Goal: Task Accomplishment & Management: Complete application form

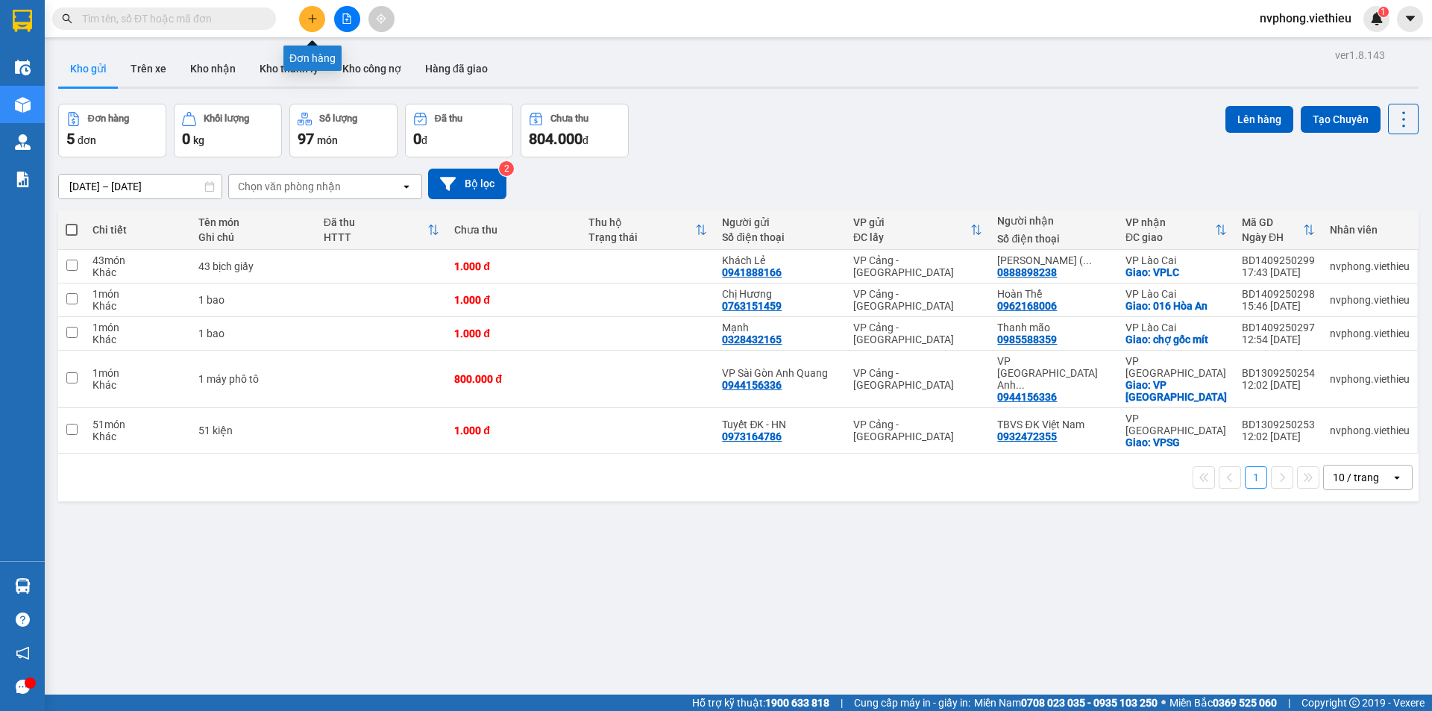
click at [315, 16] on icon "plus" at bounding box center [312, 18] width 10 height 10
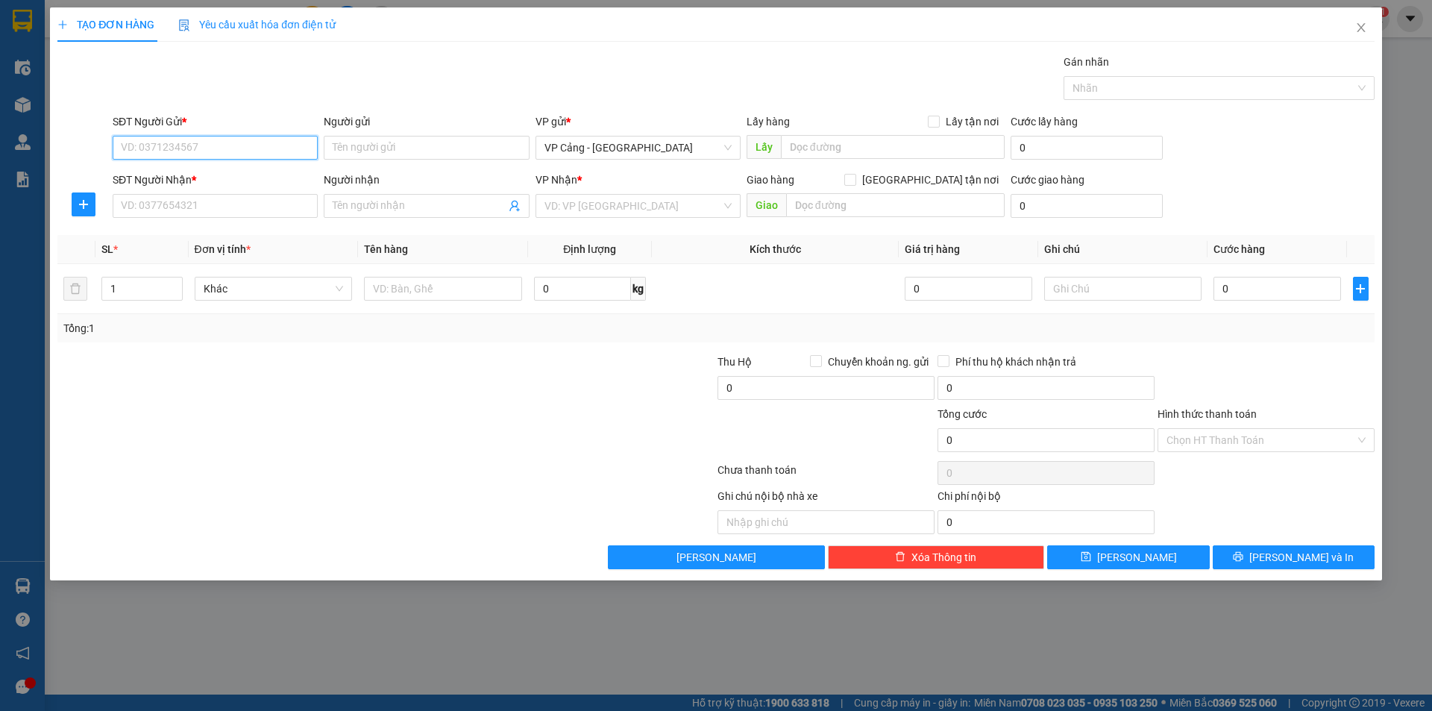
click at [274, 154] on input "SĐT Người Gửi *" at bounding box center [215, 148] width 205 height 24
type input "0"
click at [342, 146] on input "Người gửi" at bounding box center [426, 148] width 205 height 24
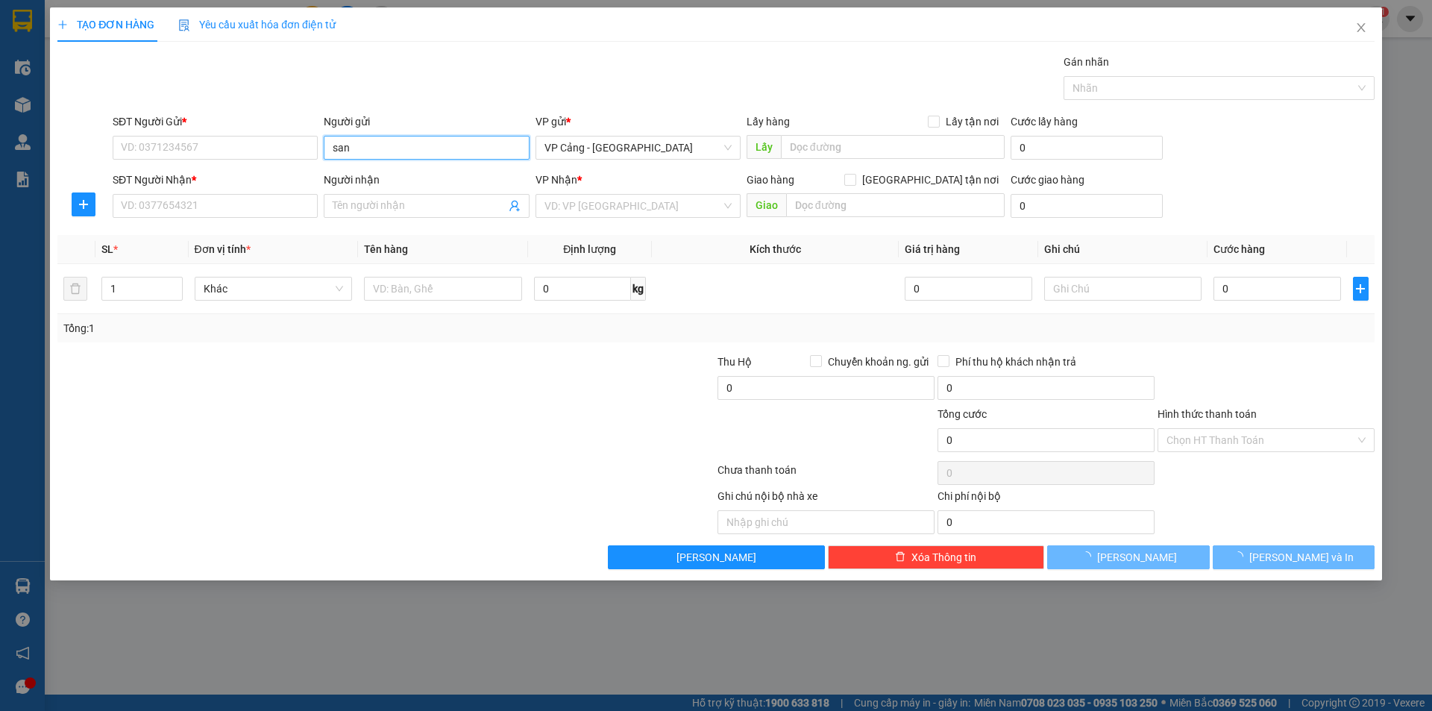
type input "sana"
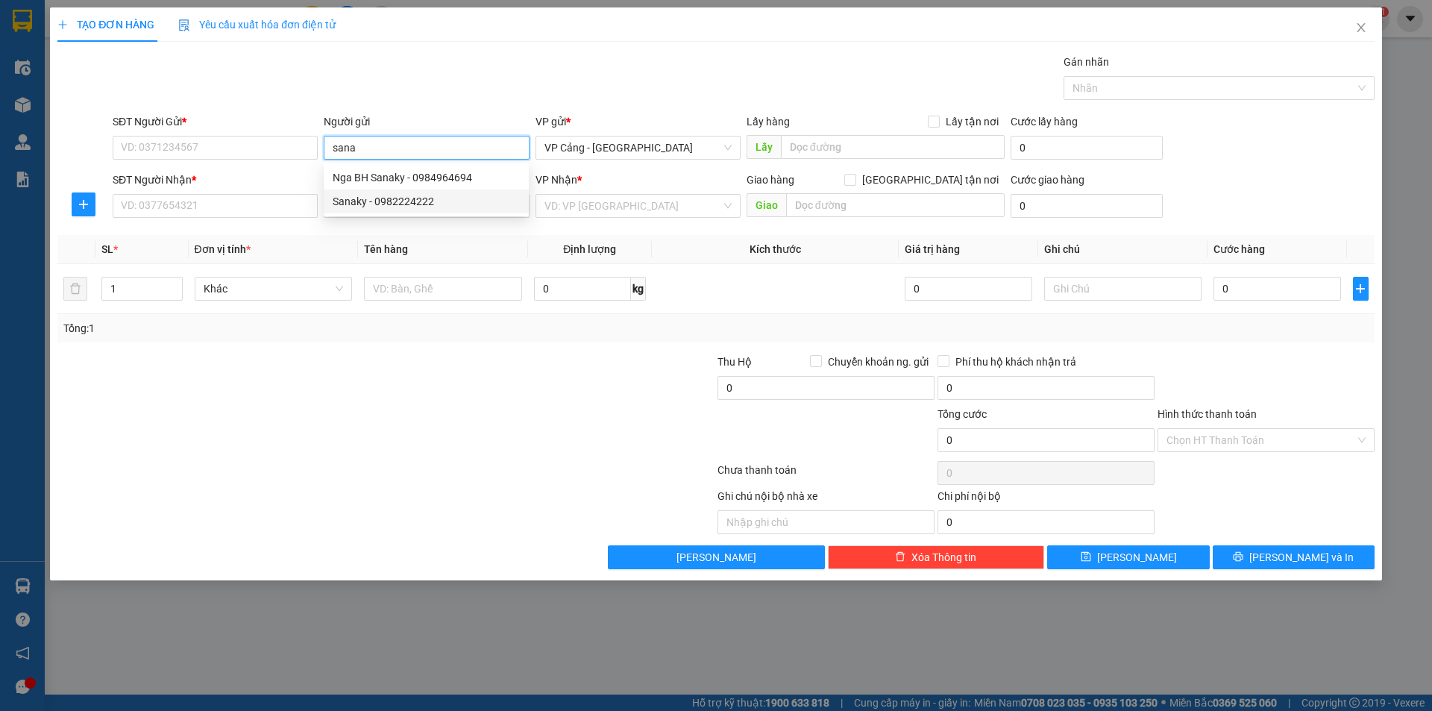
click at [379, 198] on div "Sanaky - 0982224222" at bounding box center [426, 201] width 187 height 16
type input "0982224222"
type input "Sanaky"
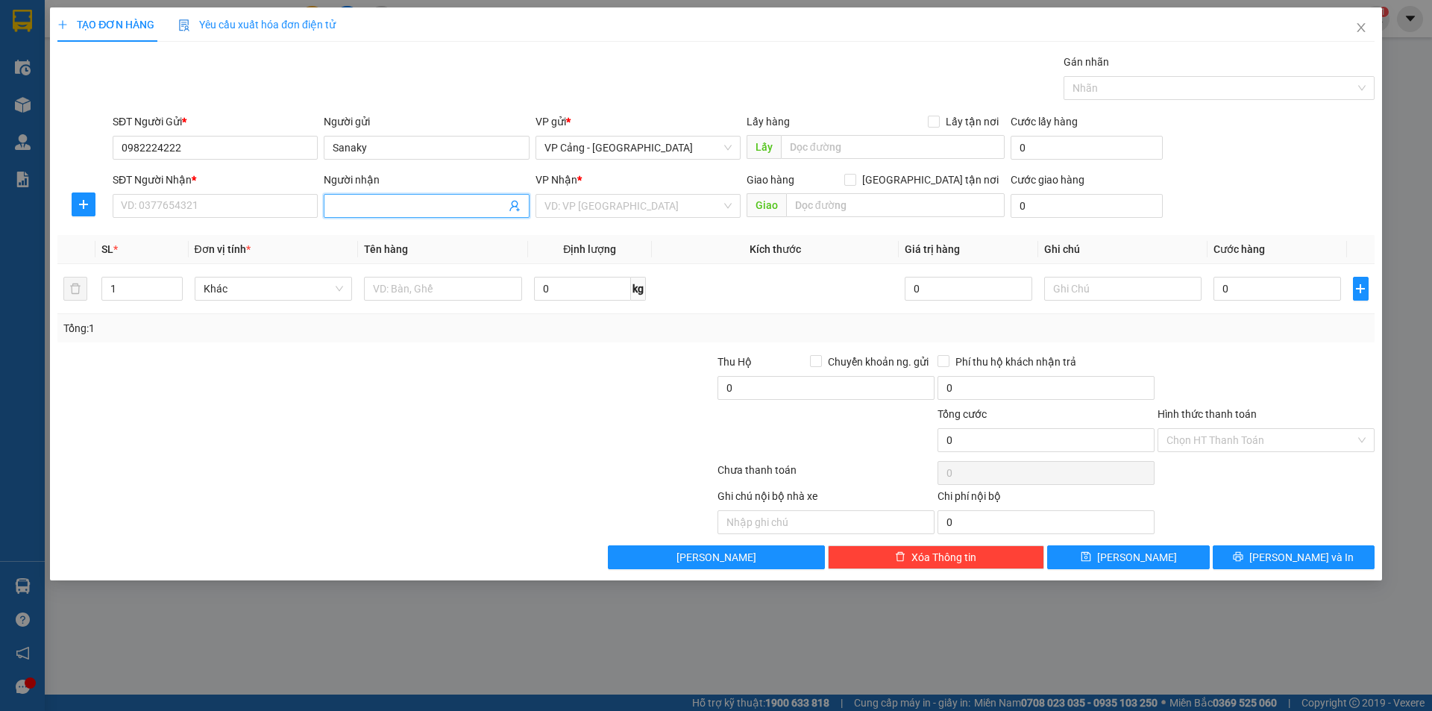
click at [363, 209] on input "Người nhận" at bounding box center [419, 206] width 172 height 16
drag, startPoint x: 374, startPoint y: 206, endPoint x: 16, endPoint y: 196, distance: 358.2
click at [16, 196] on div "TẠO ĐƠN HÀNG Yêu cầu xuất hóa đơn điện tử Transit Pickup Surcharge Ids Transit …" at bounding box center [716, 355] width 1432 height 711
type input "[PERSON_NAME]"
click at [483, 223] on div "5683810 TTBH Hoàng GIang - 0983282187" at bounding box center [426, 236] width 205 height 30
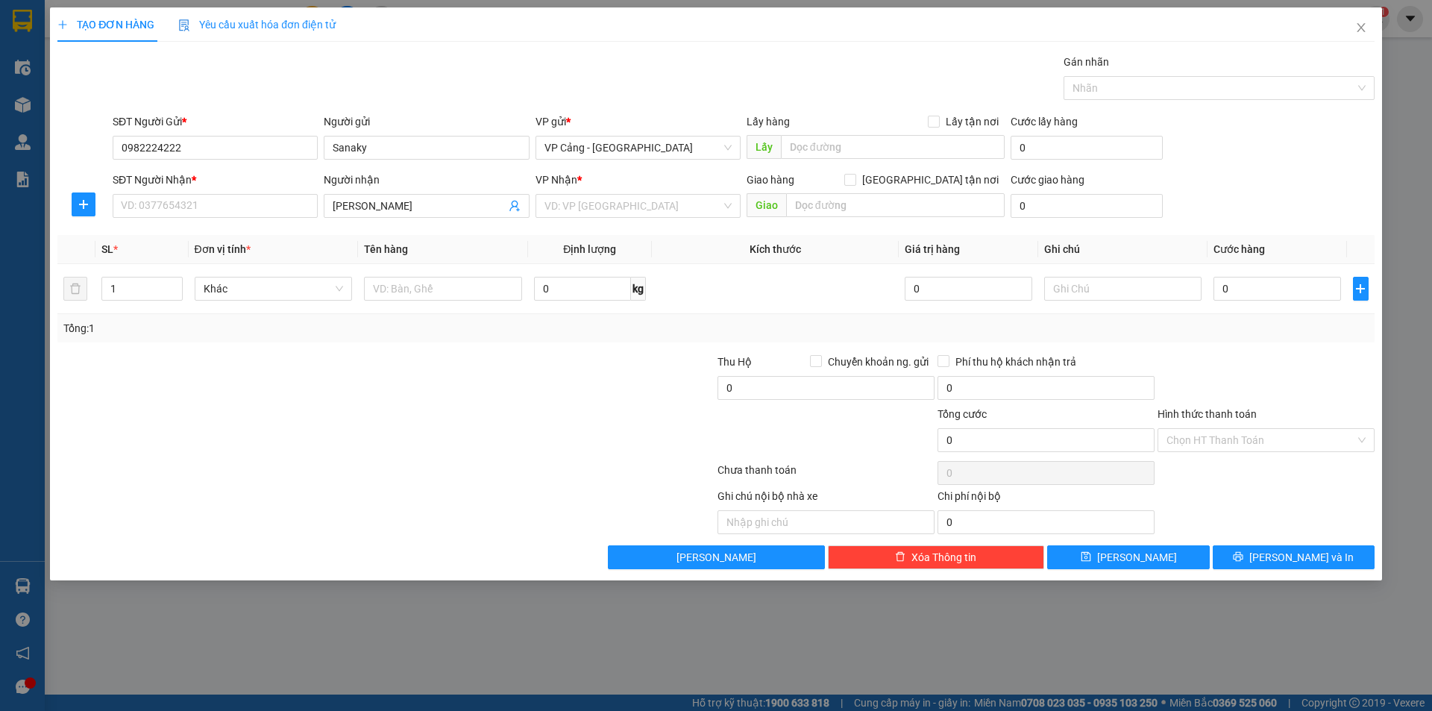
click at [473, 229] on div "Transit Pickup Surcharge Ids Transit Deliver Surcharge Ids Transit Deliver Surc…" at bounding box center [715, 311] width 1317 height 515
click at [442, 286] on input "text" at bounding box center [443, 289] width 158 height 24
type input "1"
click at [427, 208] on input "[PERSON_NAME]" at bounding box center [419, 206] width 172 height 16
click at [420, 230] on div "TTBH Hoàng GIang - 0983282187" at bounding box center [426, 236] width 187 height 16
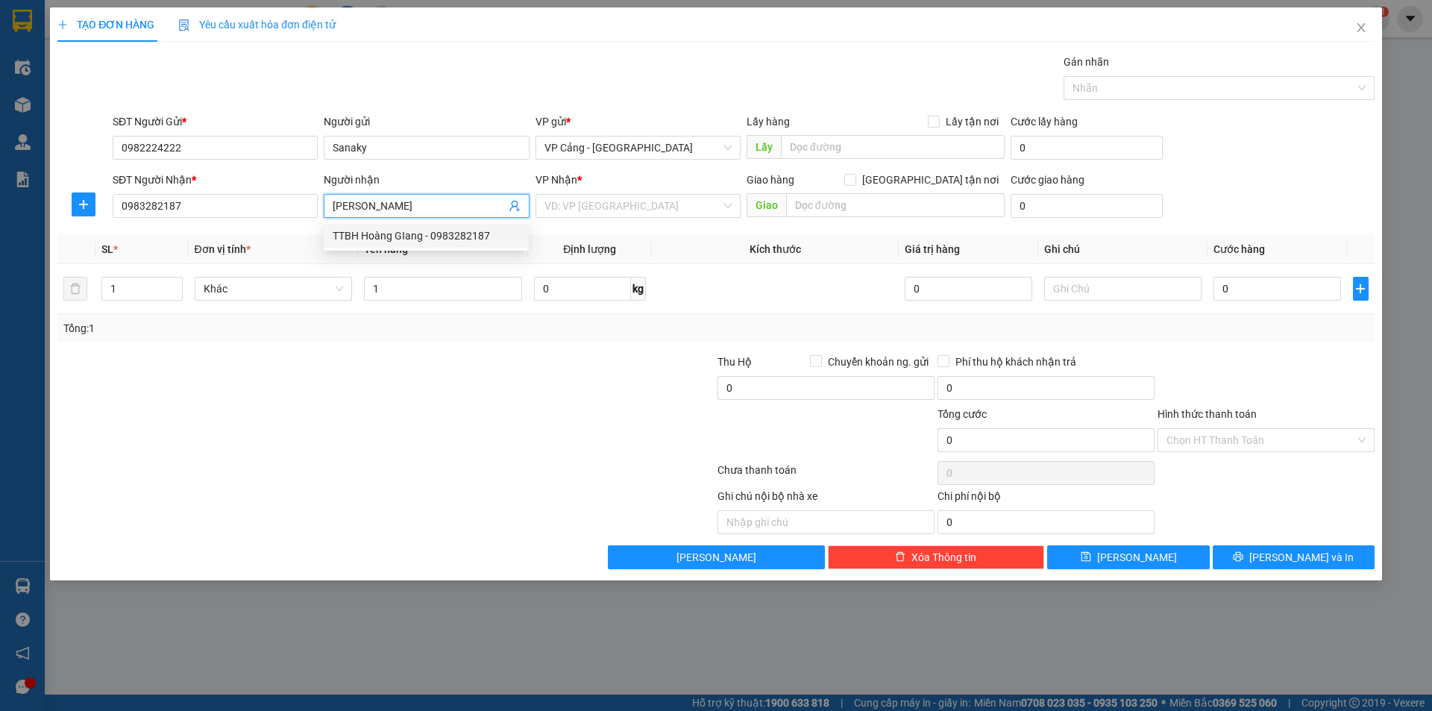
type input "0983282187"
type input "TTBH Hoàng GIang"
checkbox input "true"
type input "036 [PERSON_NAME], LC"
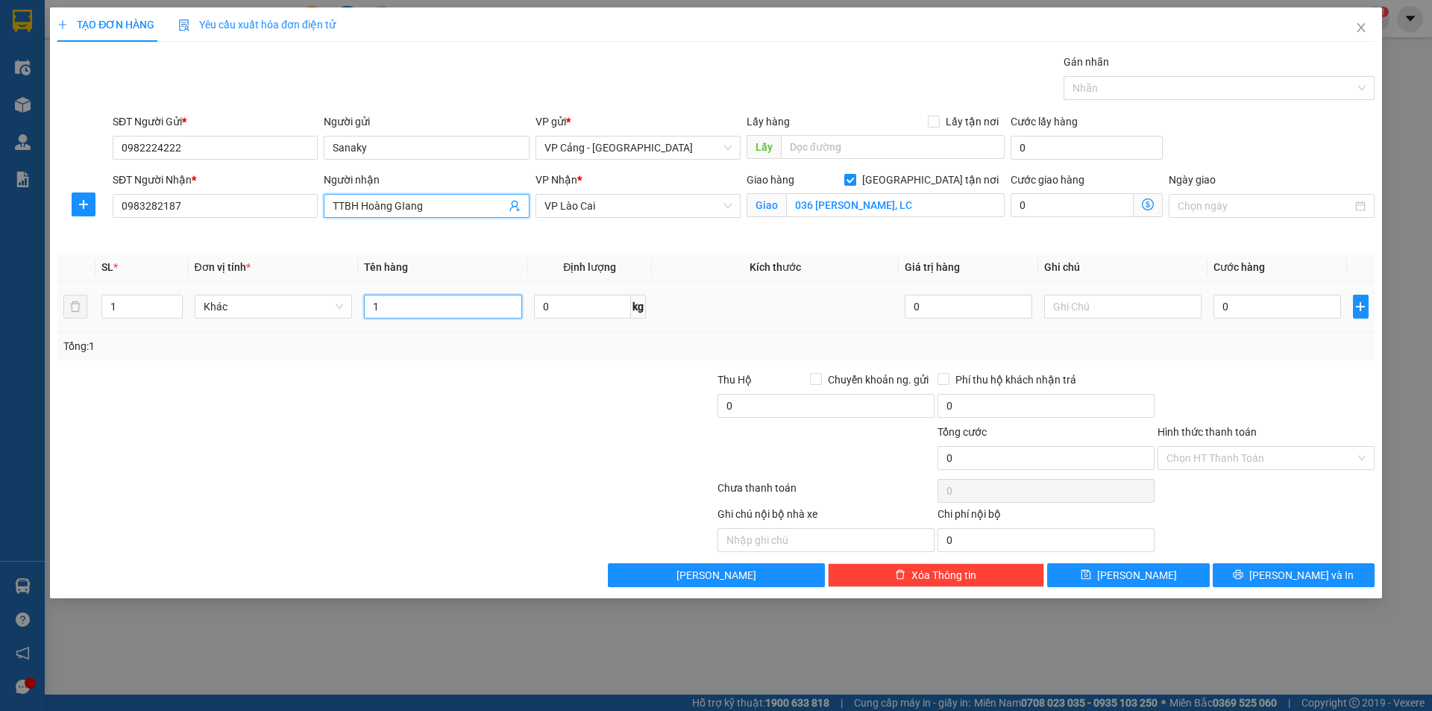
click at [396, 306] on input "1" at bounding box center [443, 307] width 158 height 24
type input "1 kiện ( Người nhận TT cước )"
click at [1314, 307] on input "0" at bounding box center [1277, 307] width 127 height 24
type input "3"
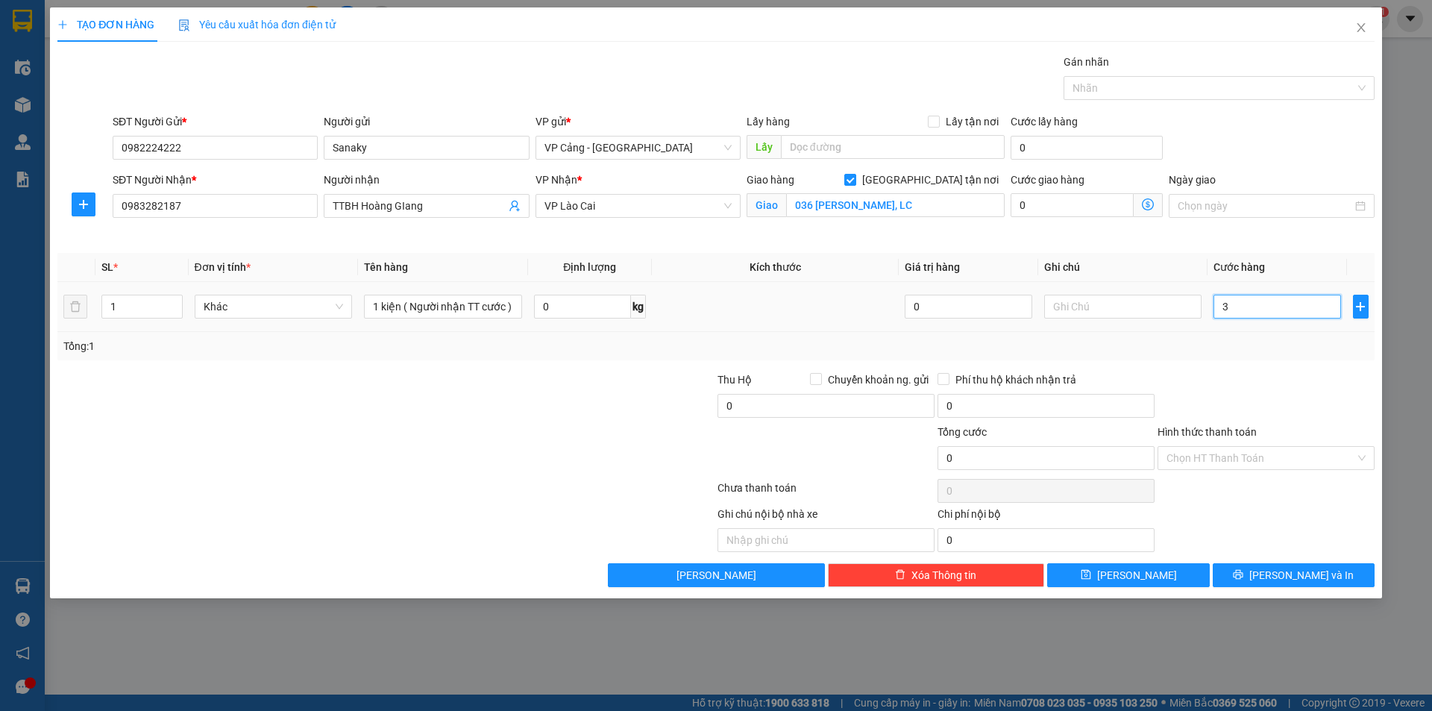
type input "3"
type input "30"
type input "300"
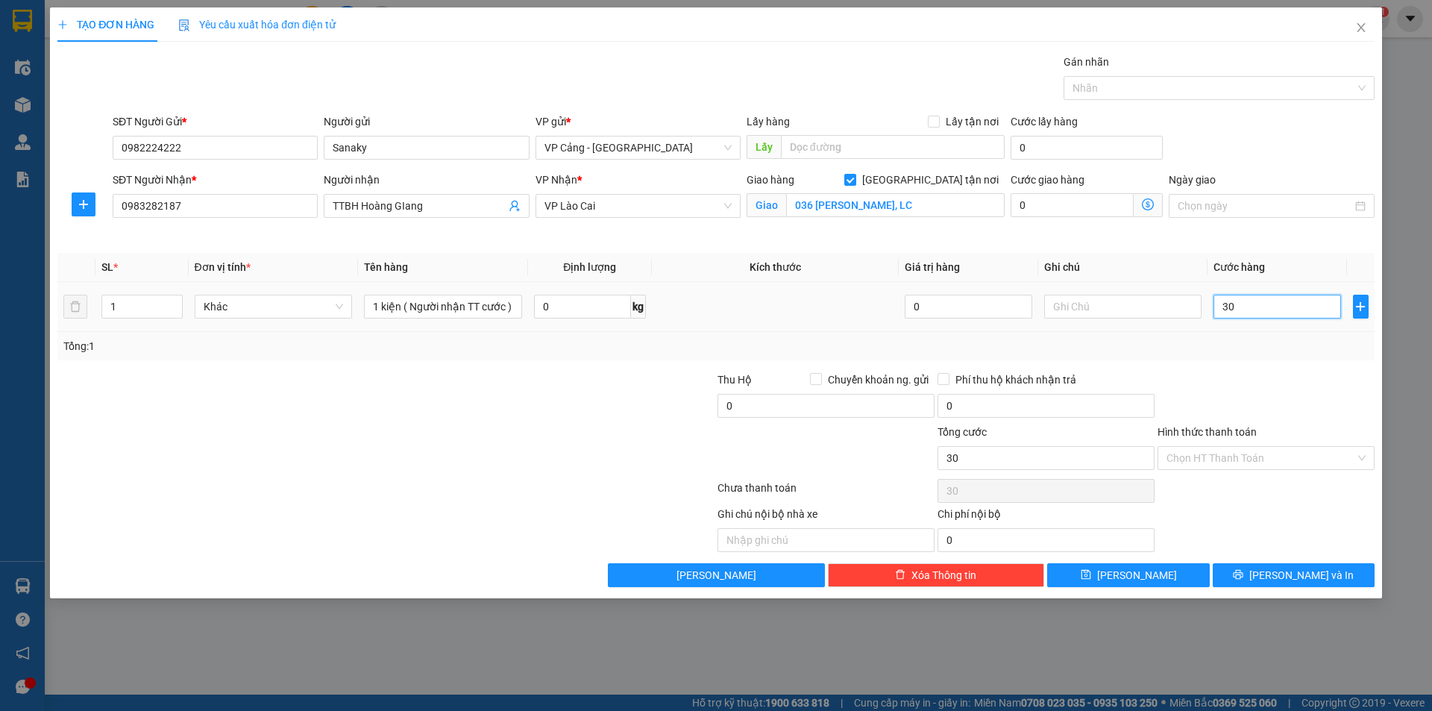
type input "300"
type input "3.000"
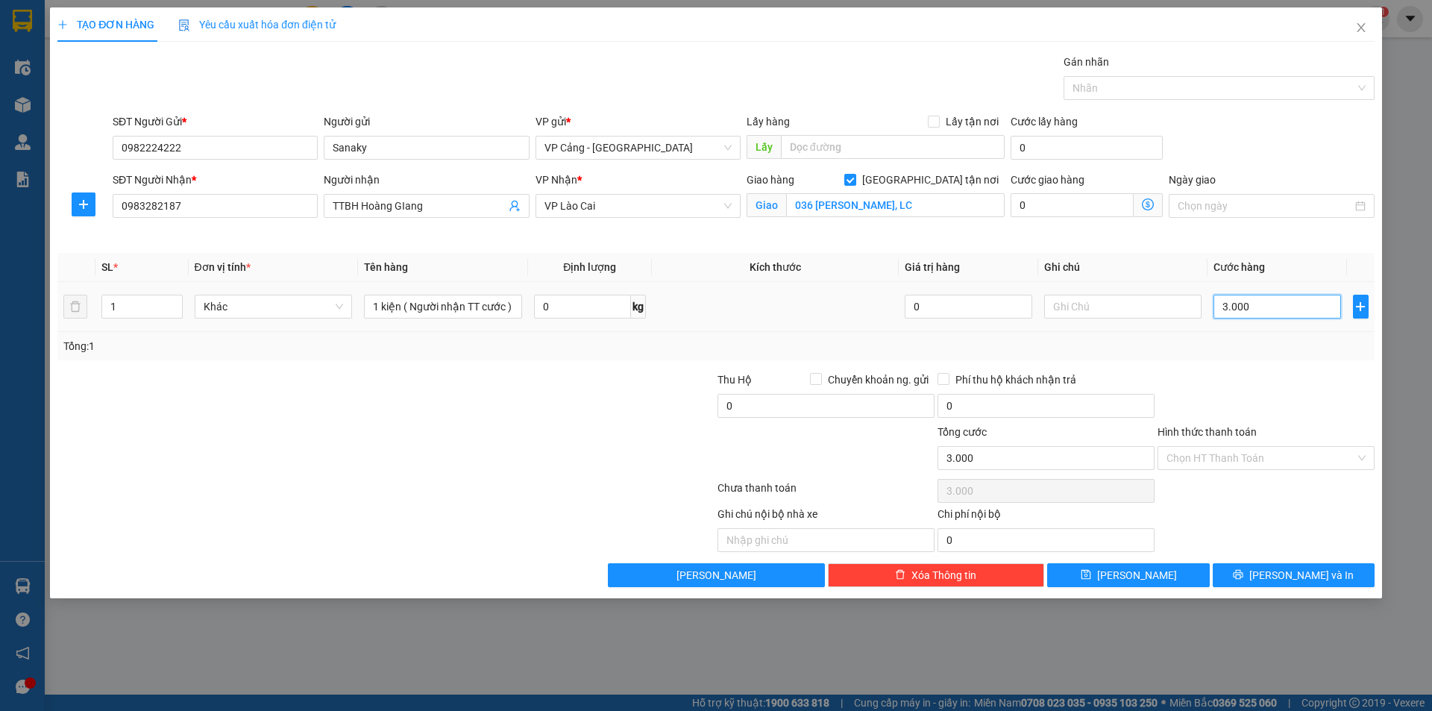
type input "30.000"
drag, startPoint x: 1281, startPoint y: 311, endPoint x: 1145, endPoint y: 300, distance: 136.2
click at [1145, 300] on tr "1 Khác 1 kiện ( Người nhận TT cước ) 0 kg 0 30.000" at bounding box center [715, 307] width 1317 height 50
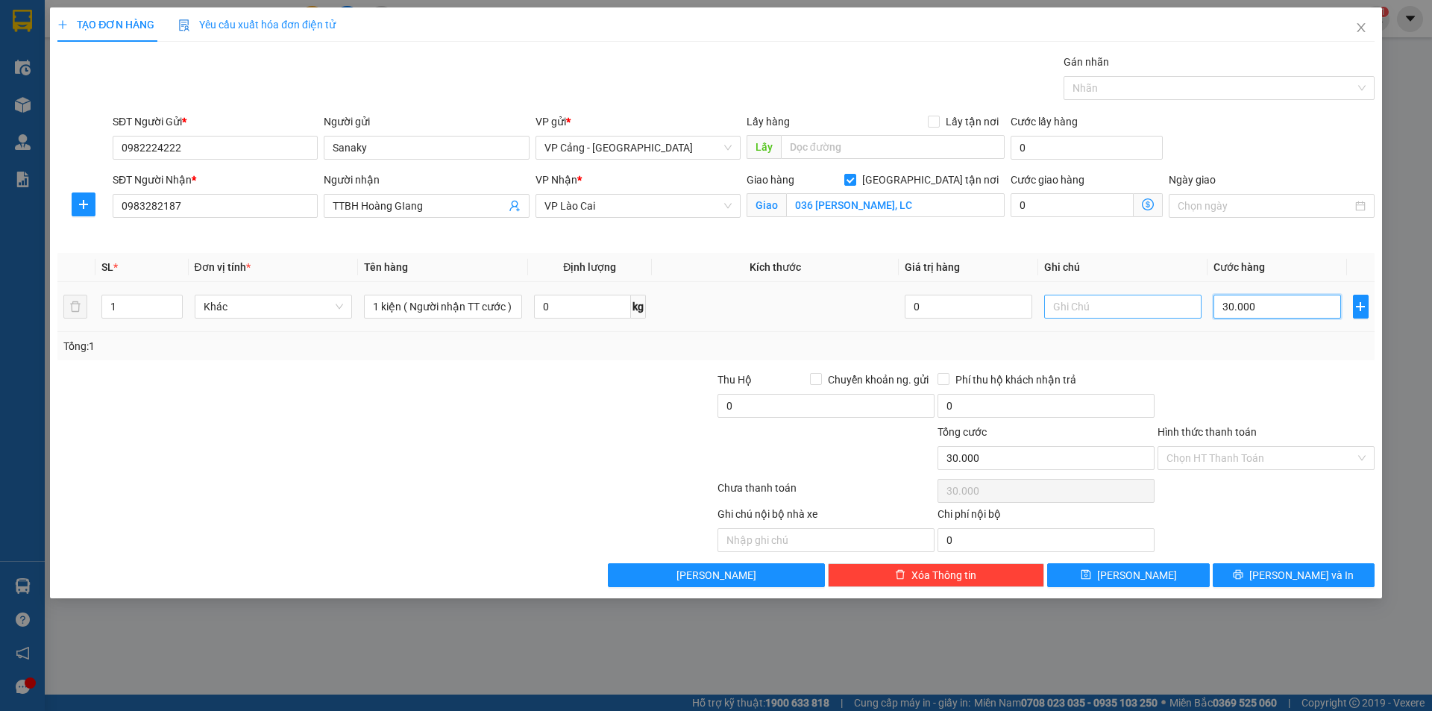
type input "4"
type input "40"
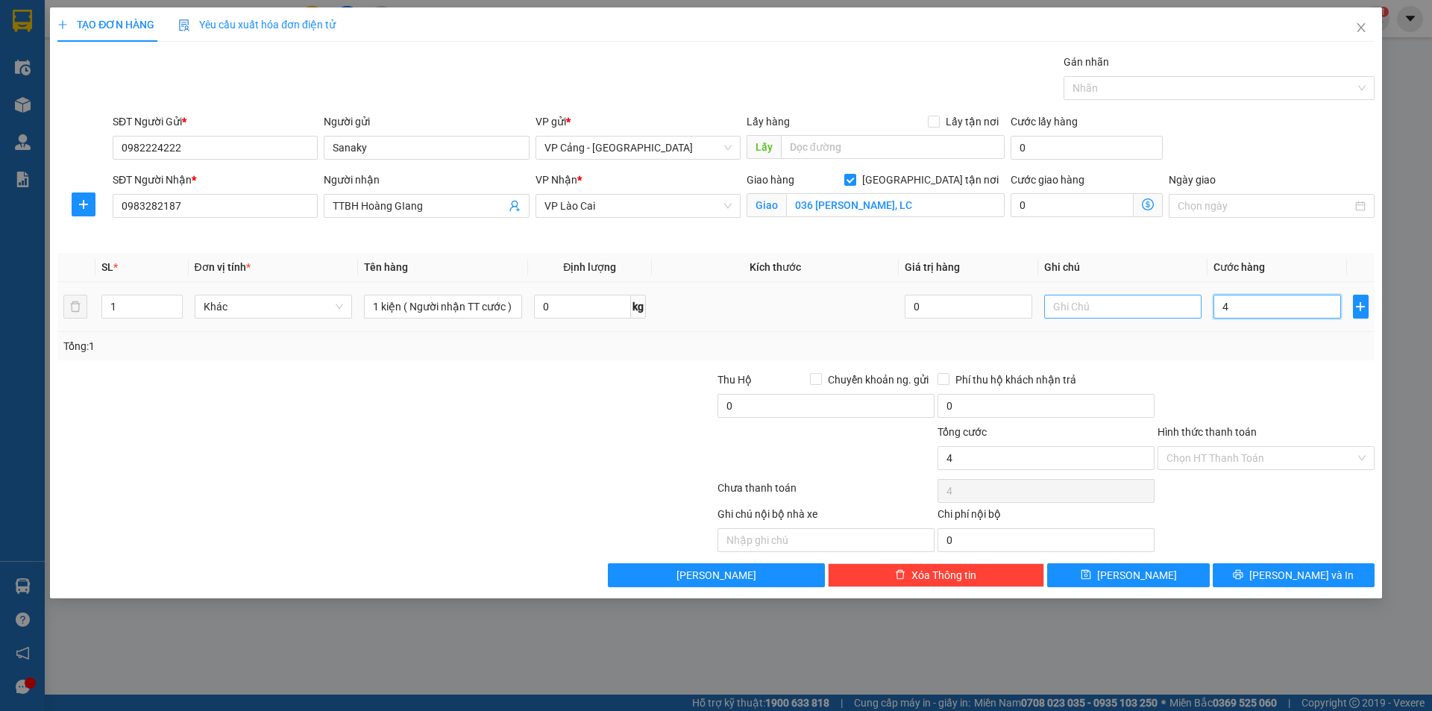
type input "40"
type input "400"
type input "4.000"
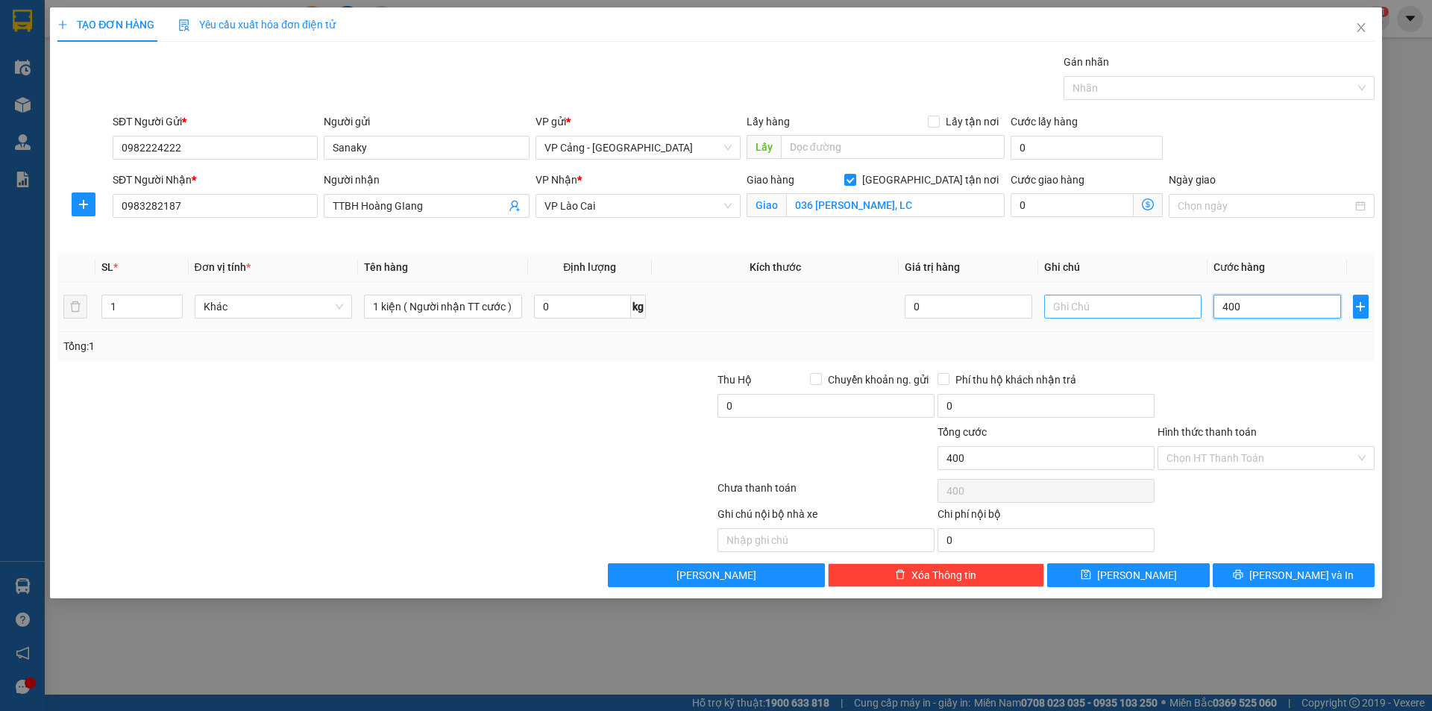
type input "4.000"
type input "40.000"
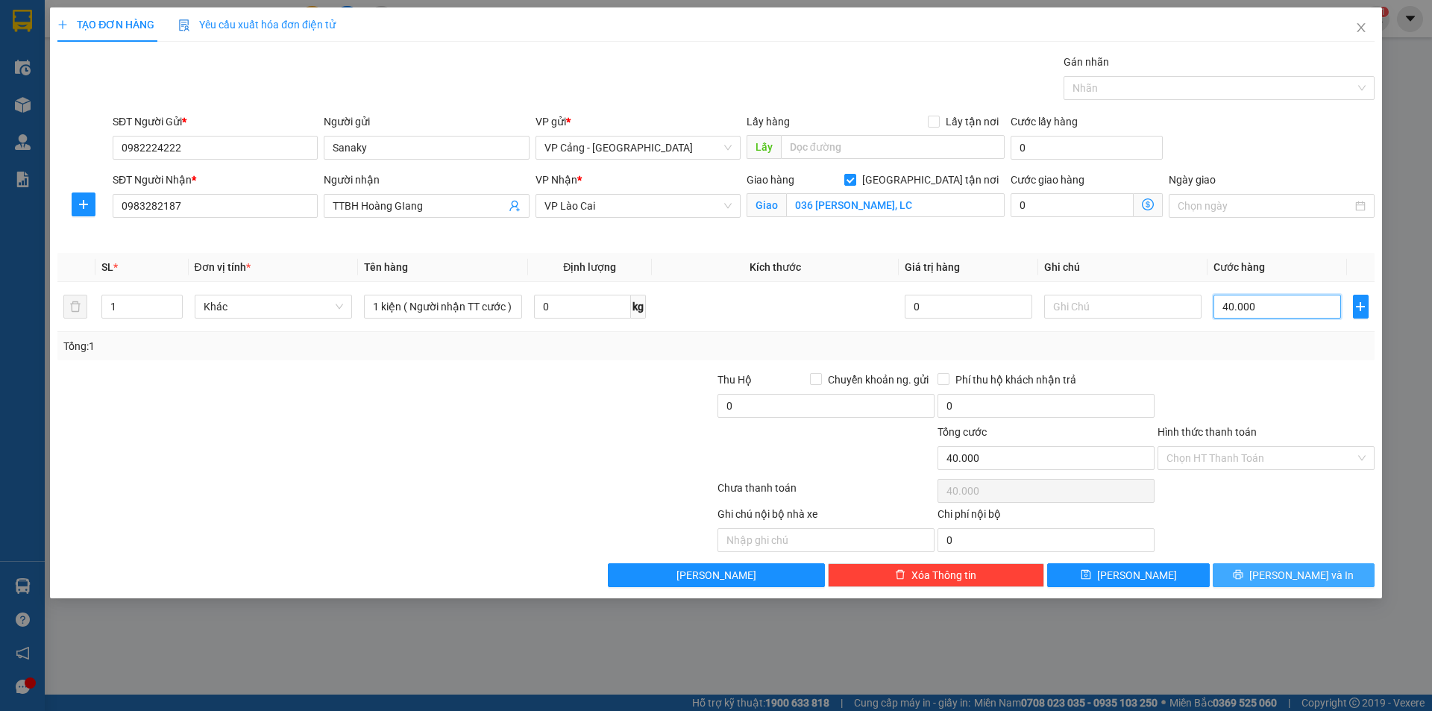
type input "40.000"
click at [1360, 564] on button "[PERSON_NAME] và In" at bounding box center [1294, 575] width 162 height 24
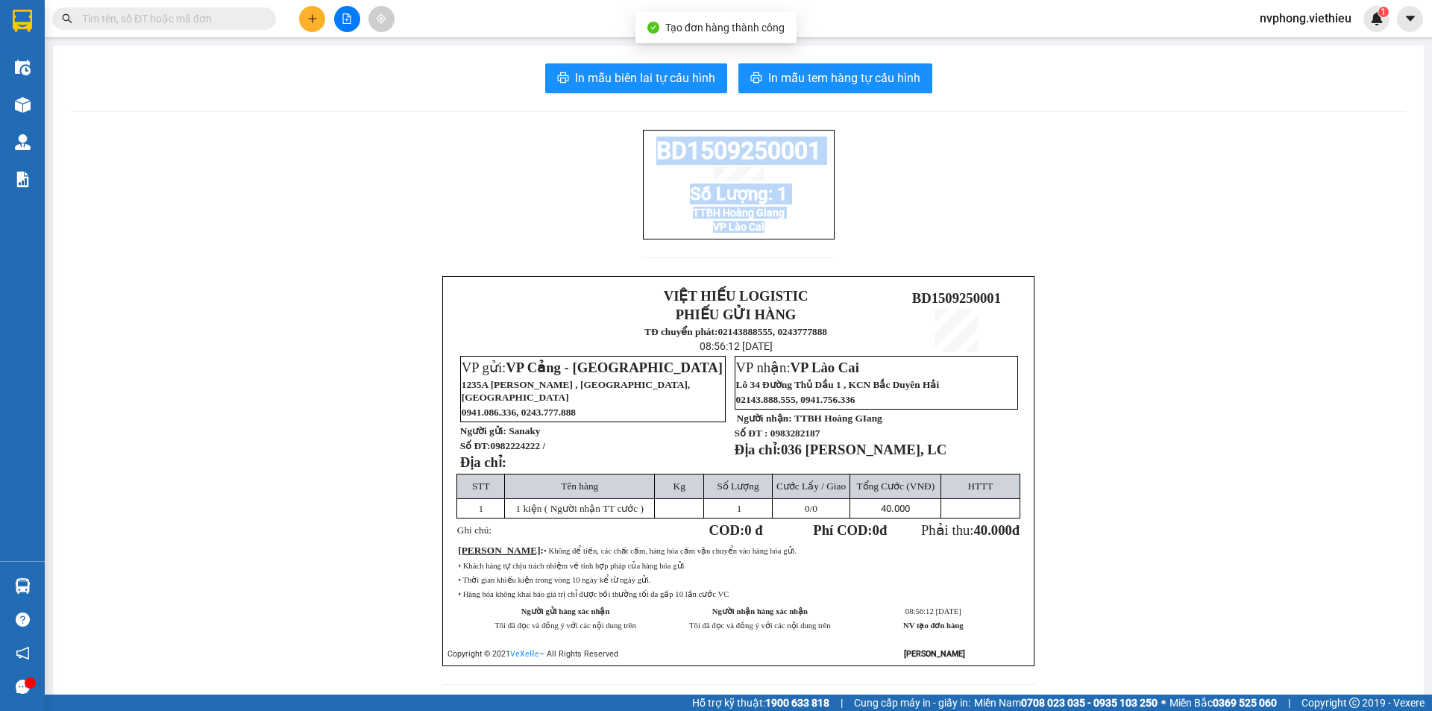
drag, startPoint x: 767, startPoint y: 239, endPoint x: 651, endPoint y: 160, distance: 140.1
click at [651, 160] on div "BD1509250001 Số Lượng: 1 TTBH Hoàng GIang VP Lào Cai" at bounding box center [739, 185] width 192 height 110
copy div "BD1509250001 Số Lượng: 1 TTBH Hoàng GIang VP Lào Cai"
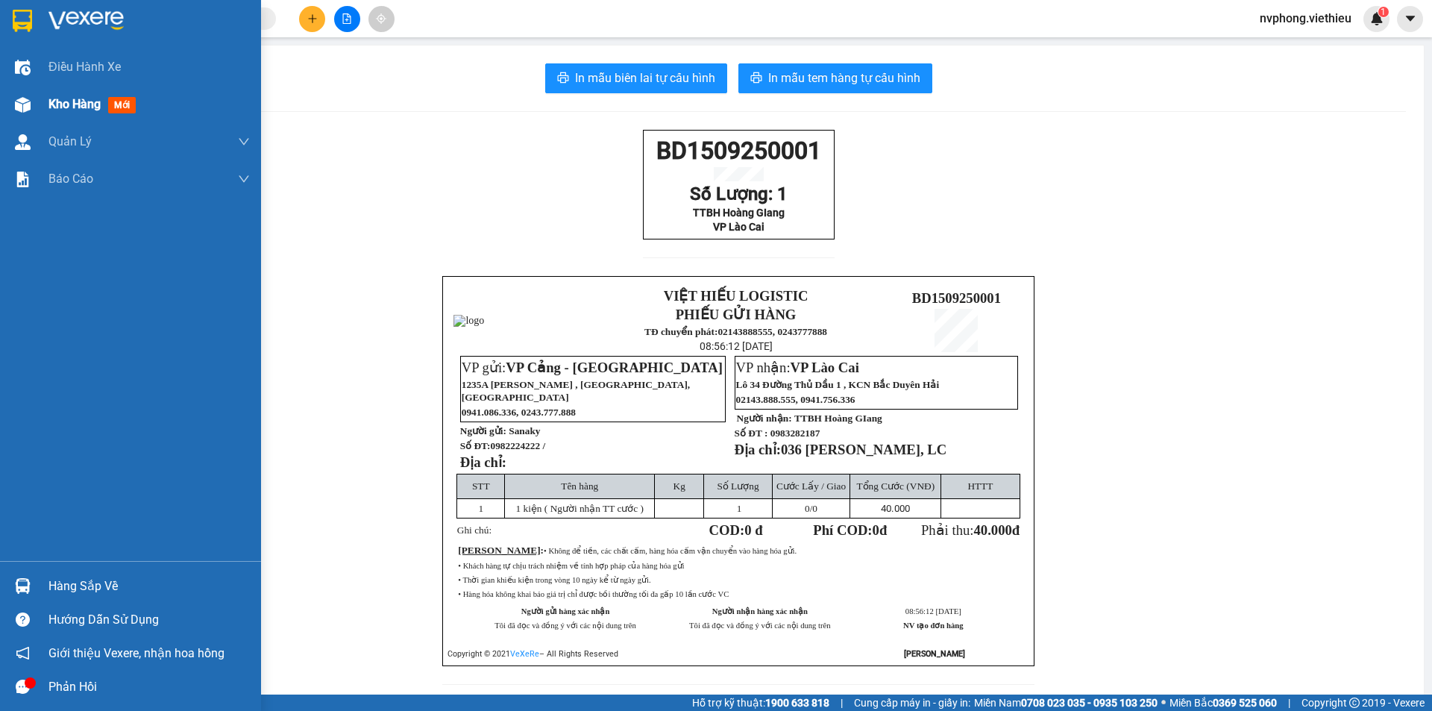
click at [37, 106] on div "Kho hàng mới" at bounding box center [130, 104] width 261 height 37
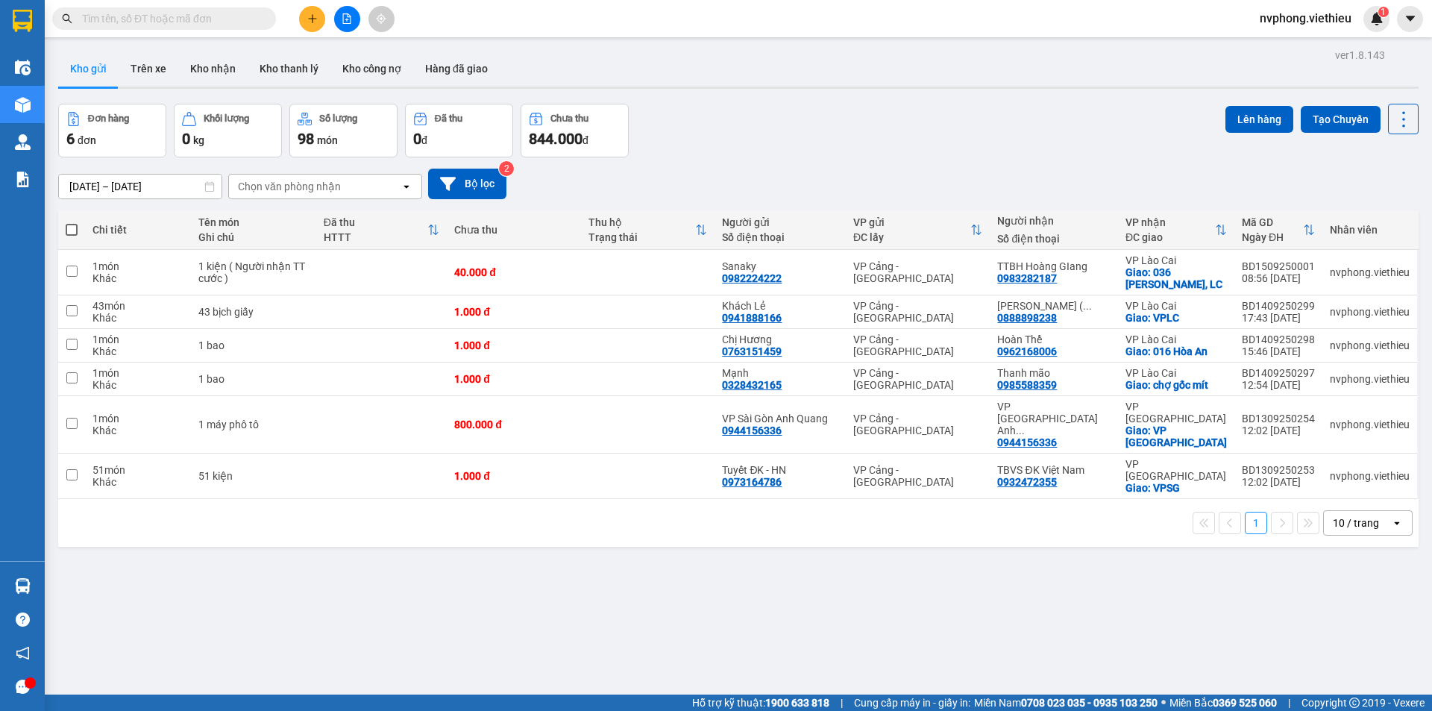
click at [264, 184] on div "Chọn văn phòng nhận" at bounding box center [289, 186] width 103 height 15
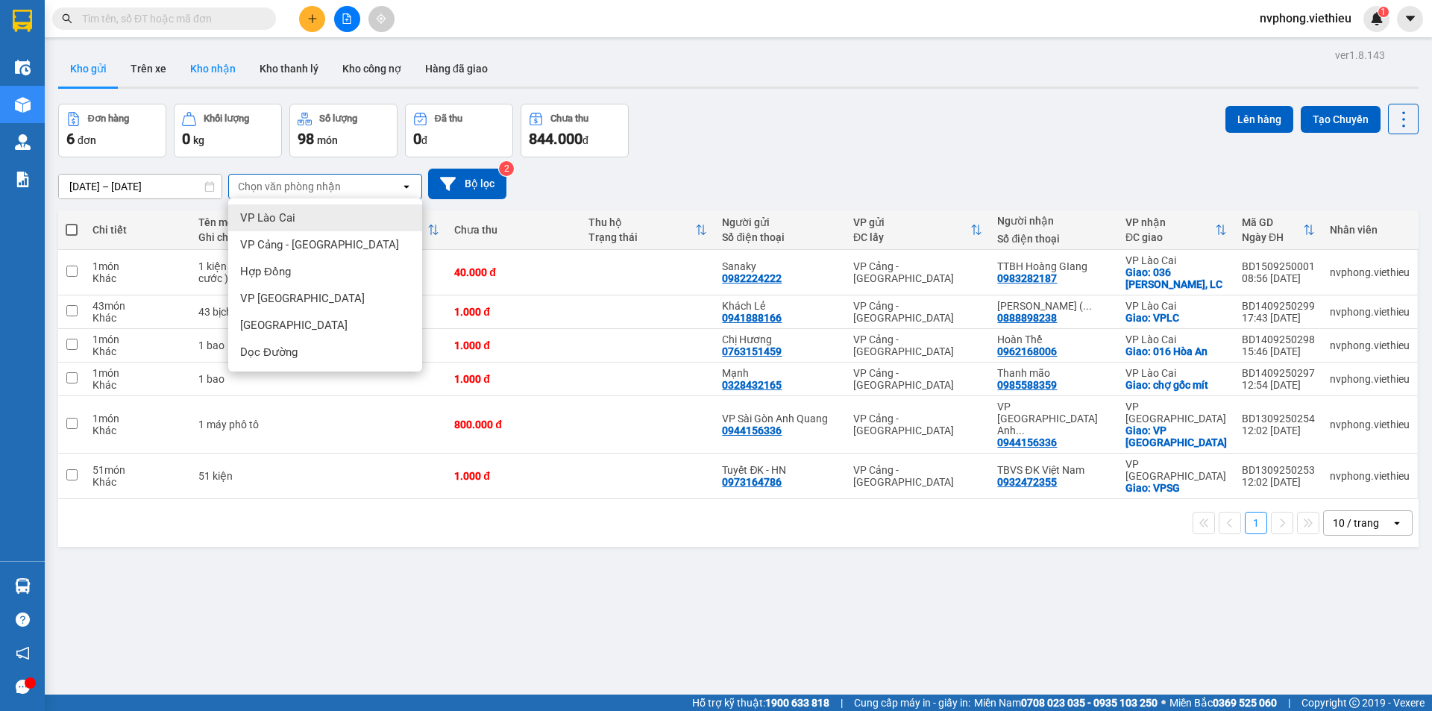
click at [205, 69] on button "Kho nhận" at bounding box center [212, 69] width 69 height 36
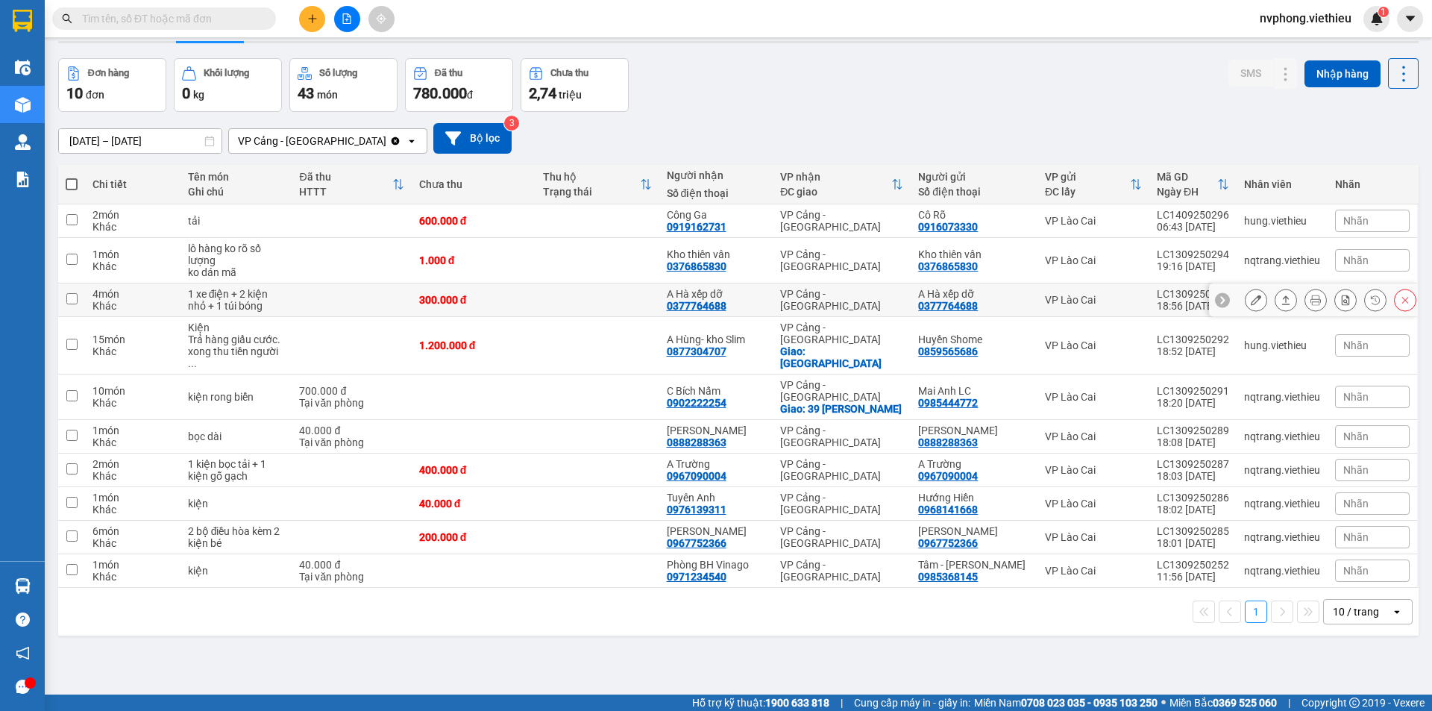
scroll to position [69, 0]
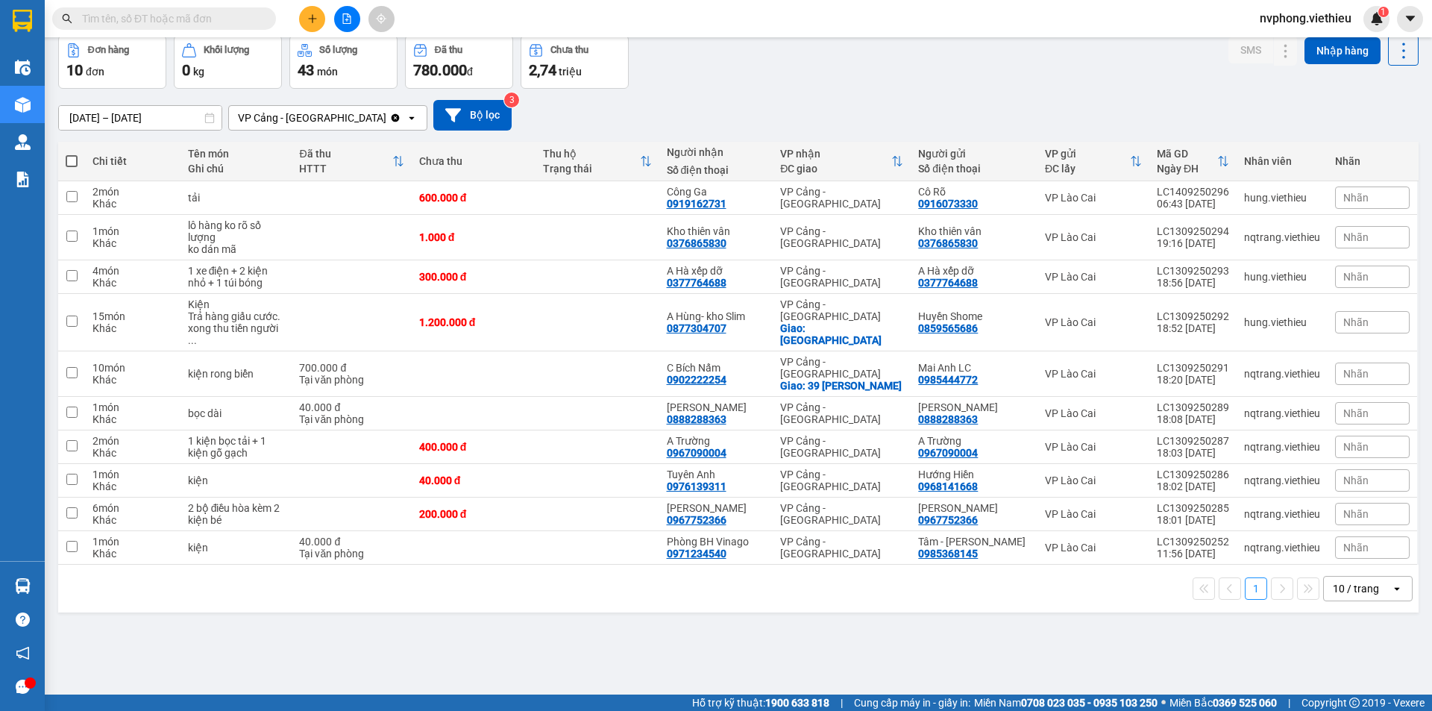
click at [141, 13] on input "text" at bounding box center [170, 18] width 176 height 16
click at [111, 46] on div "Đơn hàng" at bounding box center [108, 50] width 41 height 10
click at [188, 17] on input "text" at bounding box center [170, 18] width 176 height 16
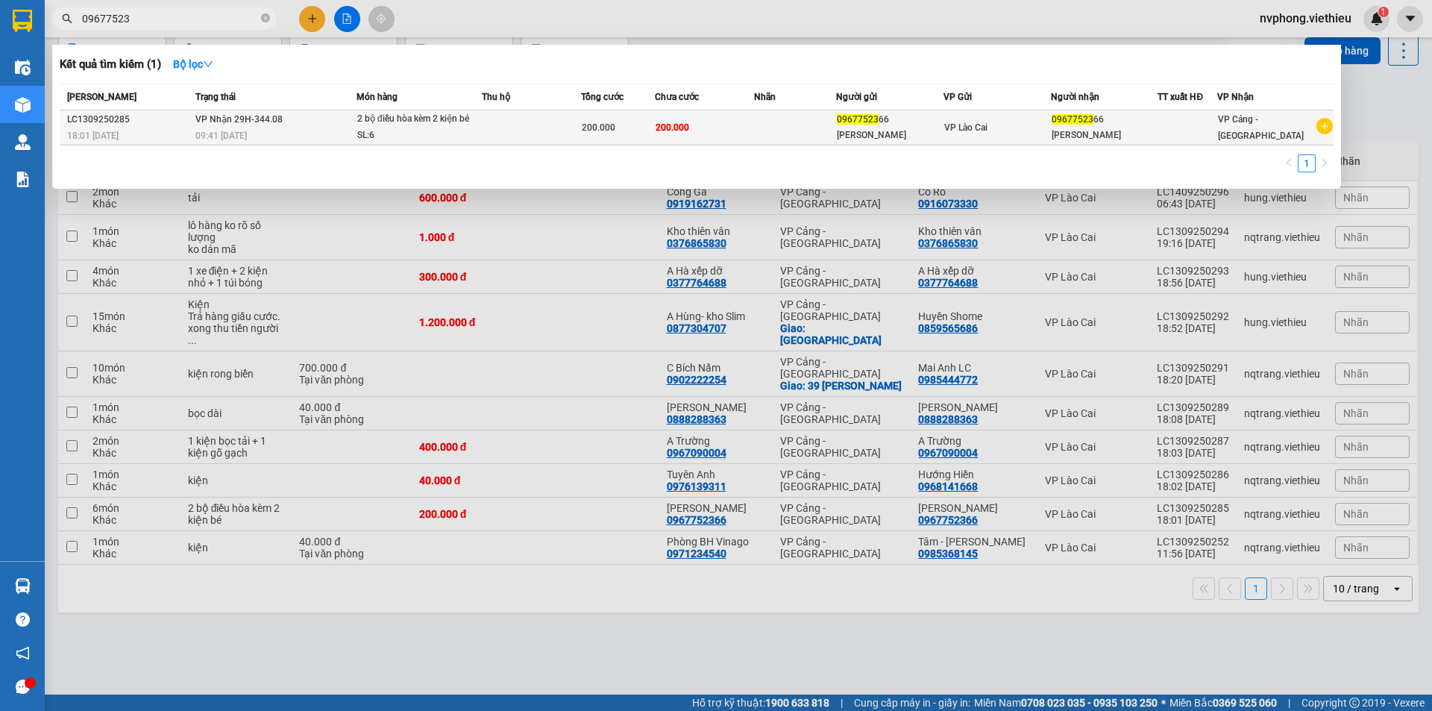
type input "09677523"
click at [481, 137] on span "2 bộ điều hòa kèm 2 kiện bé SL: 6" at bounding box center [419, 127] width 124 height 32
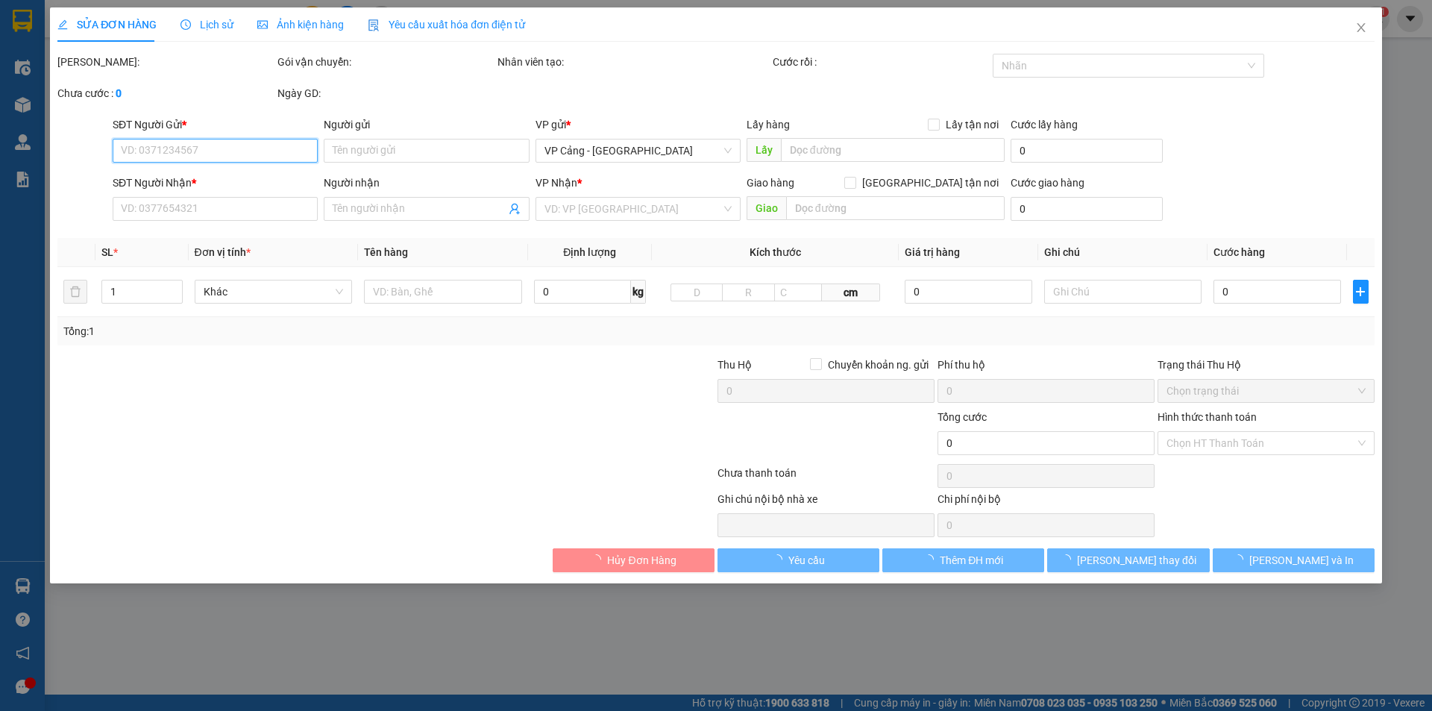
type input "0967752366"
type input "[PERSON_NAME]"
type input "0967752366"
type input "[PERSON_NAME]"
type input "200.000"
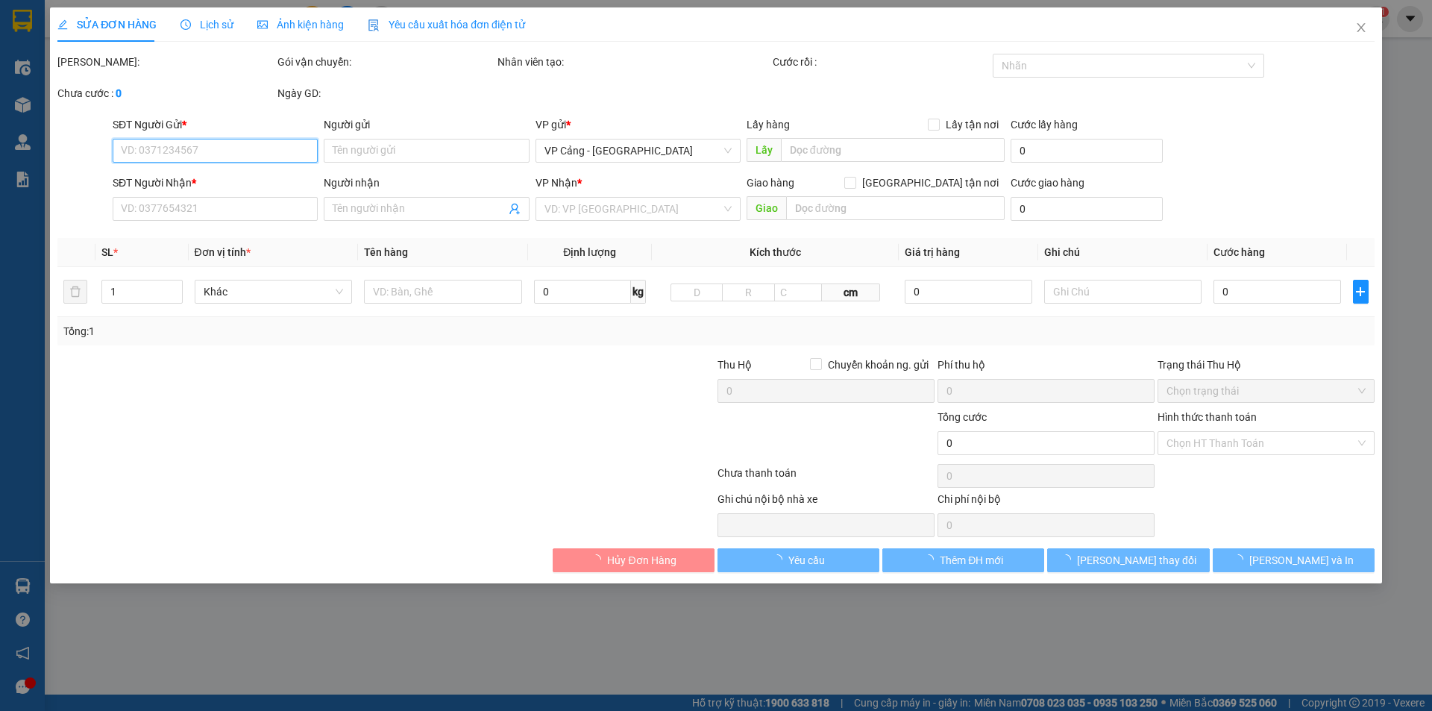
type input "200.000"
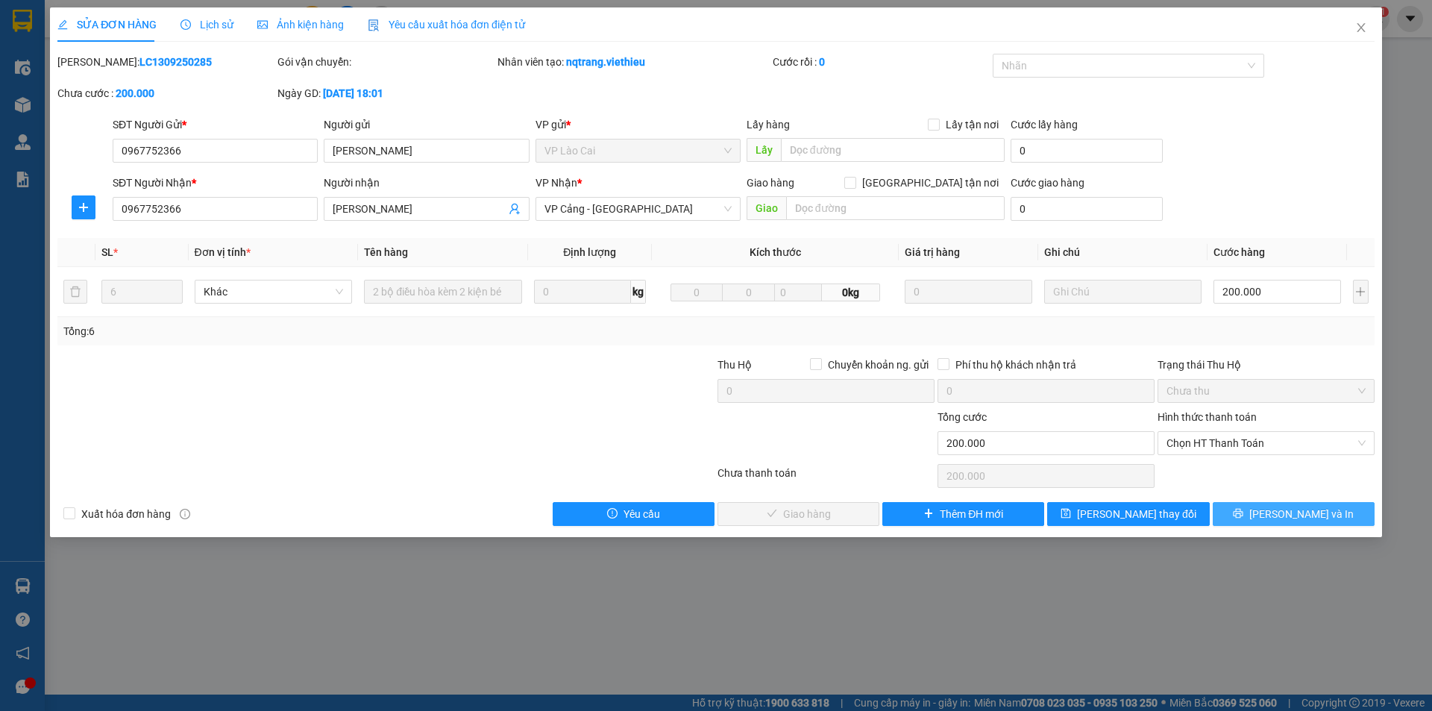
click at [1255, 521] on button "[PERSON_NAME] và In" at bounding box center [1294, 514] width 162 height 24
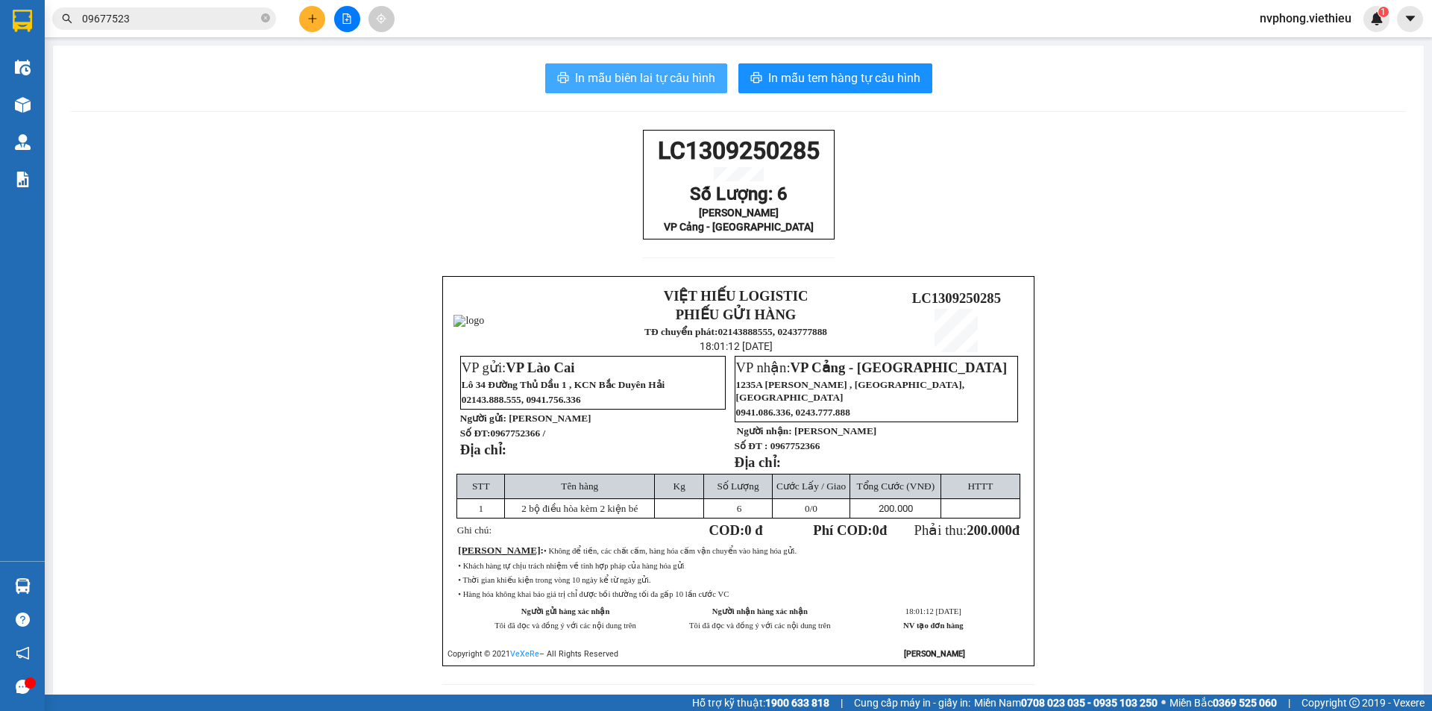
click at [662, 69] on span "In mẫu biên lai tự cấu hình" at bounding box center [645, 78] width 140 height 19
click at [1258, 524] on div "LC1309250285 Số Lượng: 6 Ngân Hikawa VP Cảng - [GEOGRAPHIC_DATA] VIỆT HIẾU LOGI…" at bounding box center [738, 416] width 1335 height 573
click at [264, 15] on icon "close-circle" at bounding box center [265, 17] width 9 height 9
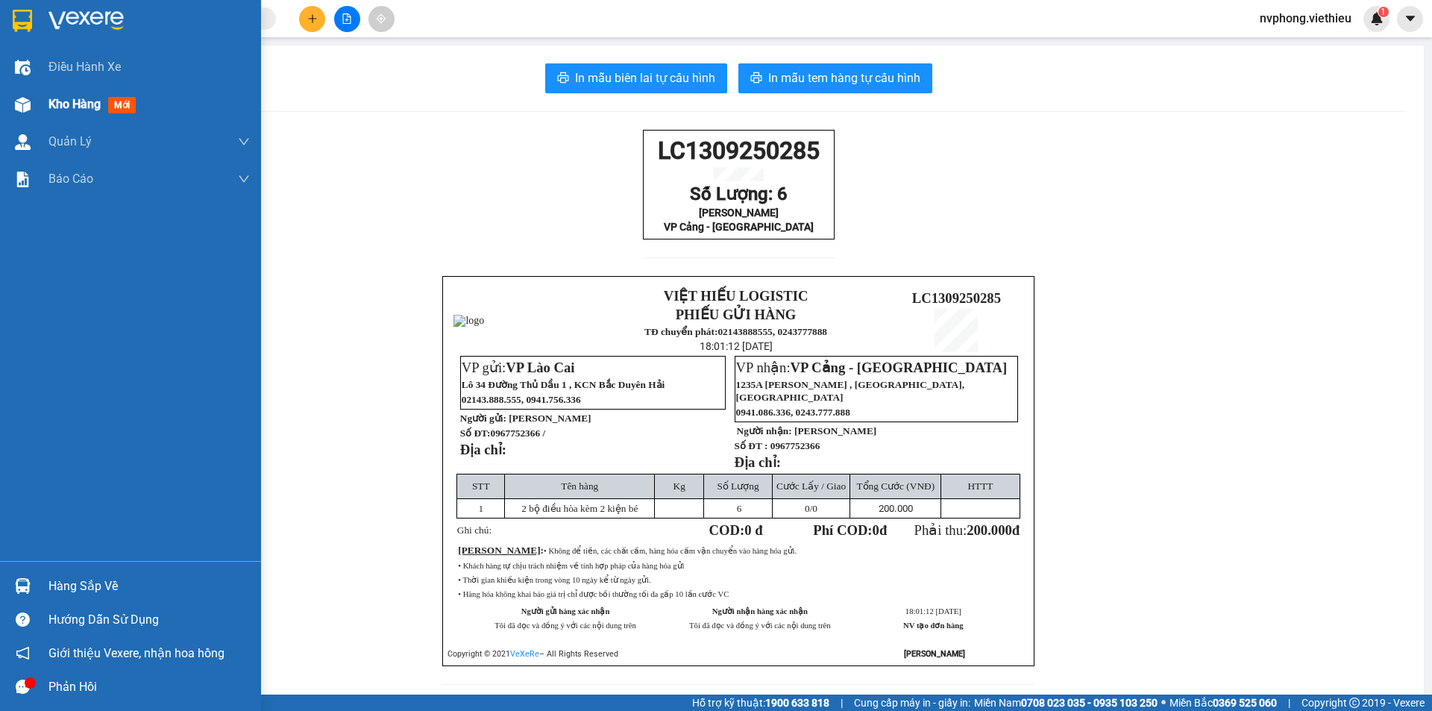
click at [32, 107] on div at bounding box center [23, 105] width 26 height 26
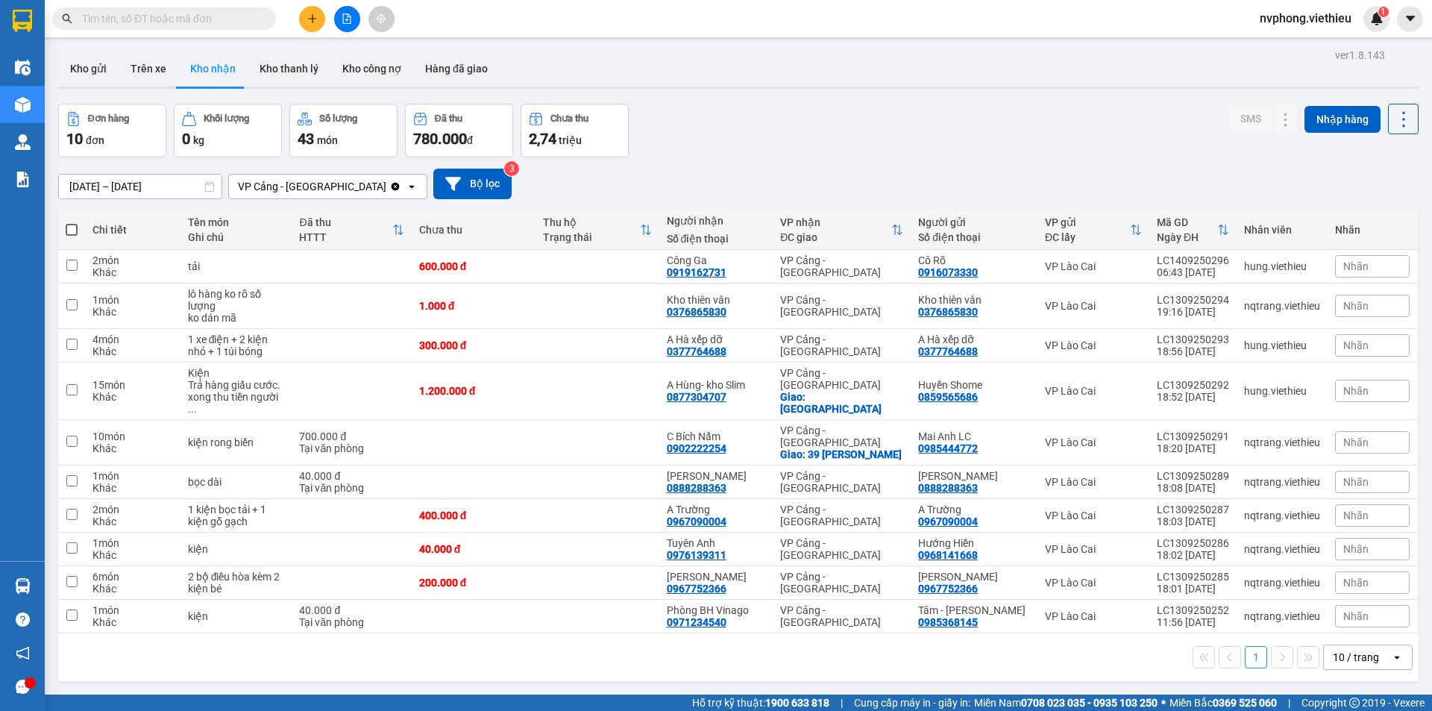
click at [1346, 645] on div "10 / trang" at bounding box center [1357, 657] width 67 height 24
click at [1346, 601] on span "100 / trang" at bounding box center [1351, 600] width 54 height 15
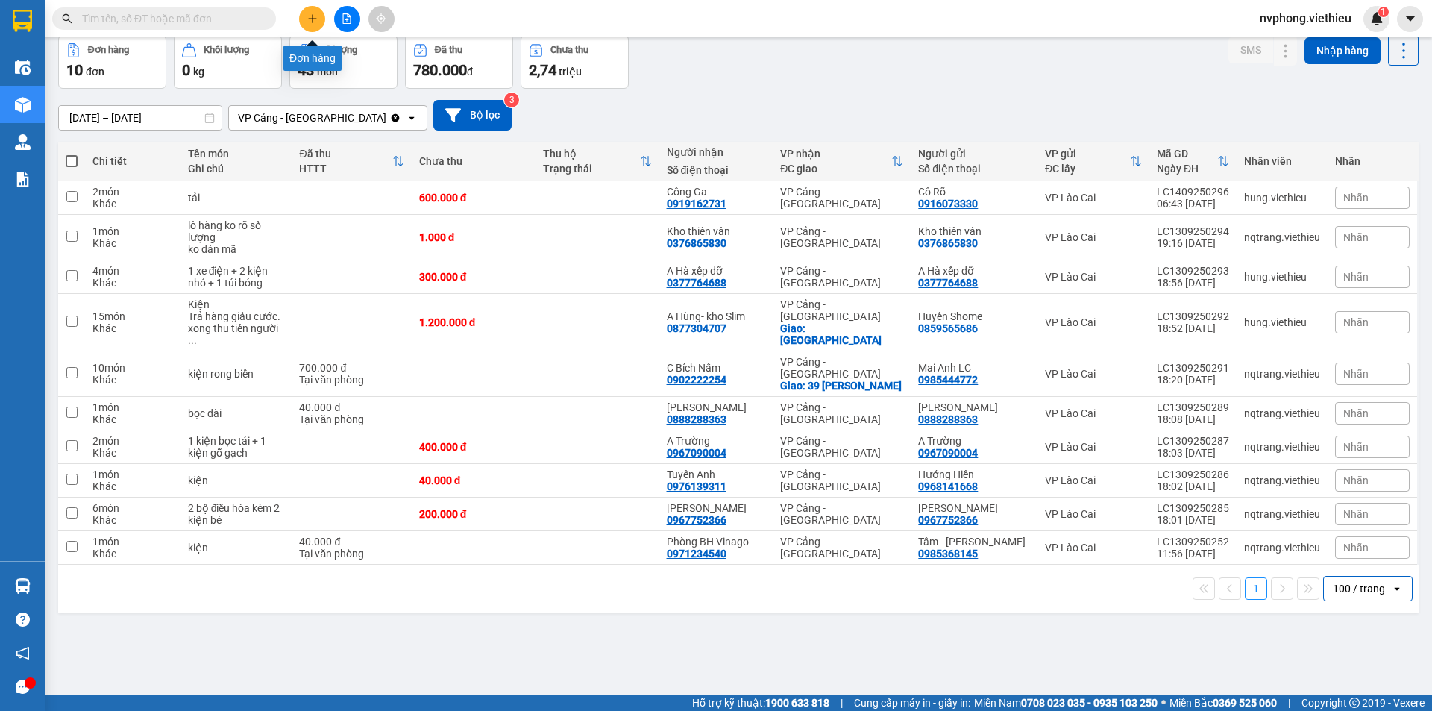
click at [314, 24] on button at bounding box center [312, 19] width 26 height 26
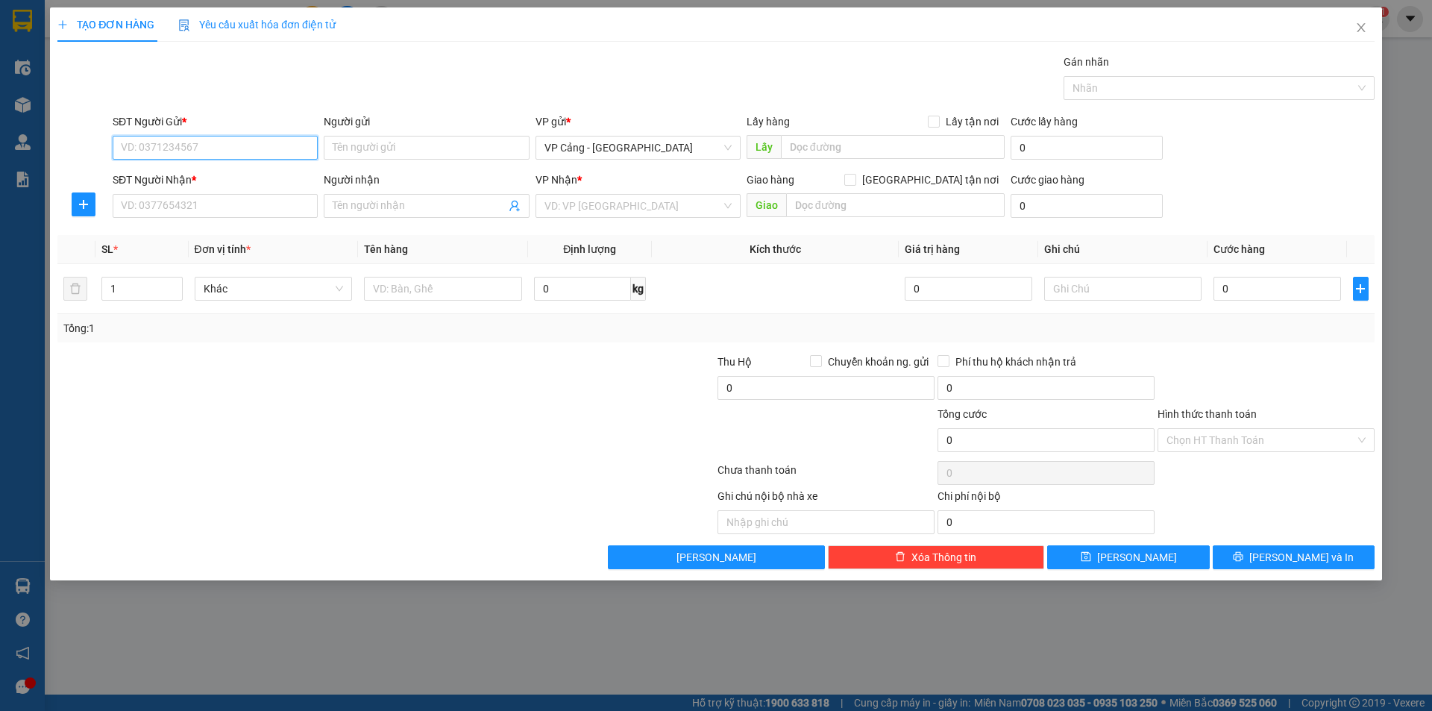
click at [203, 151] on input "SĐT Người Gửi *" at bounding box center [215, 148] width 205 height 24
click at [225, 178] on div "0769186555 - Cty KAIZEN" at bounding box center [215, 177] width 187 height 16
type input "0769186555"
type input "Cty KAIZEN"
type input "0769186555"
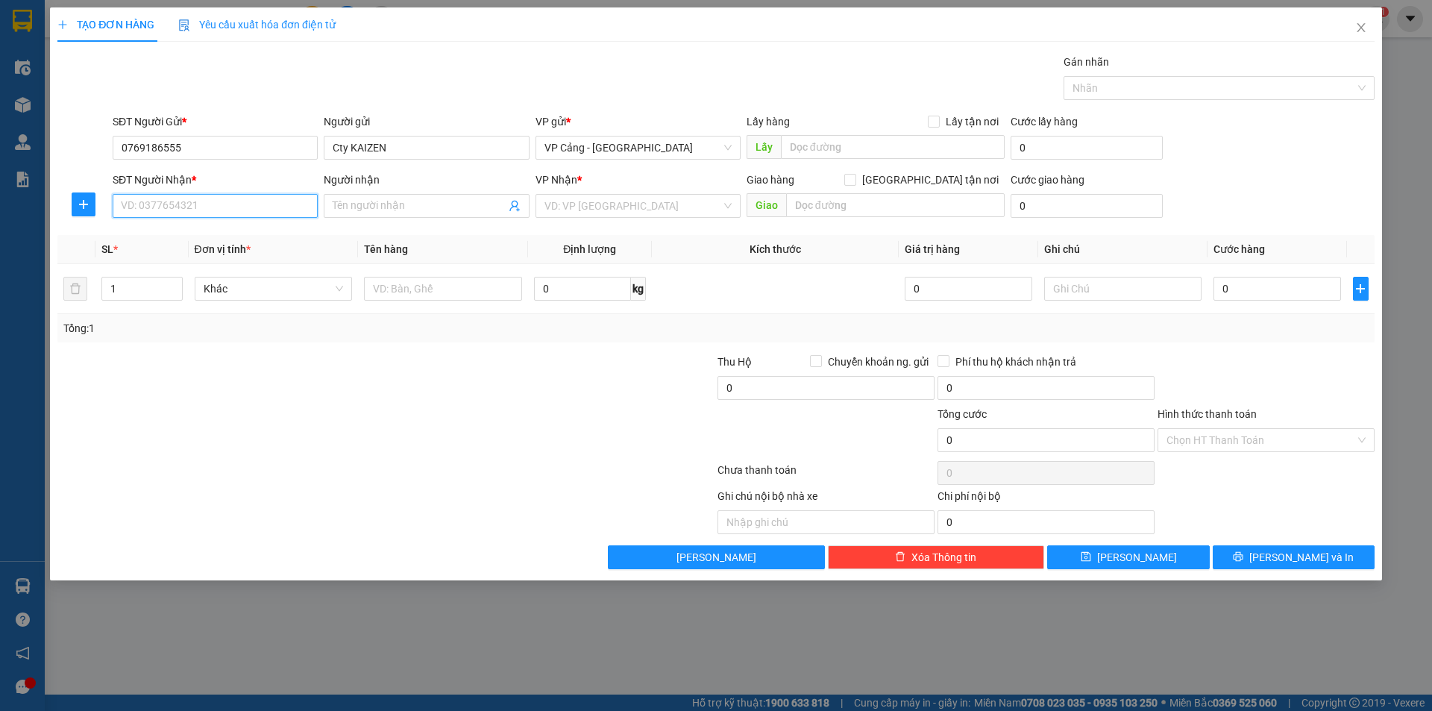
click at [207, 213] on input "SĐT Người Nhận *" at bounding box center [215, 206] width 205 height 24
click at [174, 239] on div "0911771966 - [PERSON_NAME]" at bounding box center [215, 236] width 187 height 16
type input "0911771966"
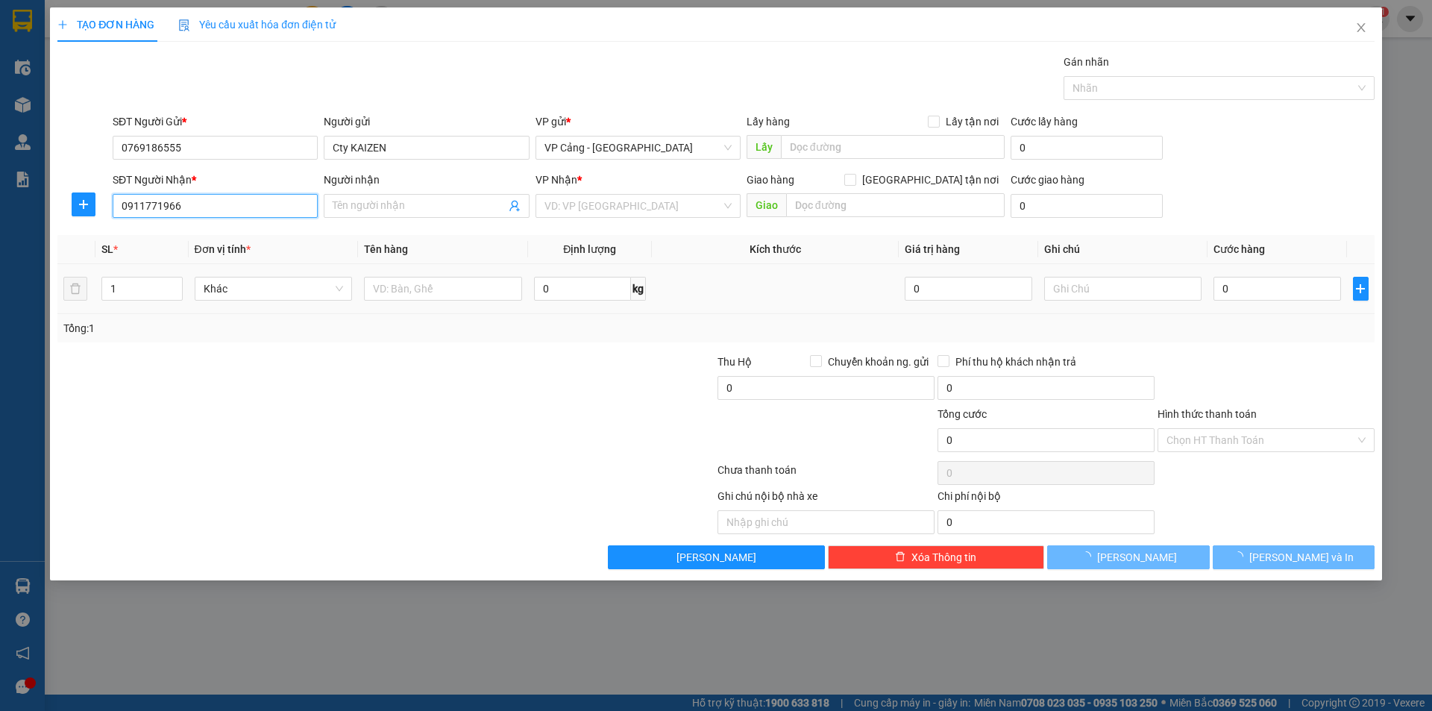
type input "[PERSON_NAME]"
checkbox input "true"
type input "TP-lào cai"
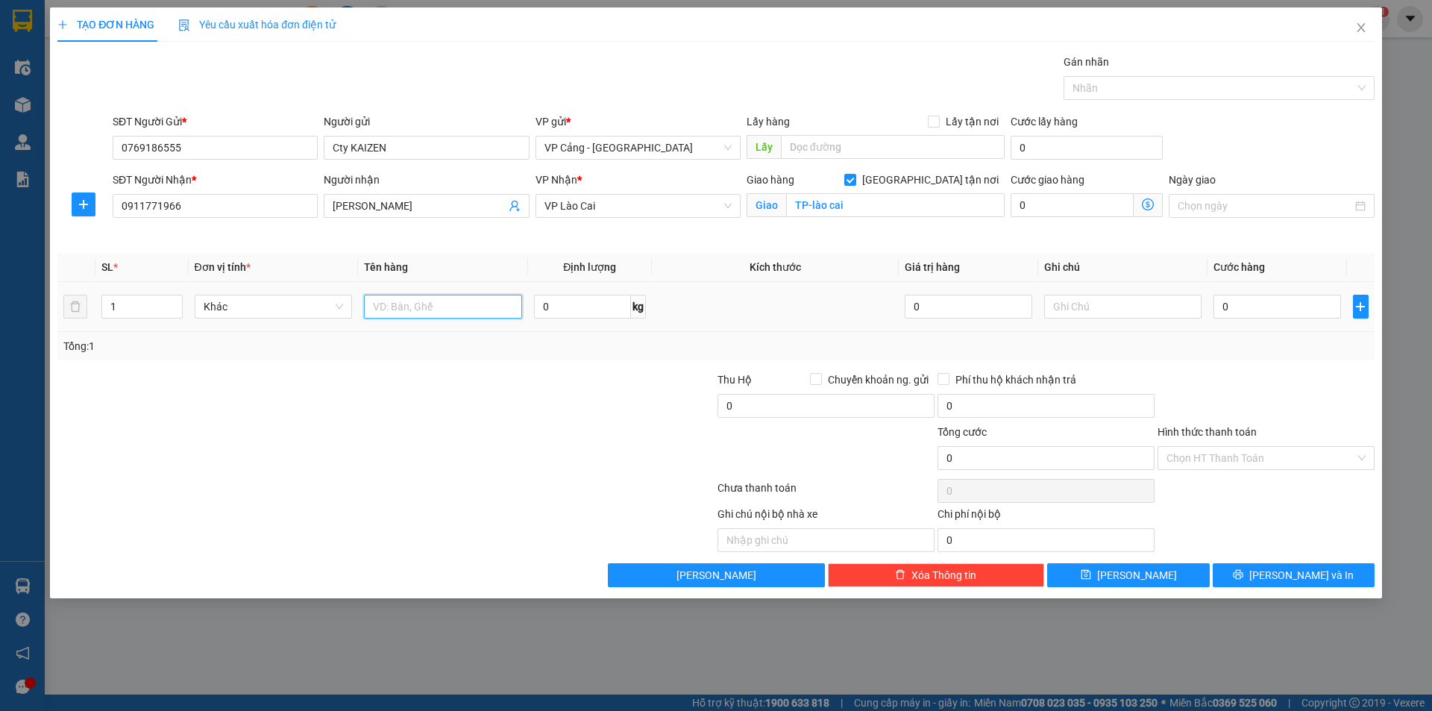
click at [460, 309] on input "text" at bounding box center [443, 307] width 158 height 24
type input "1 kiện"
click at [1252, 316] on input "0" at bounding box center [1277, 307] width 127 height 24
type input "3"
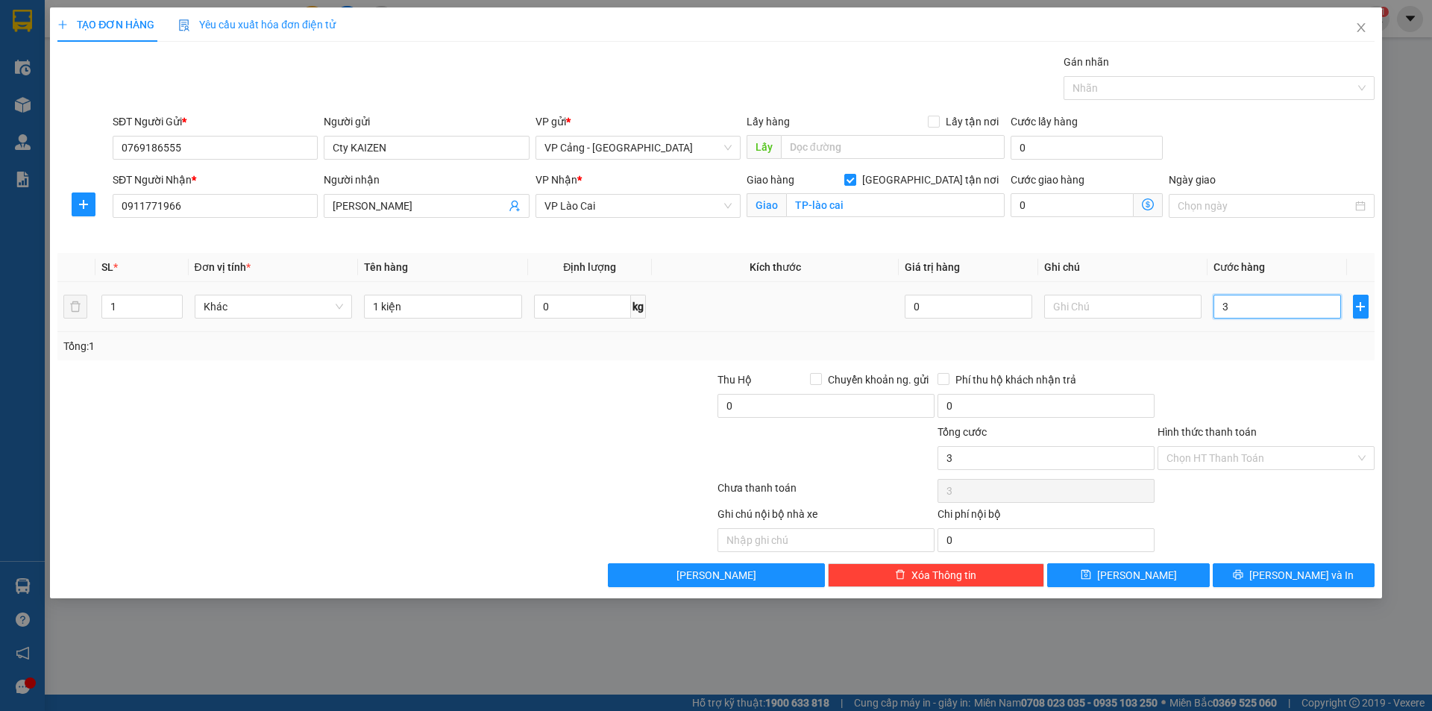
type input "3"
type input "30"
type input "30.000"
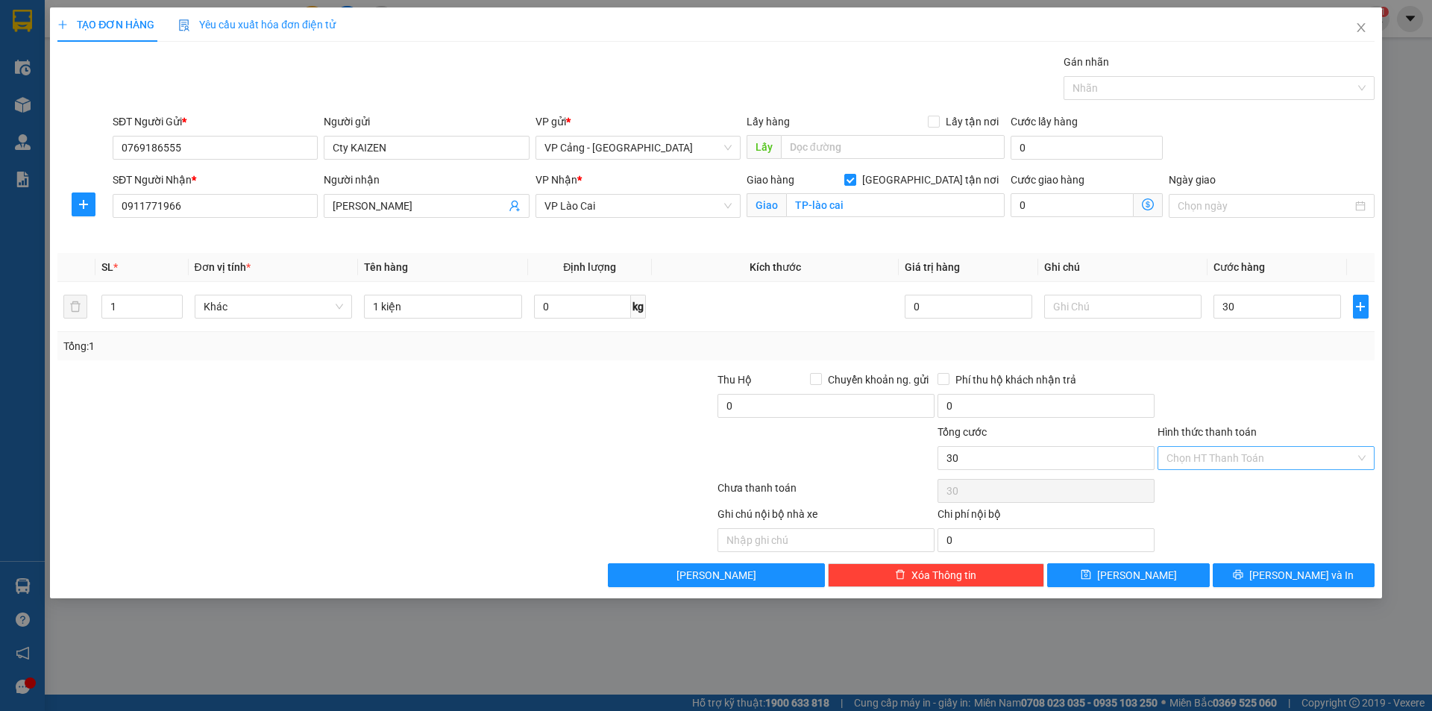
type input "30.000"
click at [1230, 466] on input "Hình thức thanh toán" at bounding box center [1261, 458] width 189 height 22
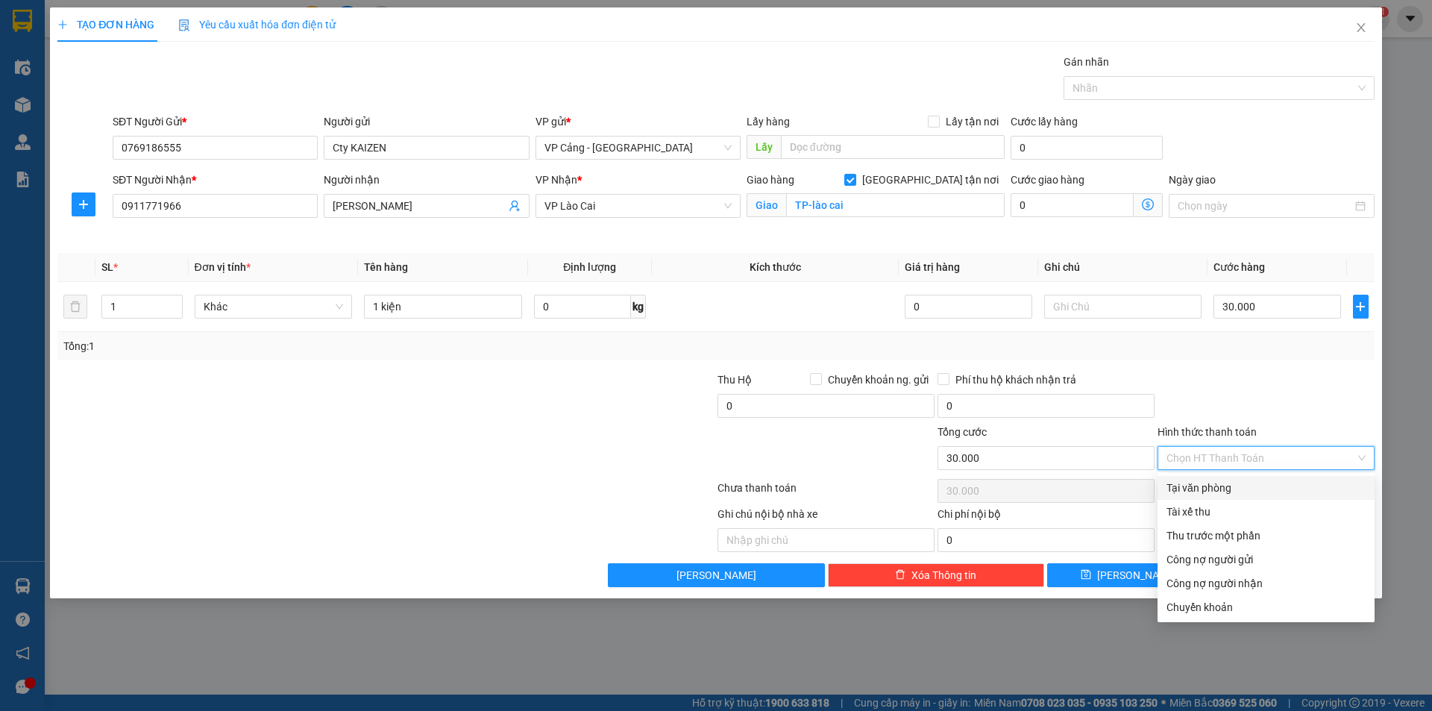
click at [603, 412] on div at bounding box center [606, 397] width 220 height 52
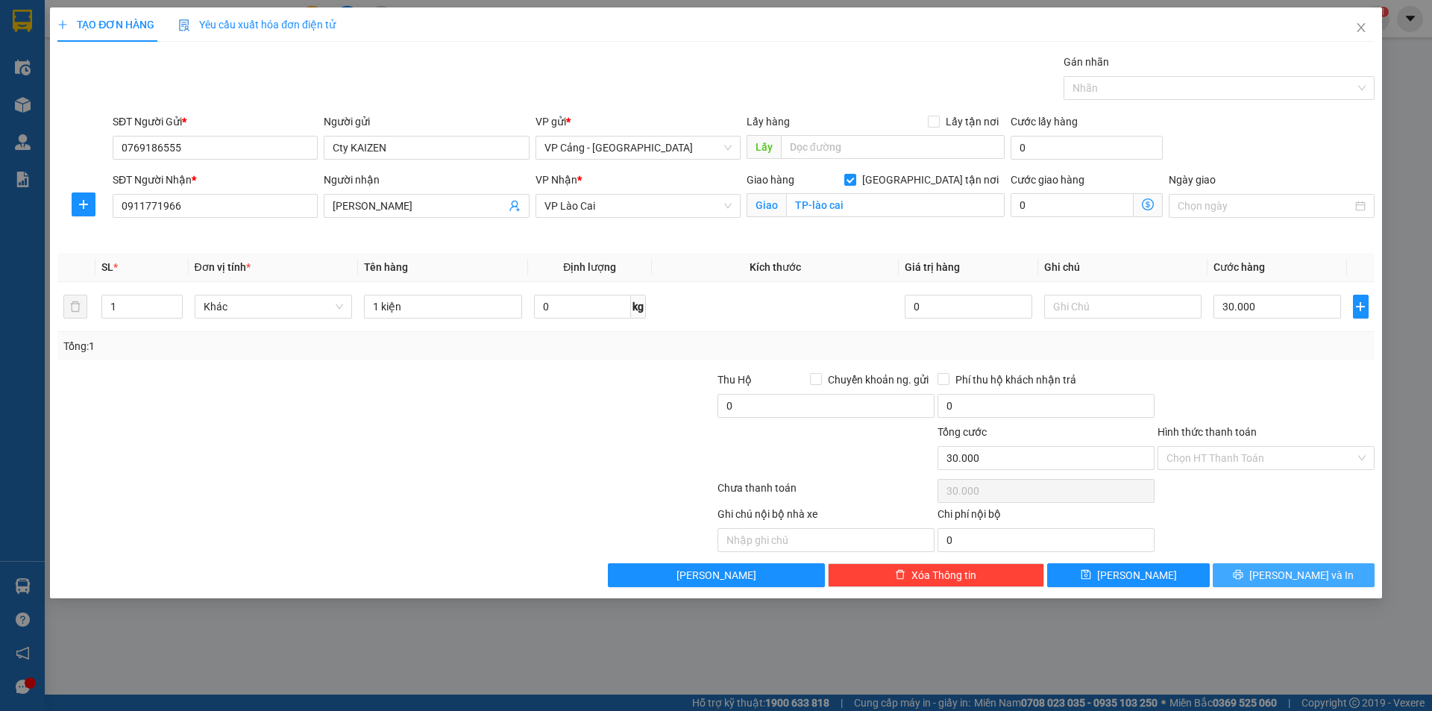
click at [1327, 573] on button "[PERSON_NAME] và In" at bounding box center [1294, 575] width 162 height 24
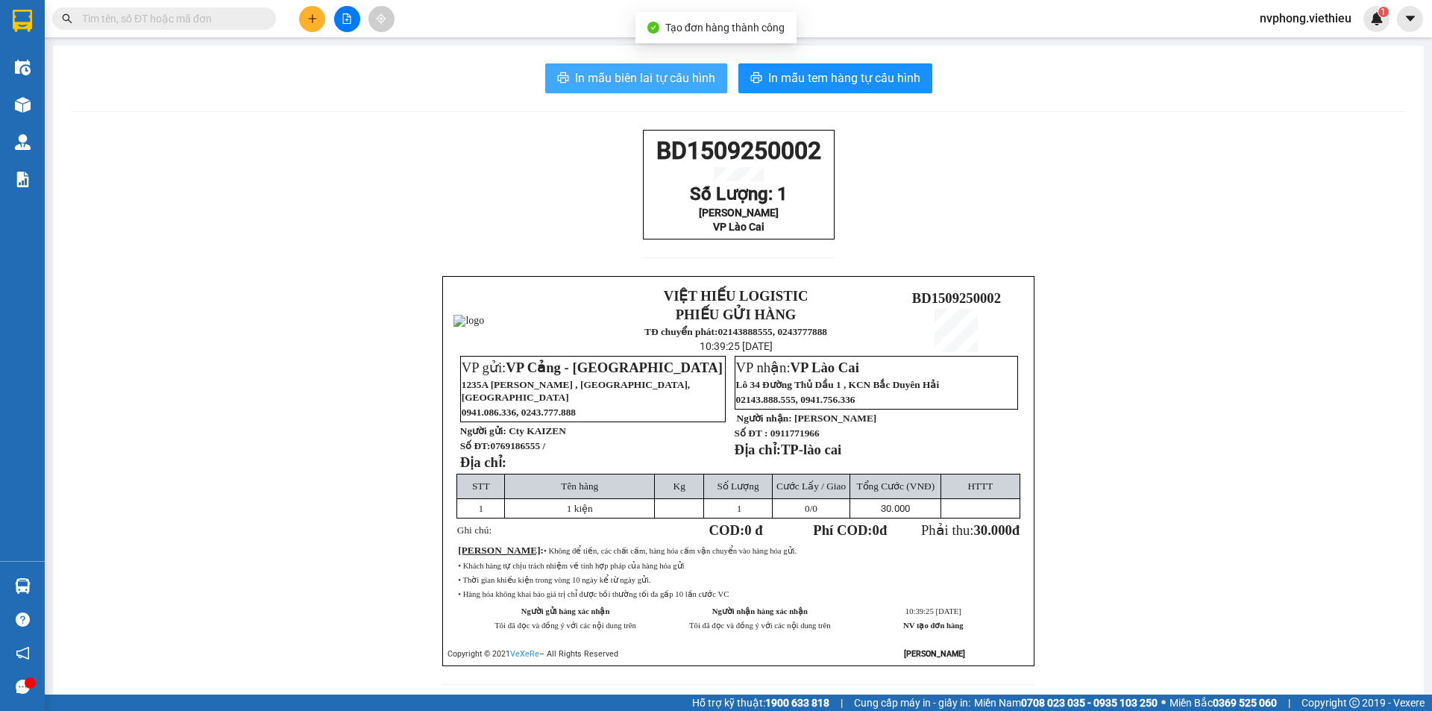
click at [652, 84] on span "In mẫu biên lai tự cấu hình" at bounding box center [645, 78] width 140 height 19
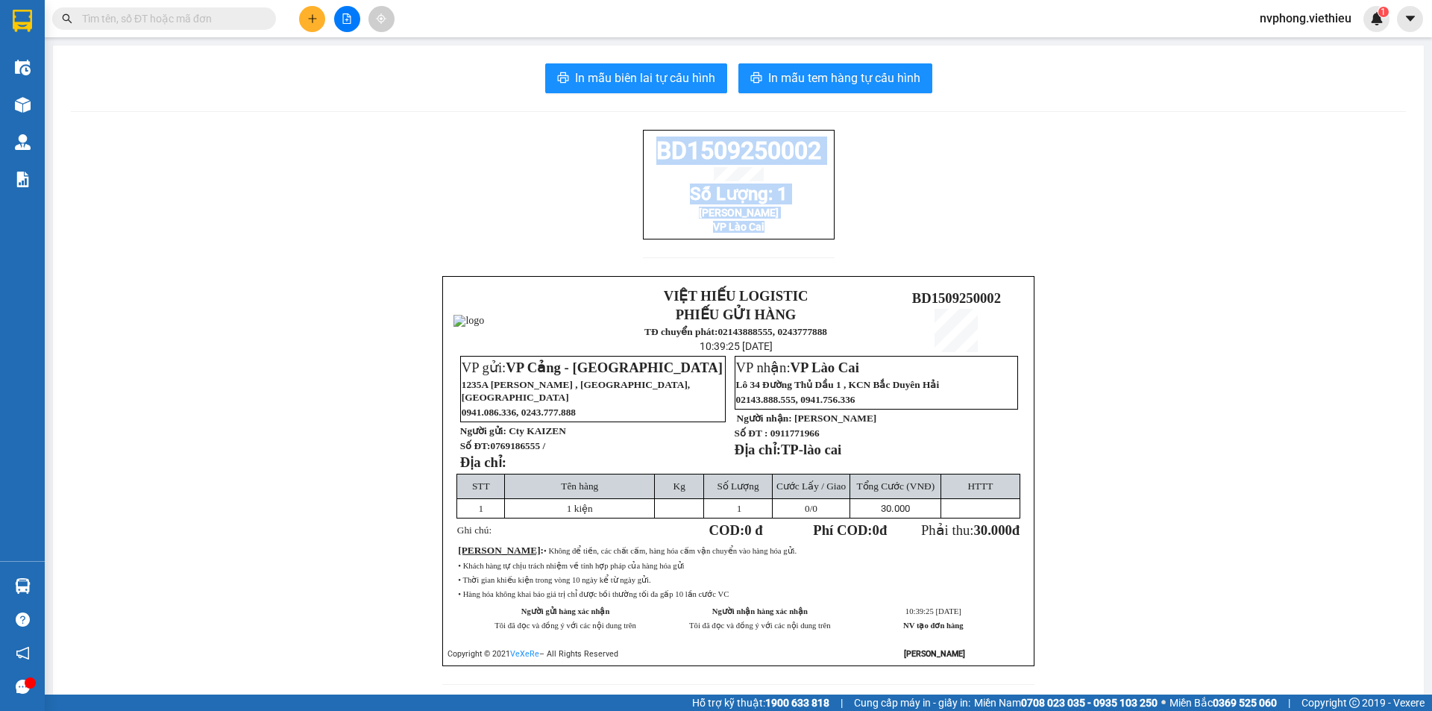
drag, startPoint x: 838, startPoint y: 248, endPoint x: 641, endPoint y: 133, distance: 228.0
click at [641, 133] on div "BD1509250002 Số Lượng: 1 Chung Châm VP Lào Cai VIỆT HIẾU LOGISTIC PHIẾU GỬI HÀN…" at bounding box center [738, 416] width 1335 height 573
copy div "BD1509250002 Số Lượng: 1 Chung Châm VP Lào Cai"
click at [308, 19] on icon "plus" at bounding box center [312, 18] width 10 height 10
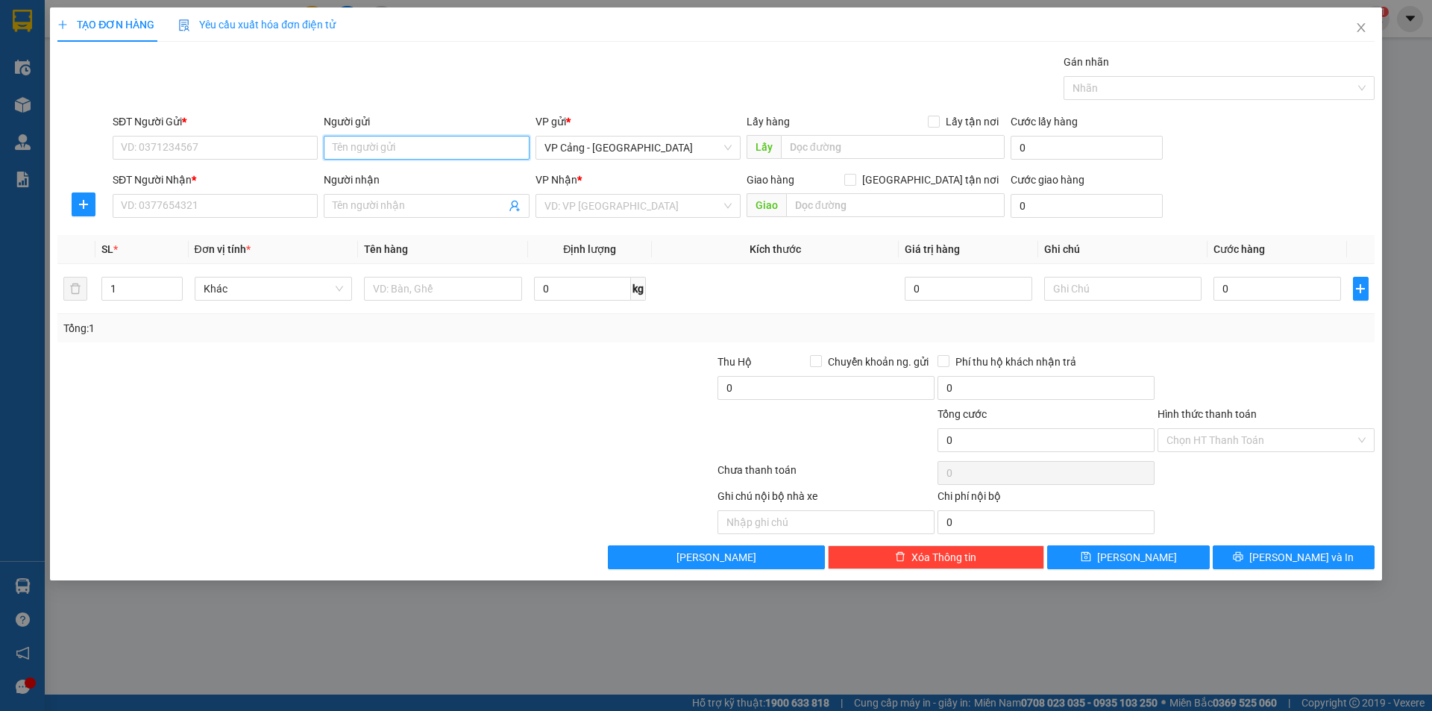
click at [339, 154] on input "Người gửi" at bounding box center [426, 148] width 205 height 24
type input "nam hải"
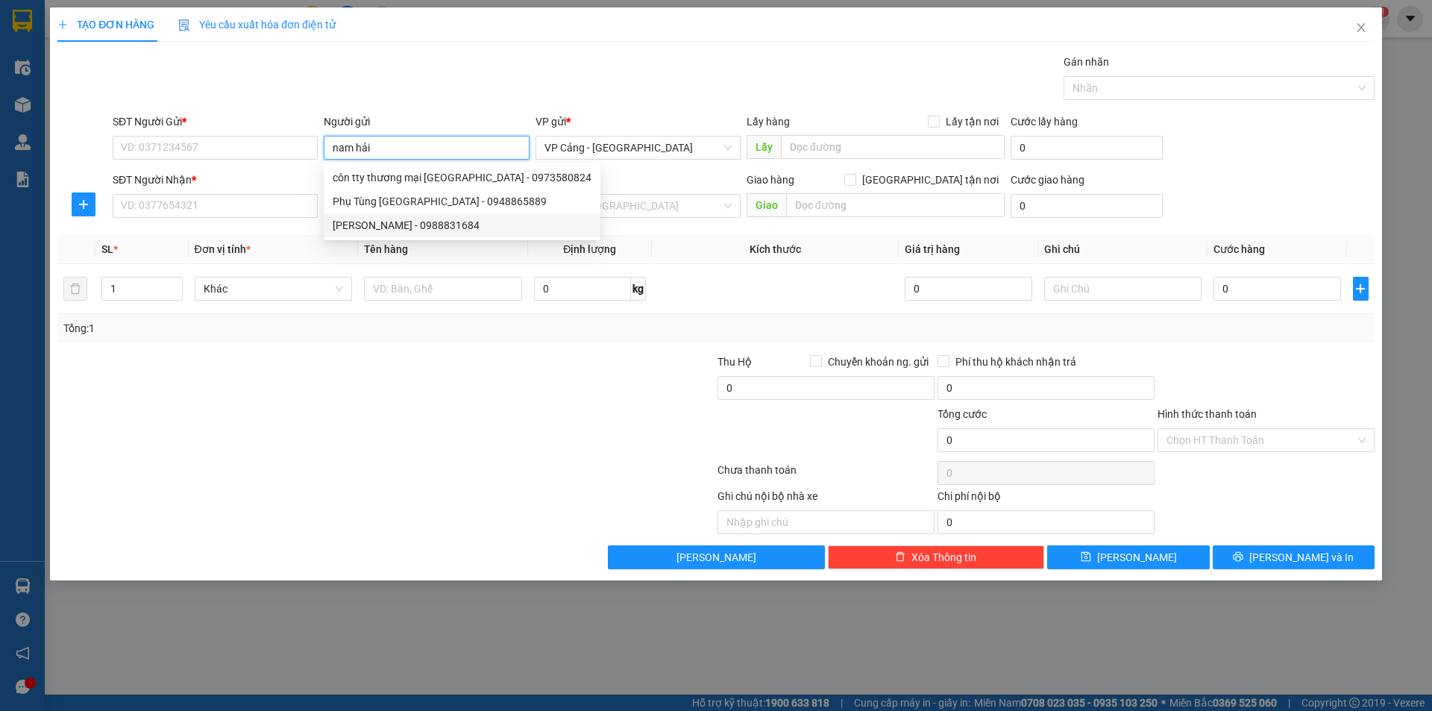
click at [356, 228] on div "[PERSON_NAME] - 0988831684" at bounding box center [462, 225] width 259 height 16
type input "0988831684"
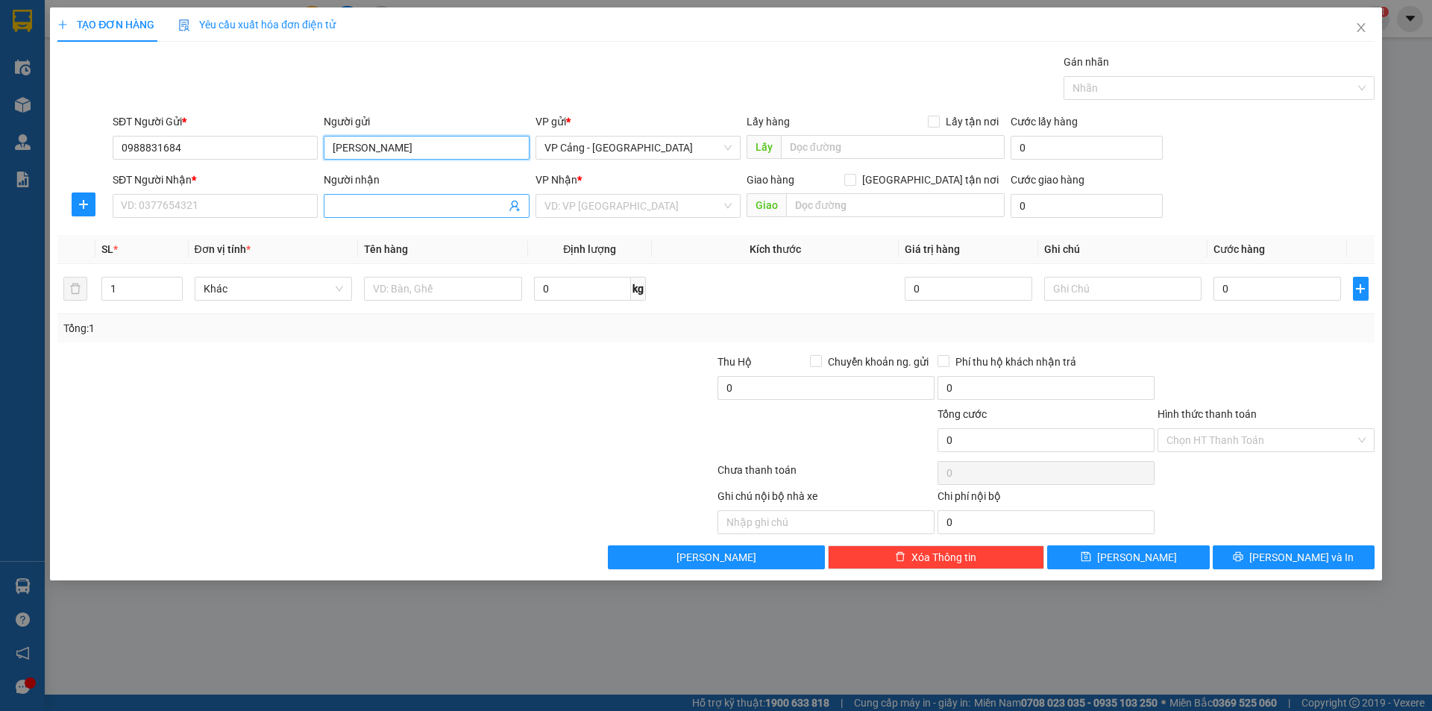
type input "[PERSON_NAME]"
click at [392, 209] on input "Người nhận" at bounding box center [419, 206] width 172 height 16
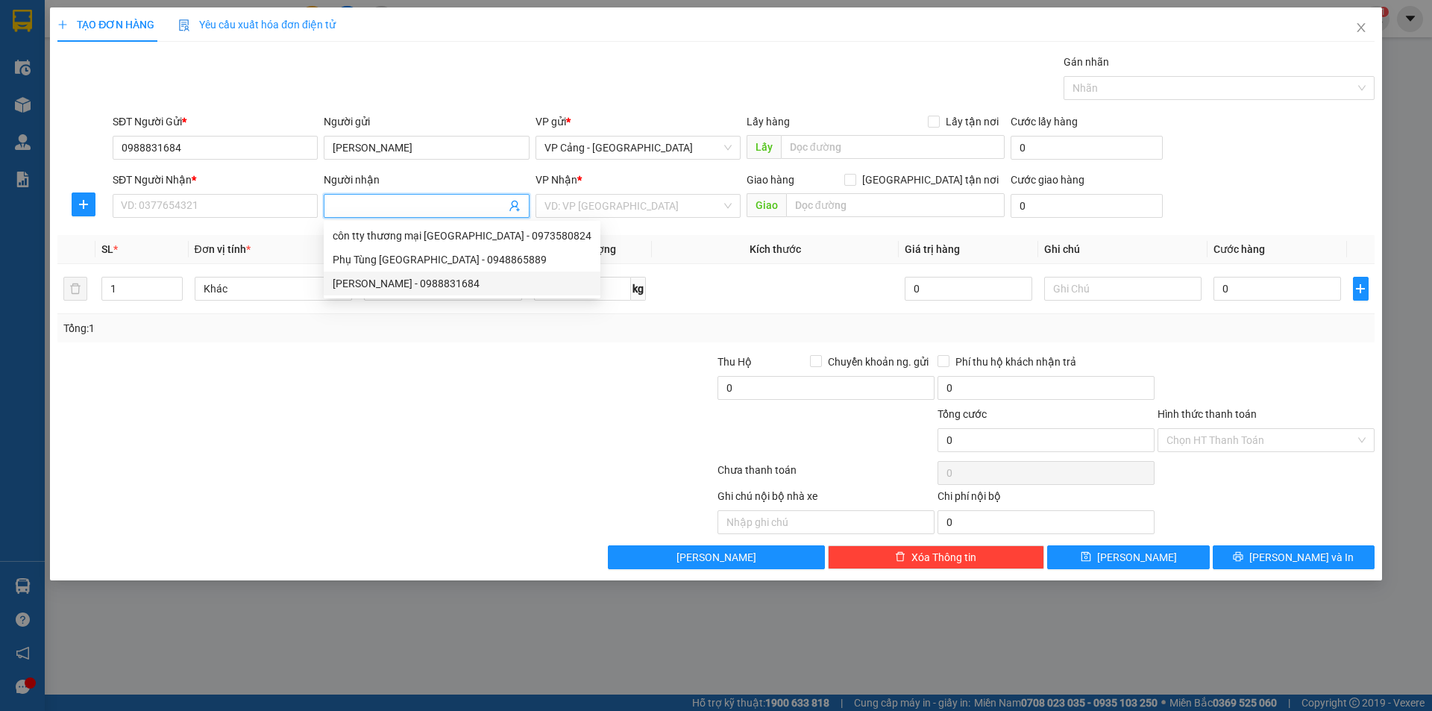
click at [395, 286] on div "[PERSON_NAME] - 0988831684" at bounding box center [462, 283] width 259 height 16
type input "0988831684"
type input "[PERSON_NAME]"
checkbox input "true"
type input "KCN Bắc Duyên Hải, LC"
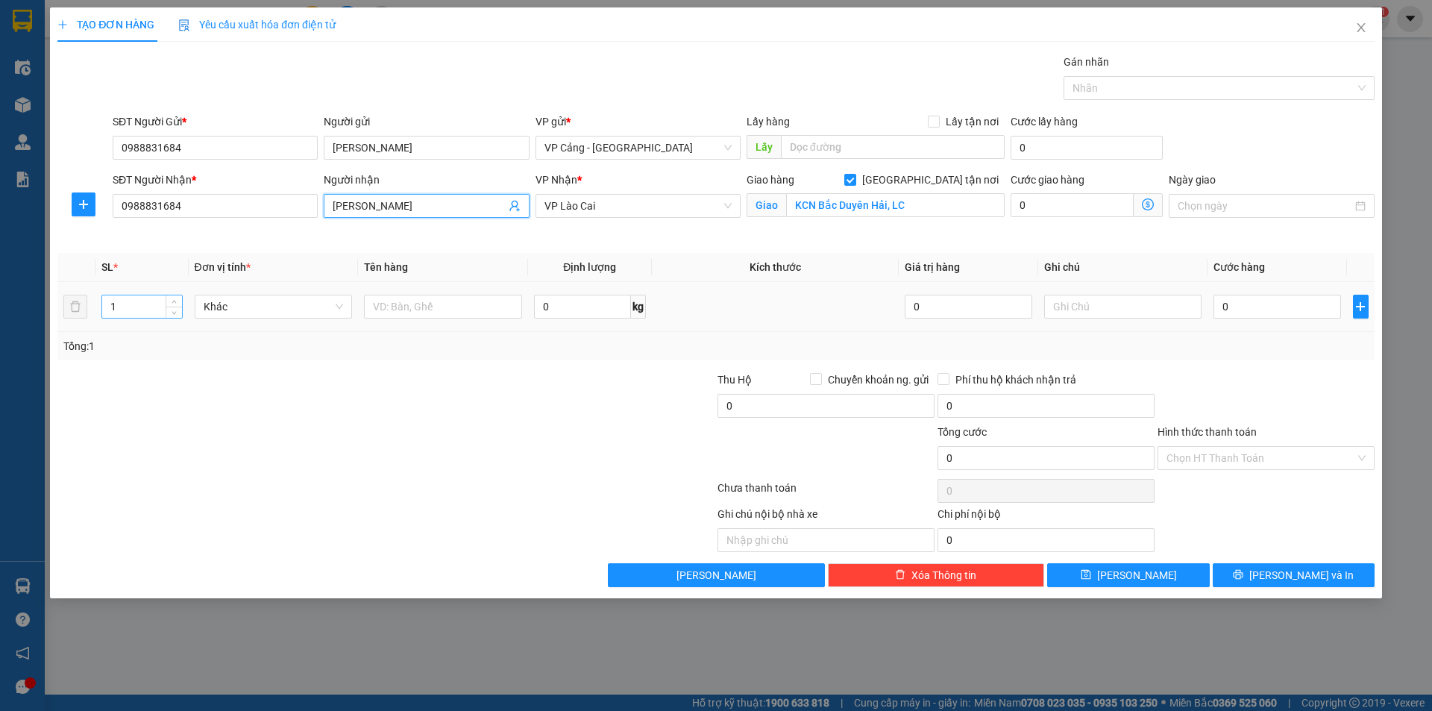
click at [127, 307] on input "1" at bounding box center [141, 306] width 79 height 22
type input "2"
click at [415, 314] on input "text" at bounding box center [443, 307] width 158 height 24
type input "2 kiện"
click at [1236, 313] on input "0" at bounding box center [1277, 307] width 127 height 24
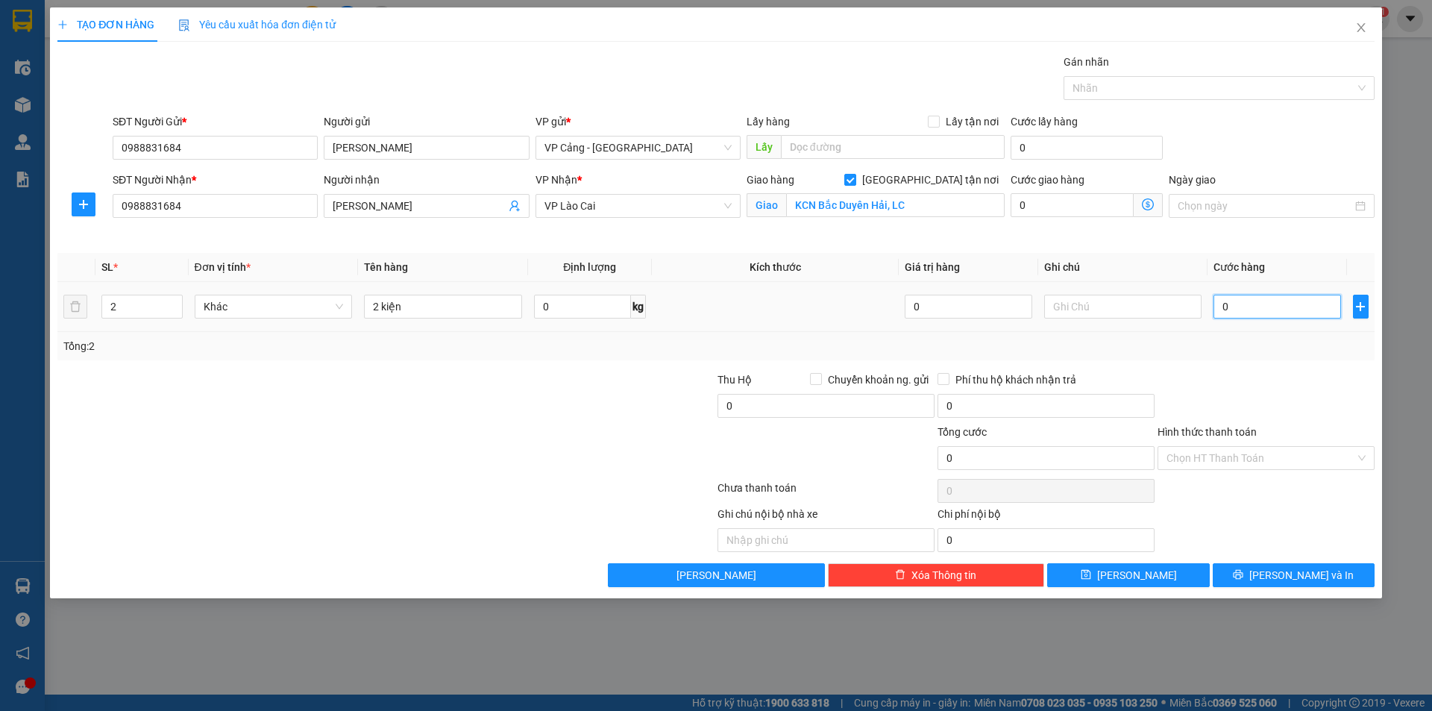
type input "5"
type input "50"
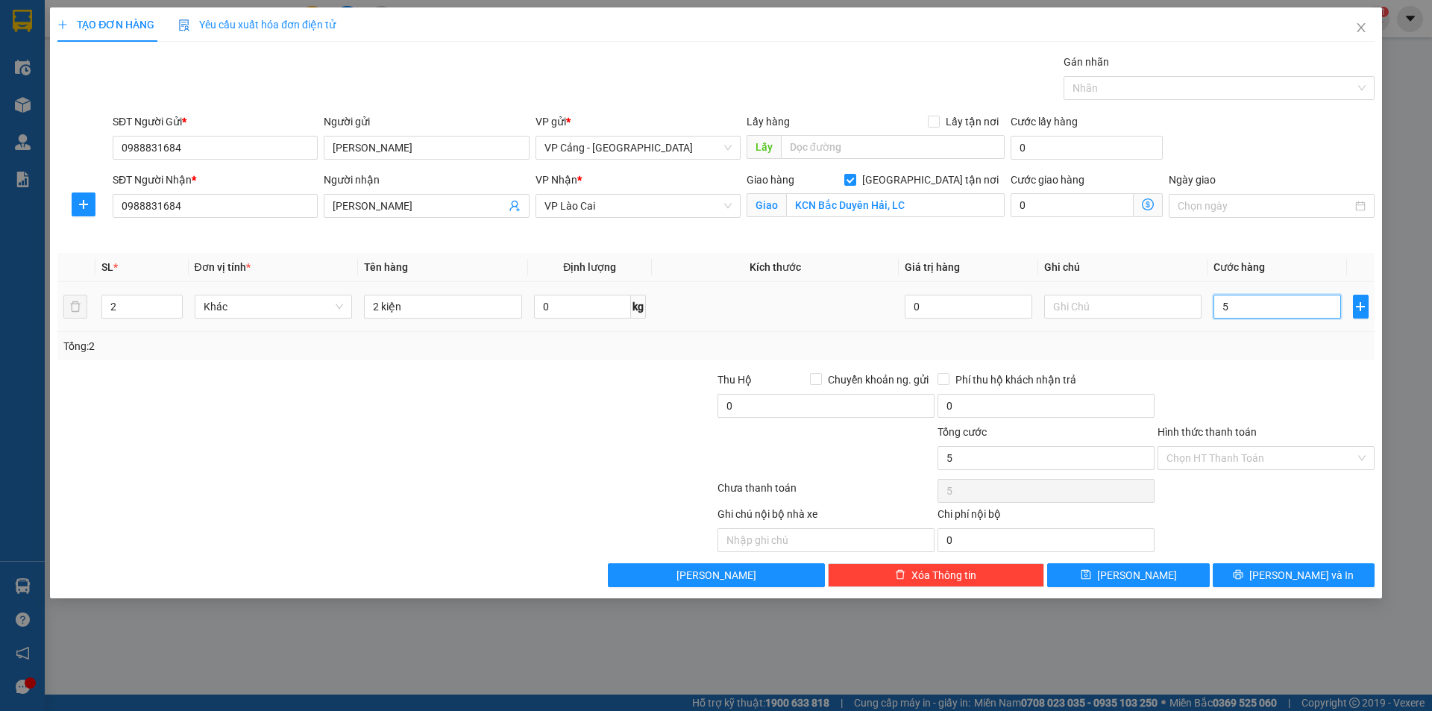
type input "50"
type input "50.000"
click at [1318, 563] on button "[PERSON_NAME] và In" at bounding box center [1294, 575] width 162 height 24
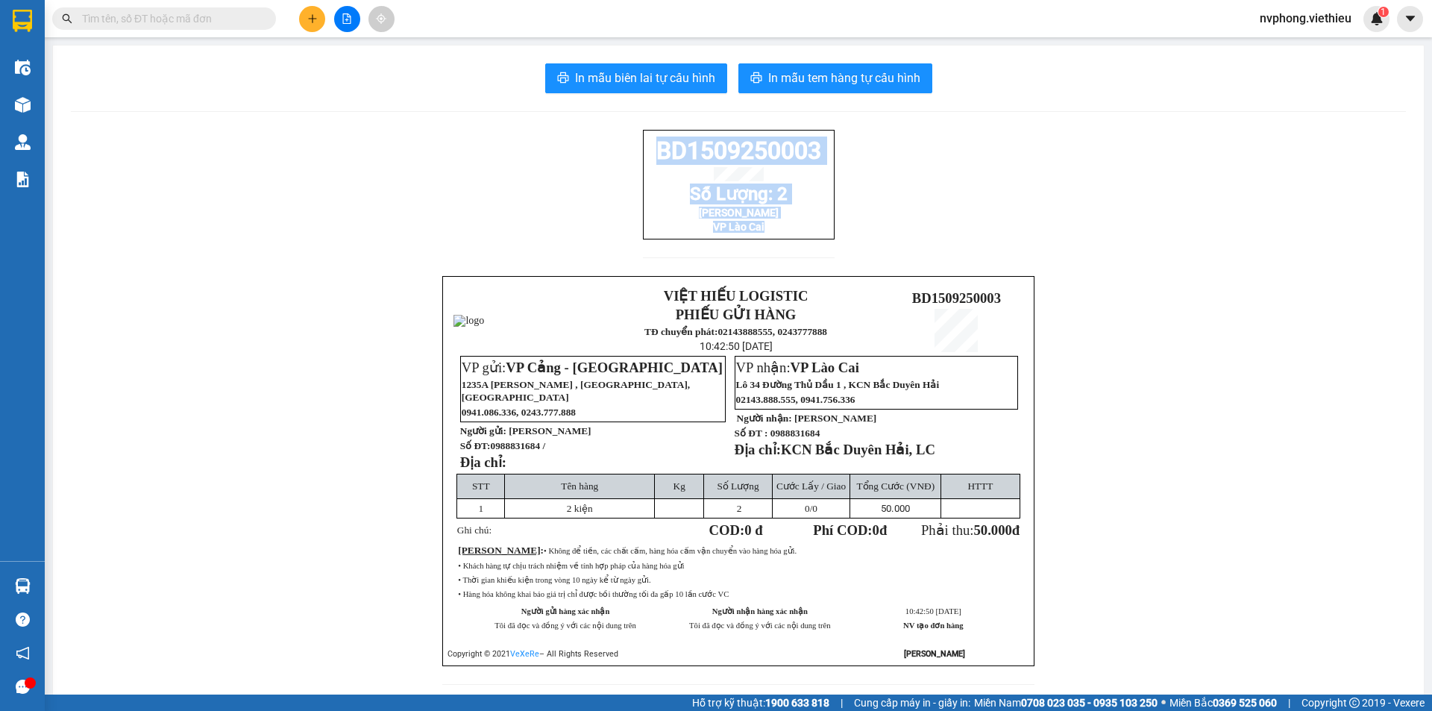
drag, startPoint x: 818, startPoint y: 254, endPoint x: 630, endPoint y: 149, distance: 215.7
click at [630, 149] on div "BD1509250003 Số Lượng: 2 Nam Hải VP [GEOGRAPHIC_DATA] VIỆT HIẾU LOGISTIC PHIẾU …" at bounding box center [738, 416] width 1335 height 573
copy div "BD1509250003 Số Lượng: 2 Nam Hải VP Lào Cai"
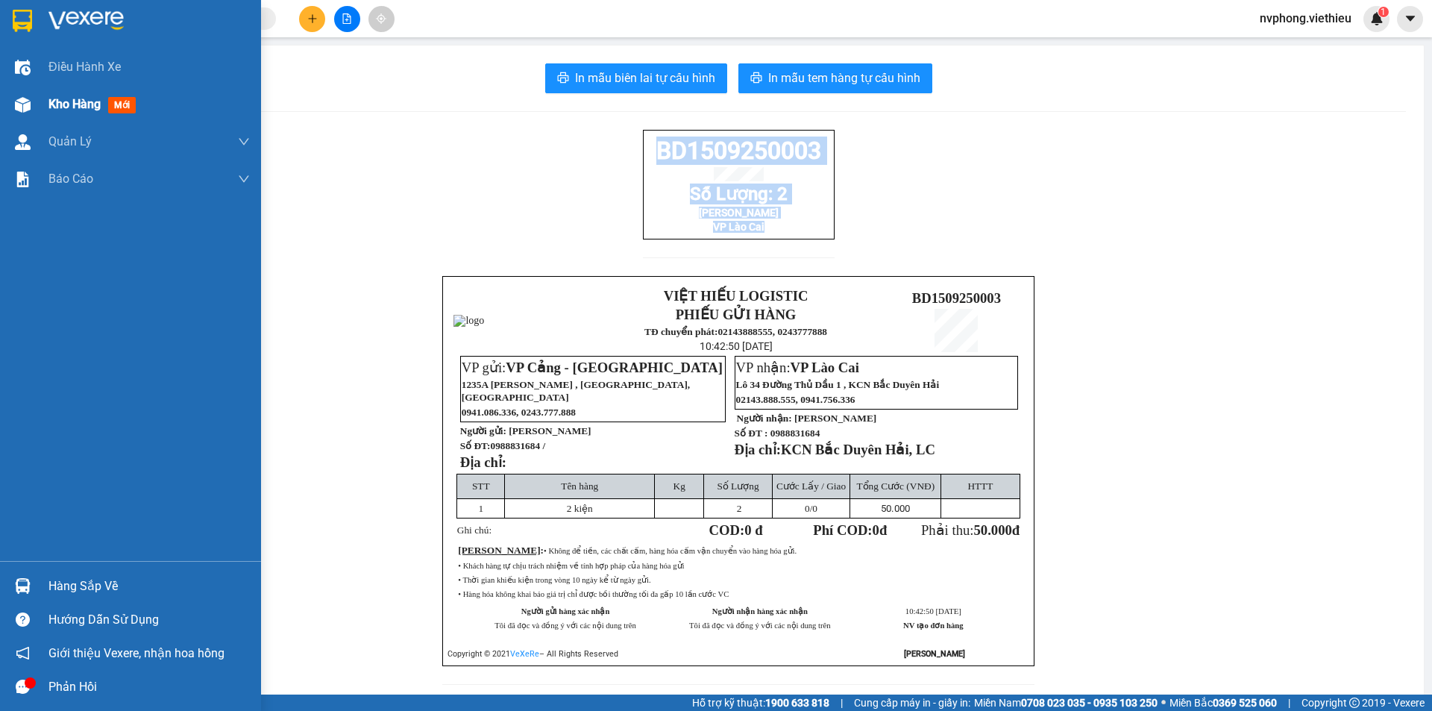
click at [75, 102] on span "Kho hàng" at bounding box center [74, 104] width 52 height 14
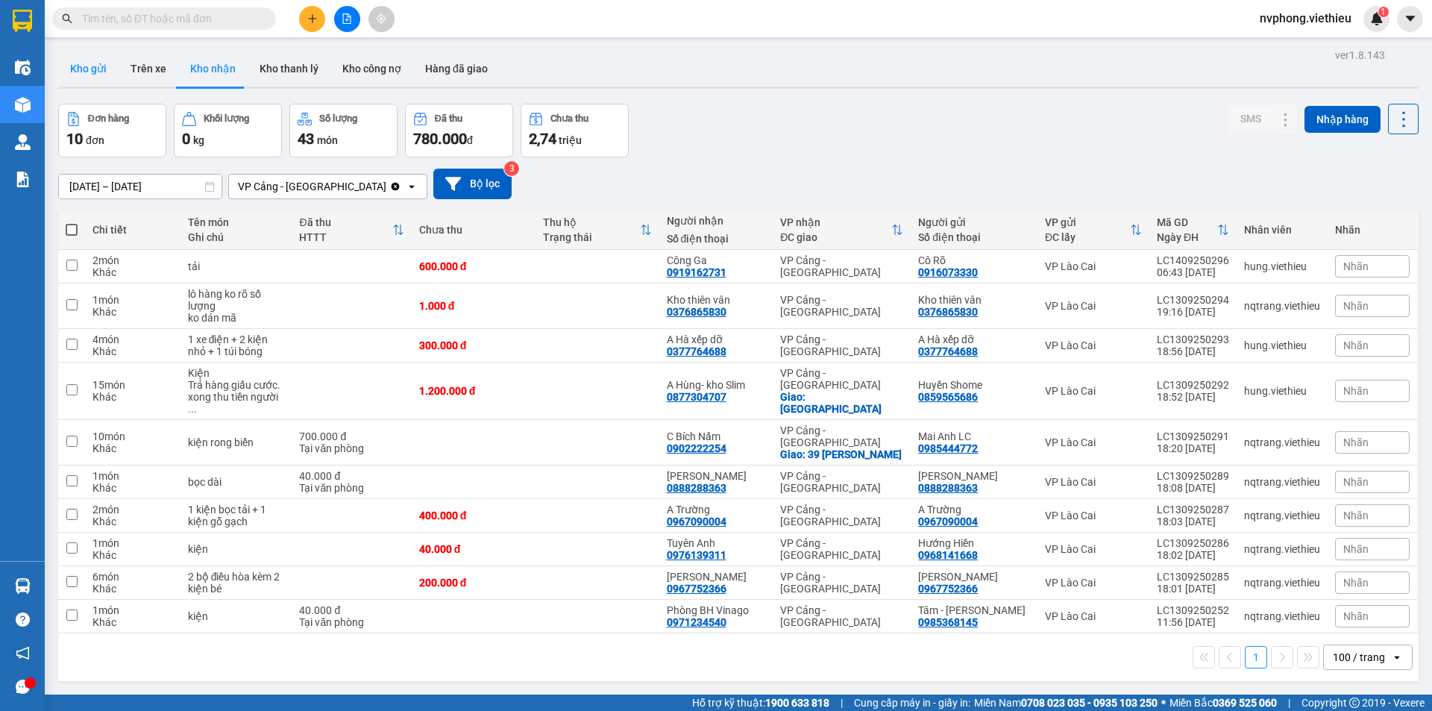
click at [76, 74] on button "Kho gửi" at bounding box center [88, 69] width 60 height 36
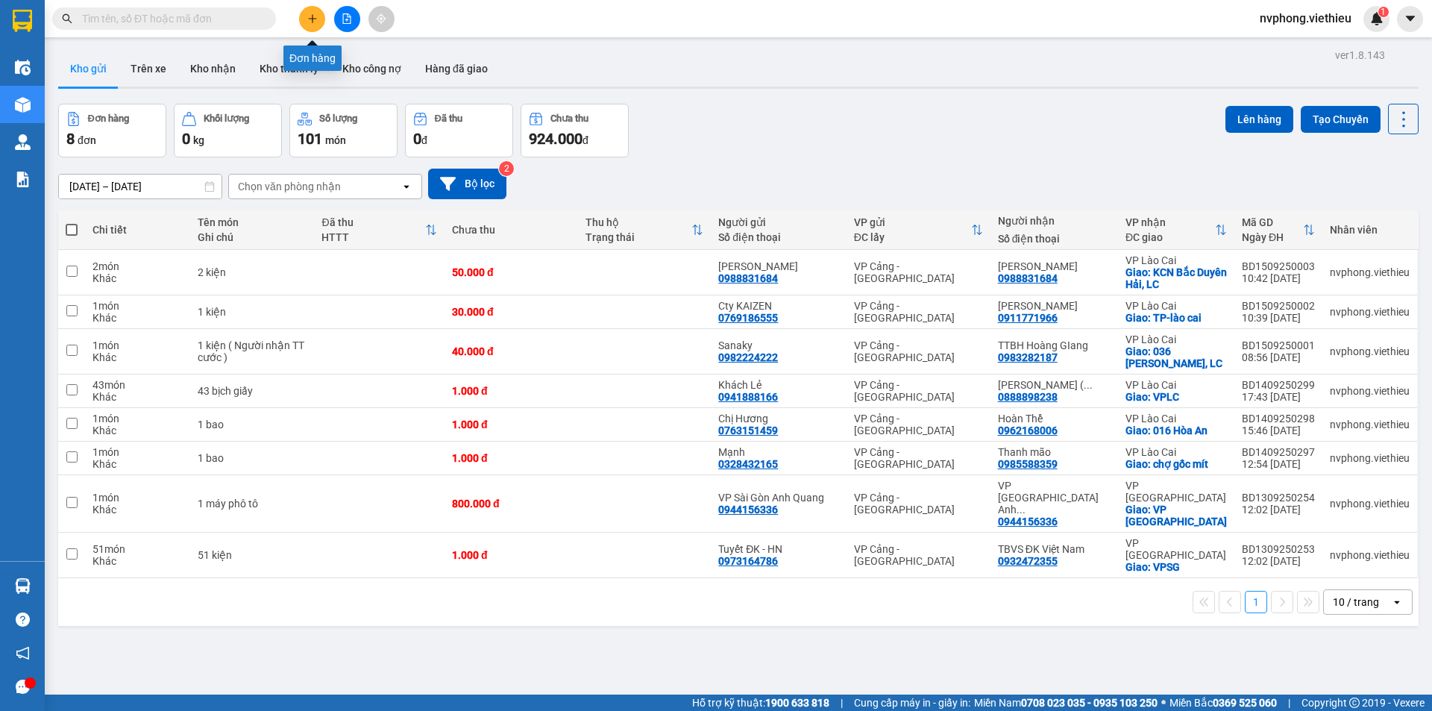
click at [311, 21] on icon "plus" at bounding box center [312, 18] width 10 height 10
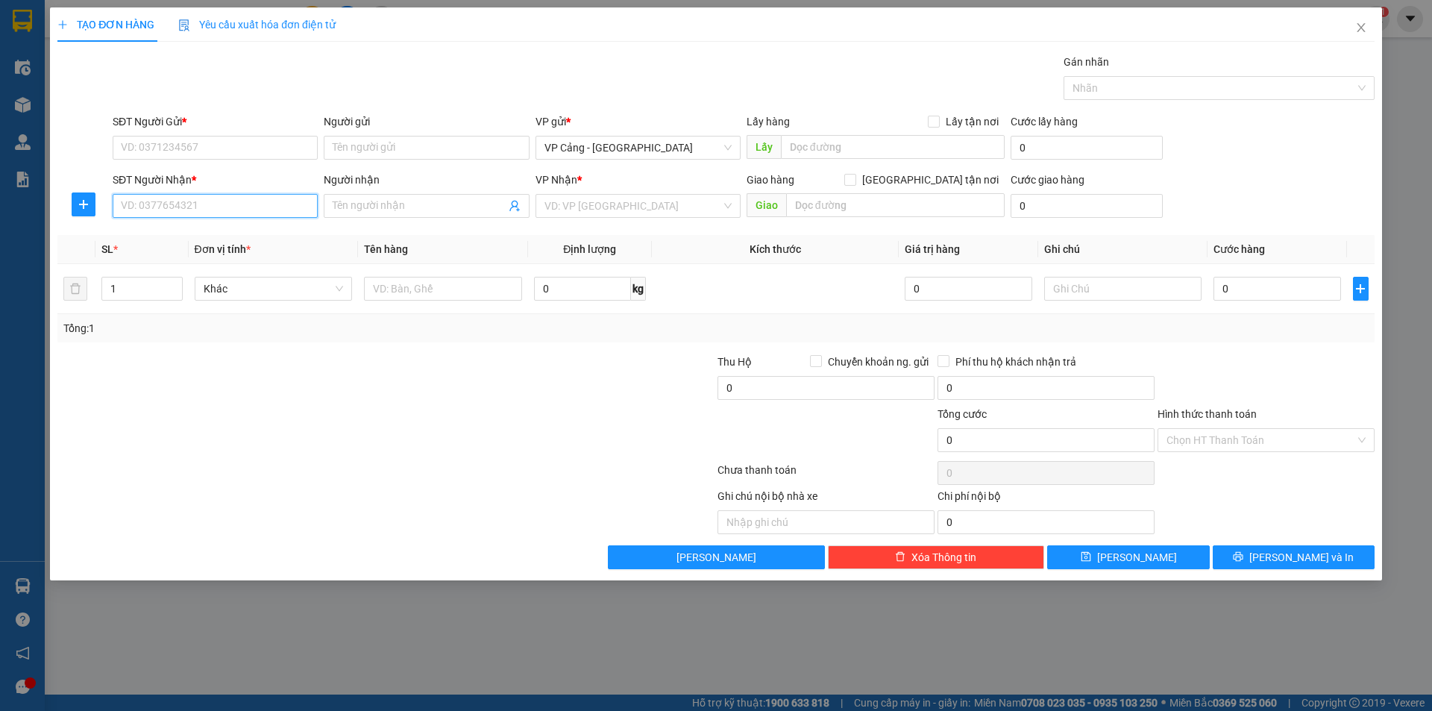
click at [196, 204] on input "SĐT Người Nhận *" at bounding box center [215, 206] width 205 height 24
click at [344, 212] on input "Người nhận" at bounding box center [419, 206] width 172 height 16
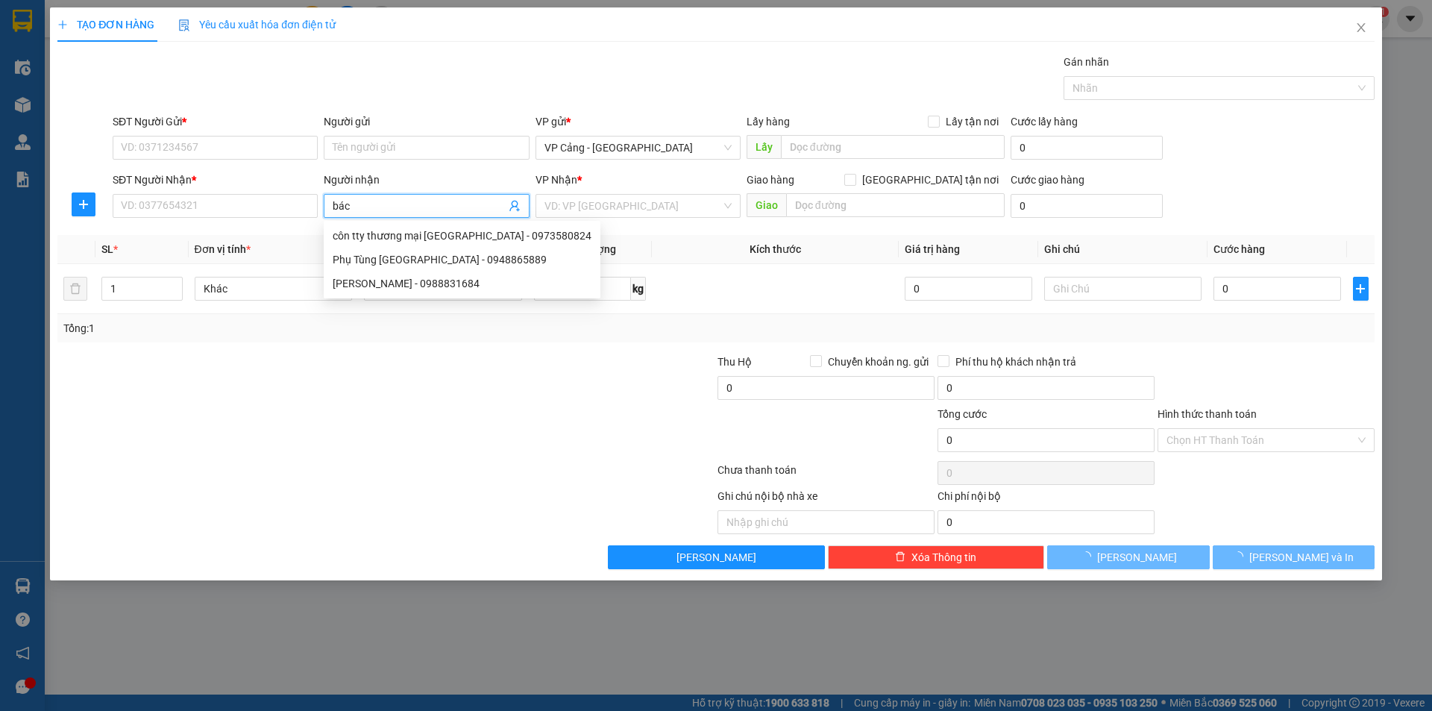
type input "bác p"
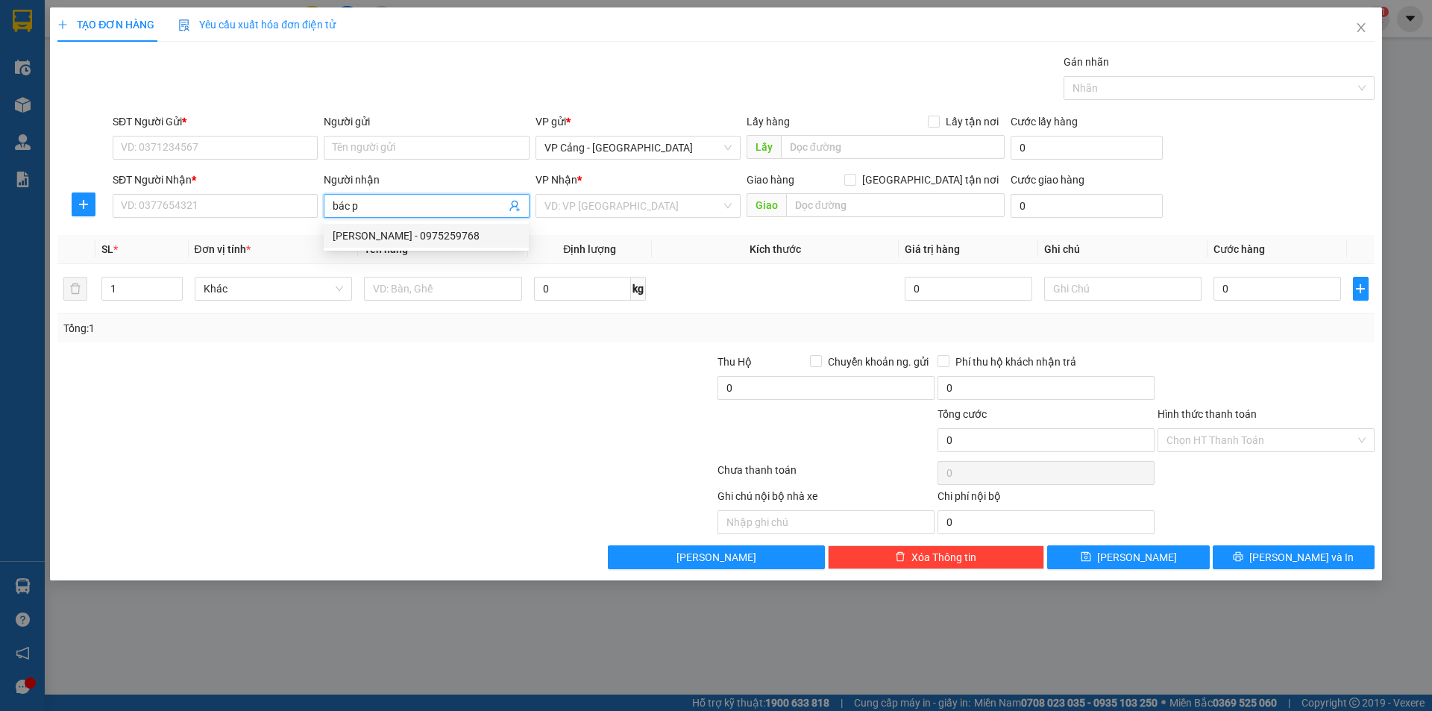
click at [419, 230] on div "[PERSON_NAME] - 0975259768" at bounding box center [426, 236] width 187 height 16
type input "0975259768"
type input "[PERSON_NAME]"
checkbox input "true"
type input "K 30"
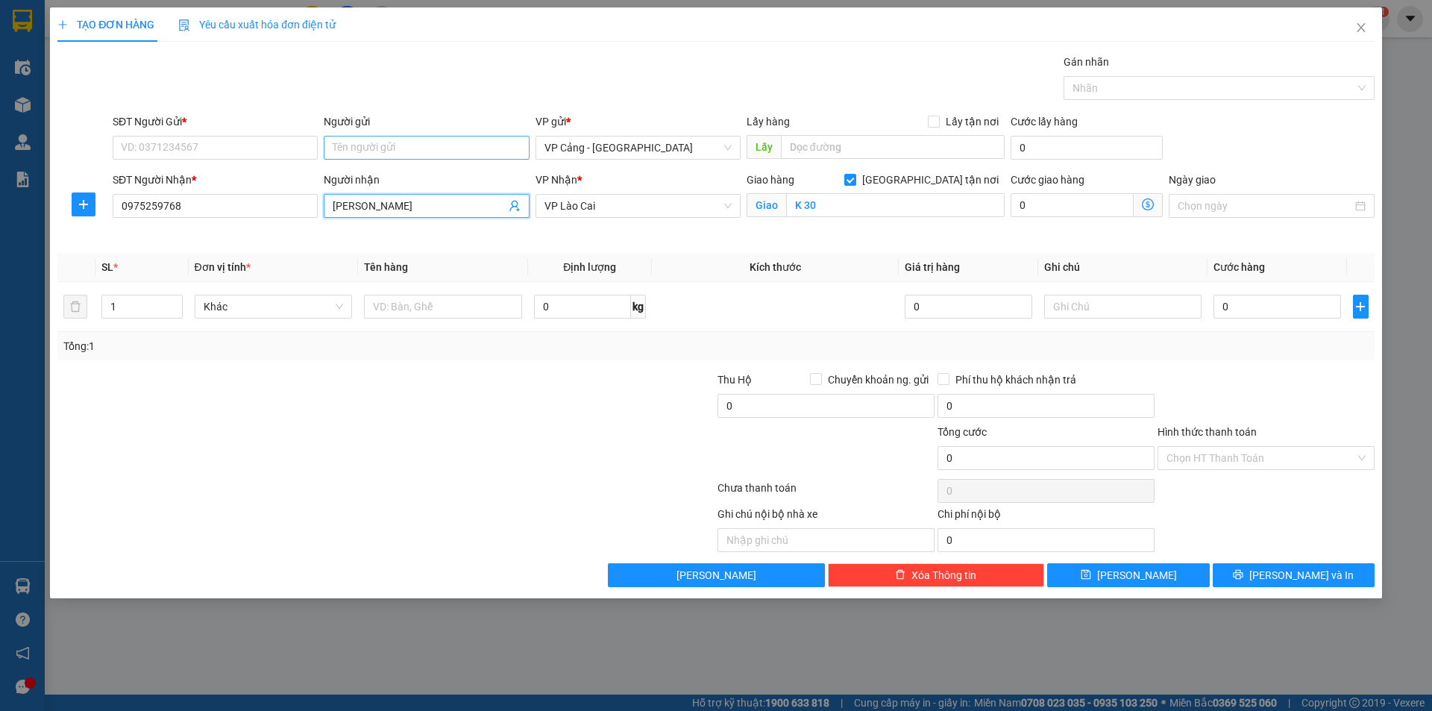
type input "[PERSON_NAME]"
click at [339, 140] on input "Người gửi" at bounding box center [426, 148] width 205 height 24
click at [395, 173] on div "[PERSON_NAME] - 0975259768" at bounding box center [426, 177] width 187 height 16
type input "0975259768"
type input "[PERSON_NAME]"
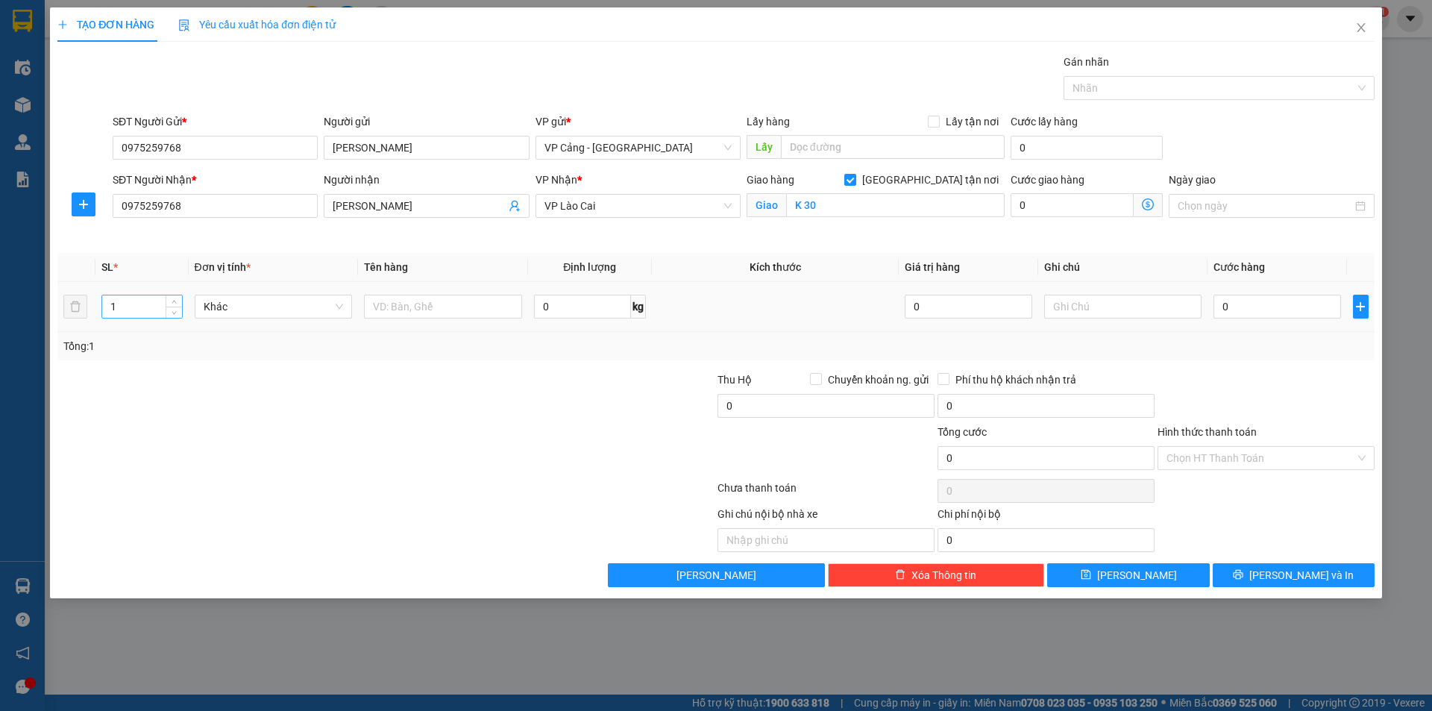
click at [139, 313] on input "1" at bounding box center [141, 306] width 79 height 22
type input "10"
drag, startPoint x: 206, startPoint y: 148, endPoint x: 46, endPoint y: 131, distance: 160.6
click at [46, 131] on div "TẠO ĐƠN HÀNG Yêu cầu xuất hóa đơn điện tử Transit Pickup Surcharge Ids Transit …" at bounding box center [716, 355] width 1432 height 711
type input "0963424650"
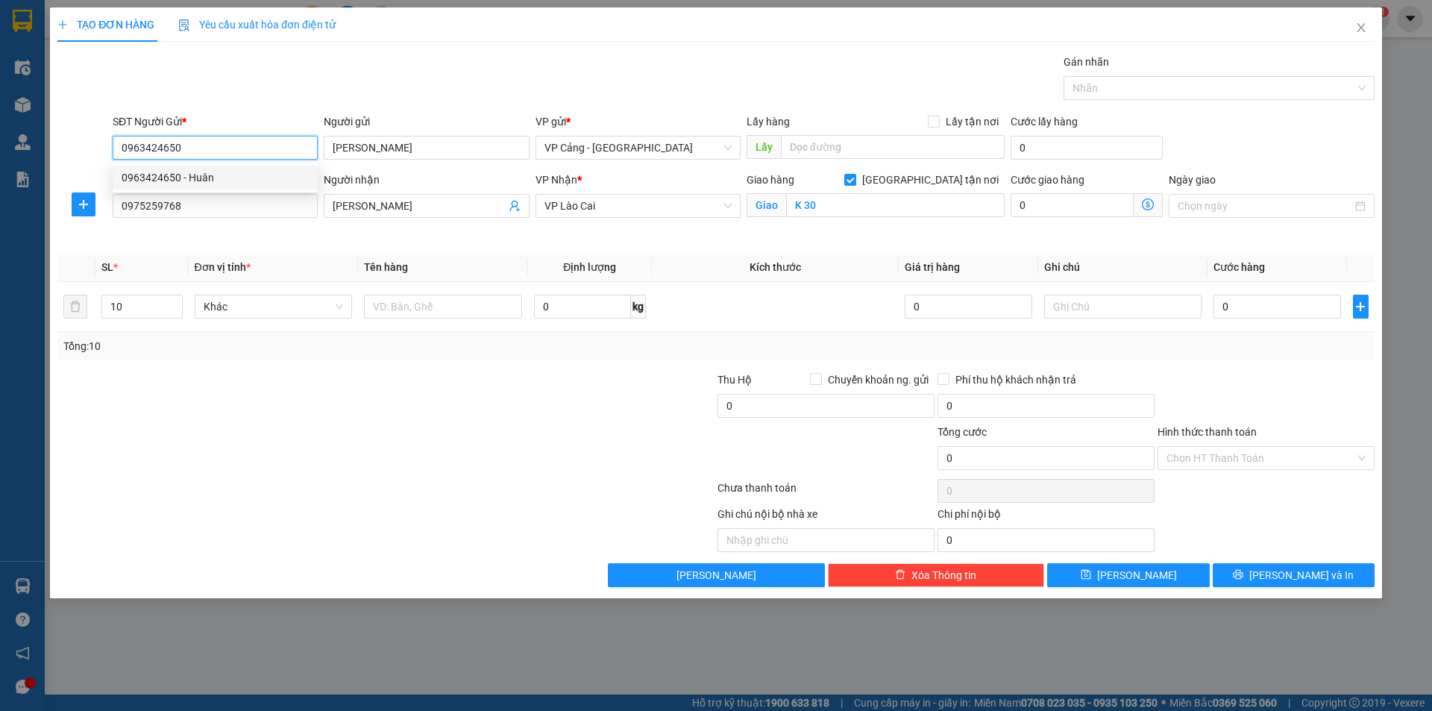
click at [185, 181] on div "0963424650 - Huân" at bounding box center [215, 177] width 187 height 16
type input "Huân"
type input "0963424650"
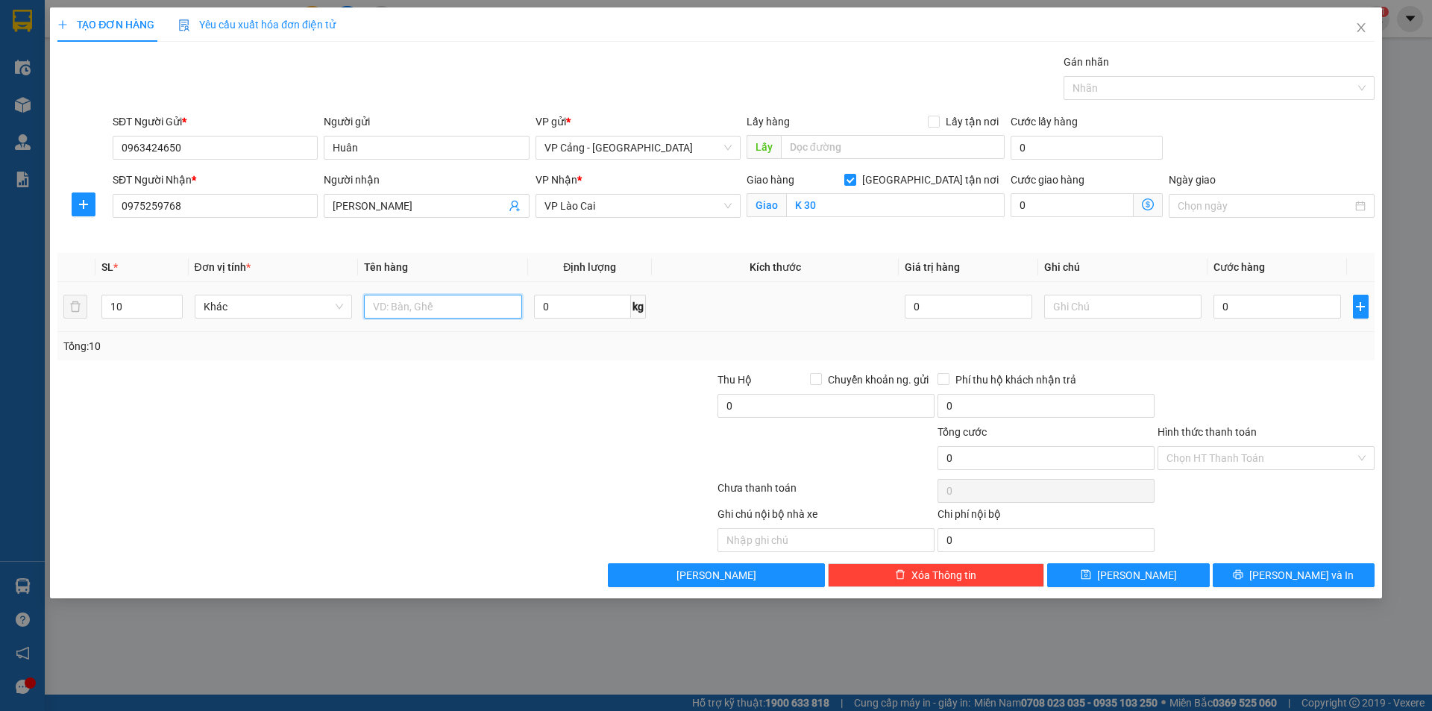
click at [445, 313] on input "text" at bounding box center [443, 307] width 158 height 24
type input "10 kiện"
click at [1249, 316] on input "0" at bounding box center [1277, 307] width 127 height 24
type input "1"
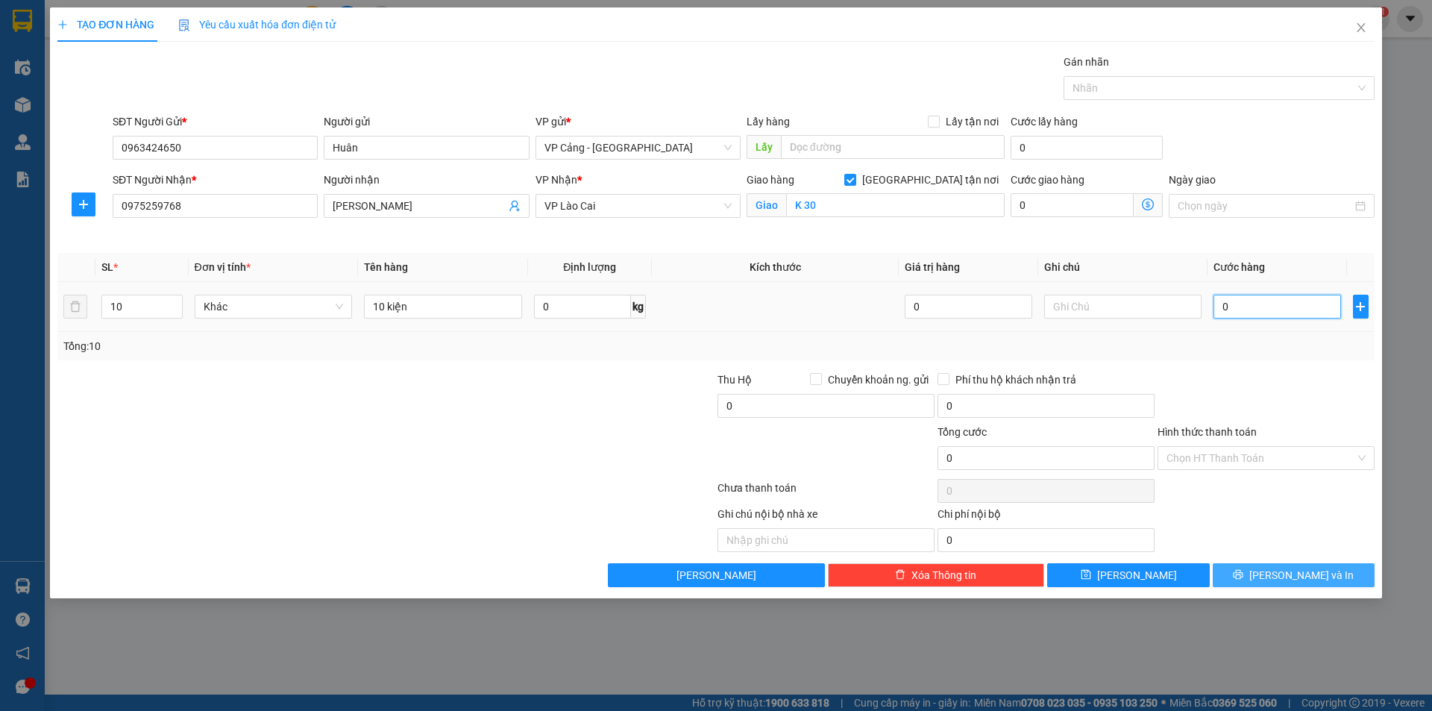
type input "1"
type input "1.000"
click at [1325, 580] on button "[PERSON_NAME] và In" at bounding box center [1294, 575] width 162 height 24
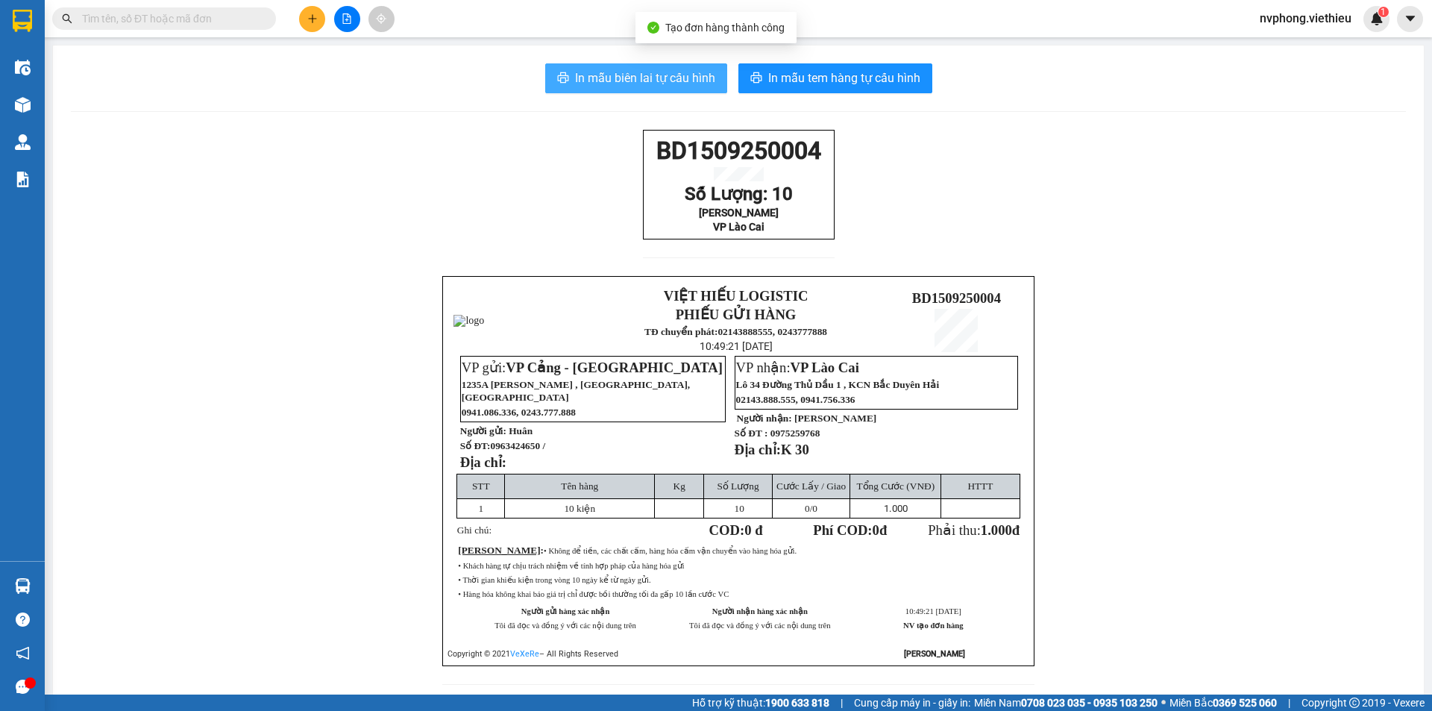
click at [620, 75] on span "In mẫu biên lai tự cấu hình" at bounding box center [645, 78] width 140 height 19
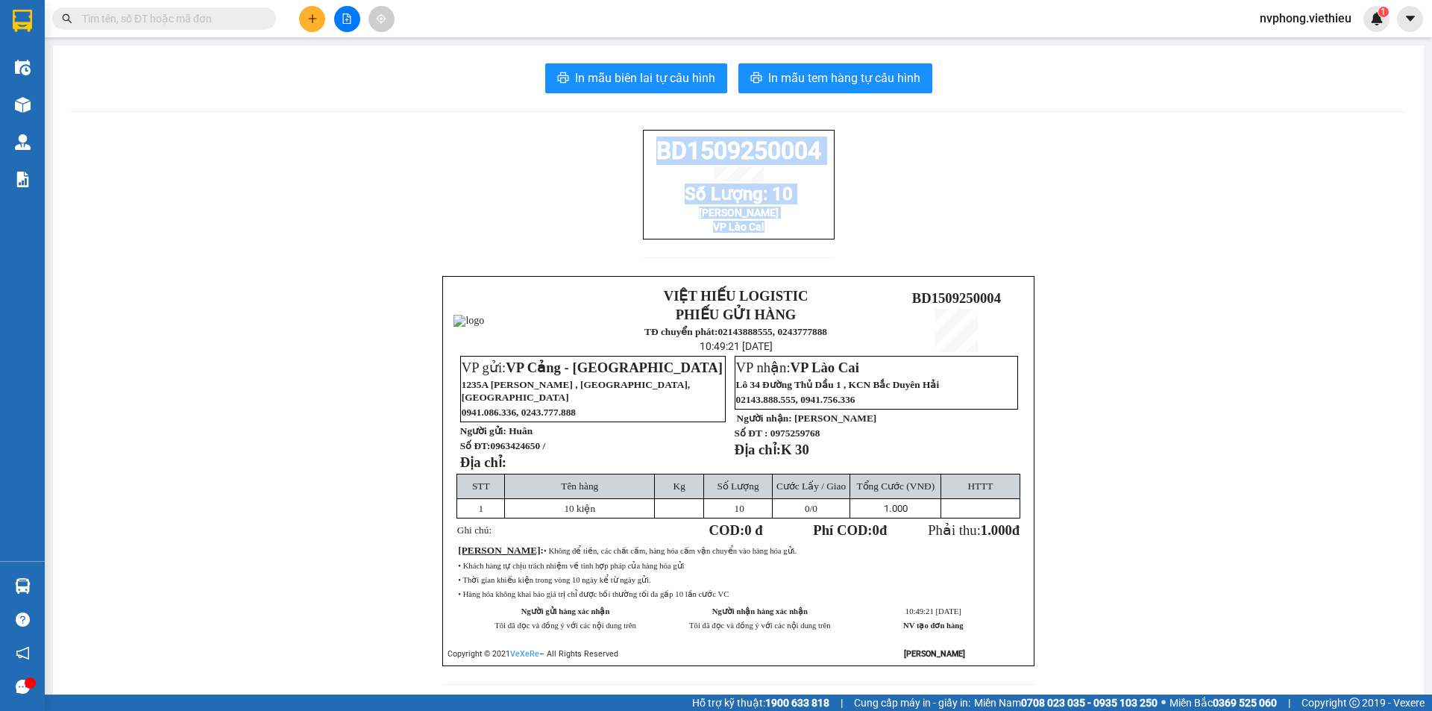
drag, startPoint x: 811, startPoint y: 248, endPoint x: 625, endPoint y: 145, distance: 212.0
click at [625, 145] on div "BD1509250004 Số Lượng: 10 Bác Phúc Thái VP Lào Cai VIỆT HIẾU LOGISTIC PHIẾU GỬI…" at bounding box center [738, 416] width 1335 height 573
copy div "BD1509250004 Số Lượng: 10 Bác Phúc Thái VP Lào Cai"
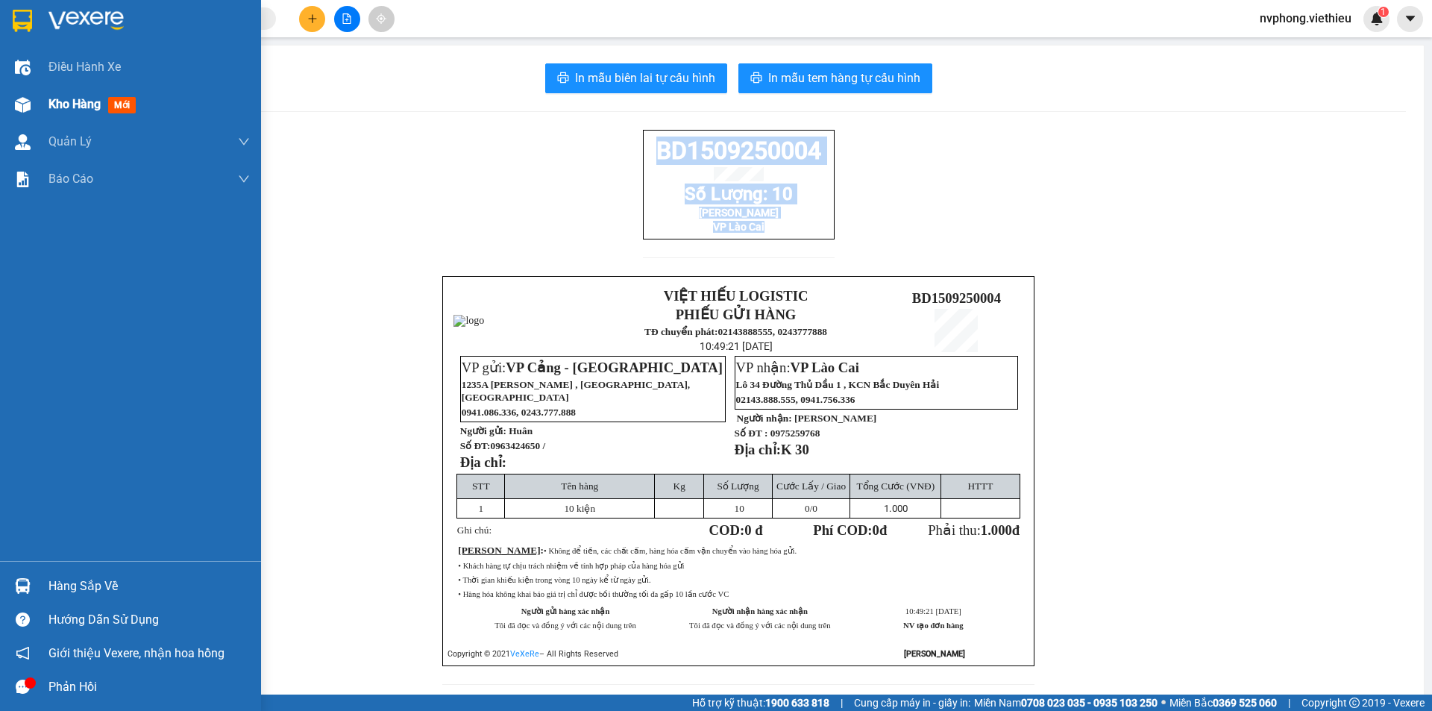
click at [56, 110] on span "Kho hàng" at bounding box center [74, 104] width 52 height 14
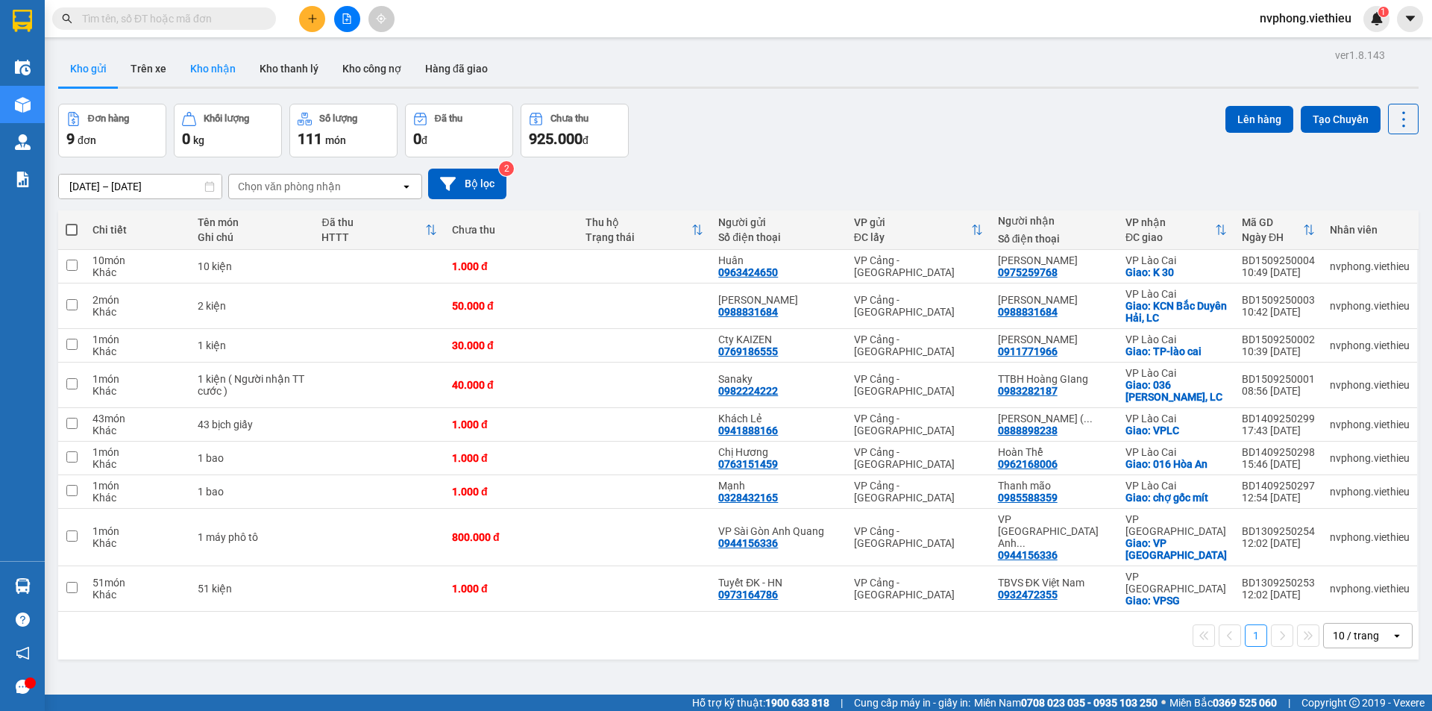
click at [216, 65] on button "Kho nhận" at bounding box center [212, 69] width 69 height 36
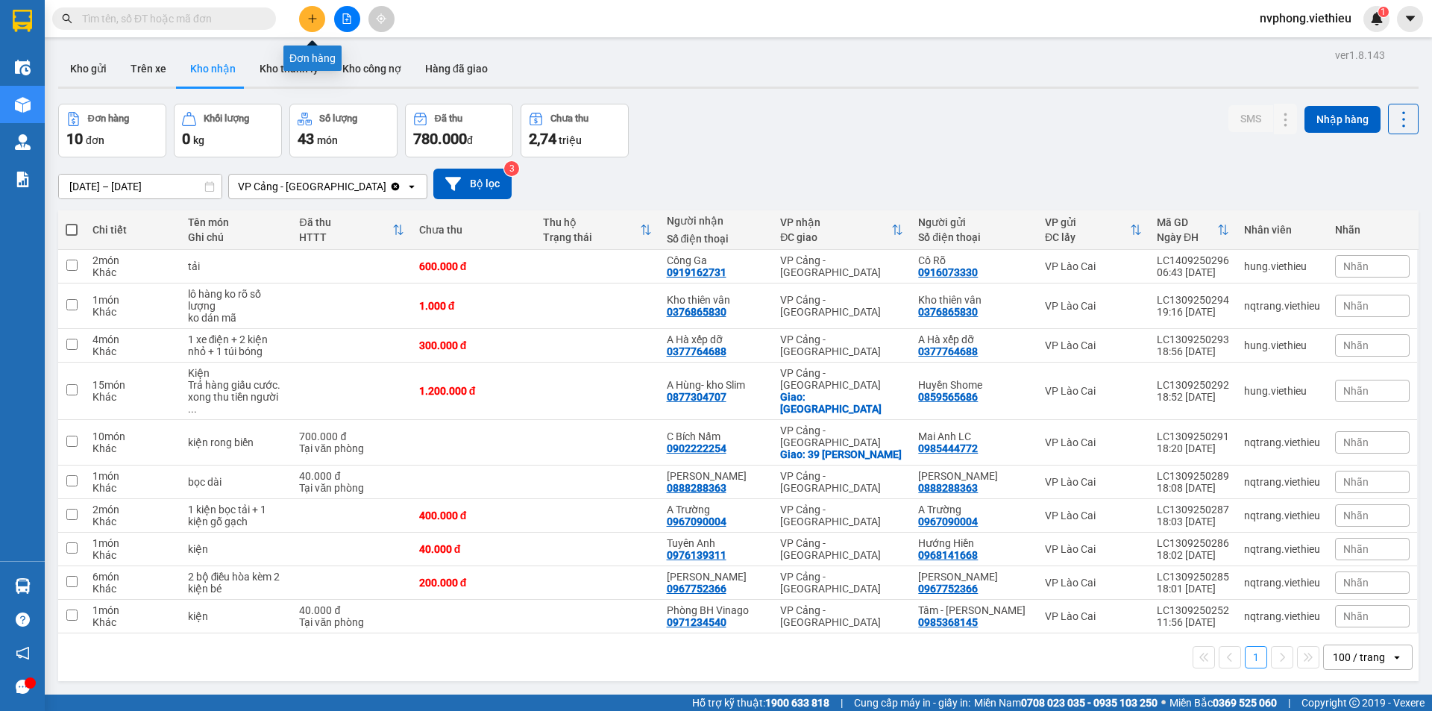
click at [309, 22] on icon "plus" at bounding box center [312, 18] width 10 height 10
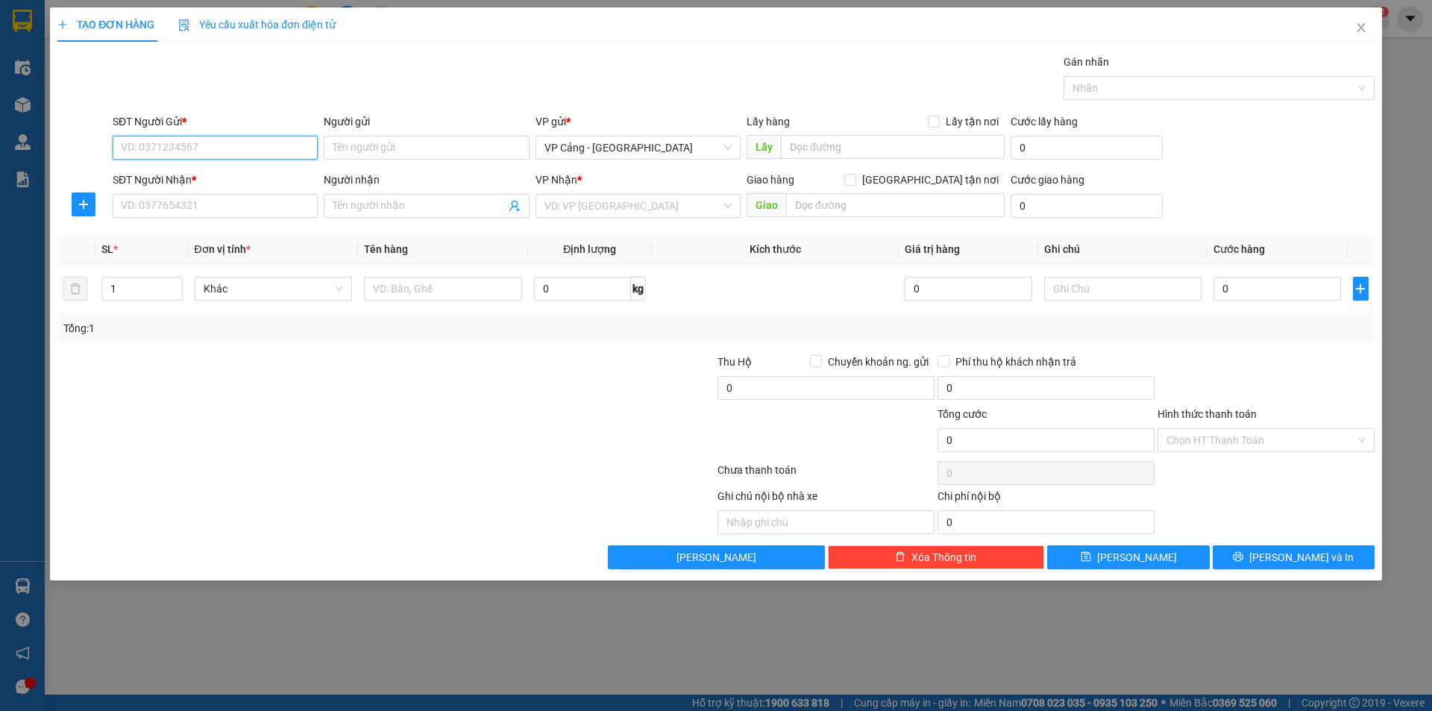
click at [259, 147] on input "SĐT Người Gửi *" at bounding box center [215, 148] width 205 height 24
type input "0934594125"
click at [194, 181] on div "0934594125 - Anh thành" at bounding box center [215, 177] width 187 height 16
type input "Anh thành"
type input "0934594125"
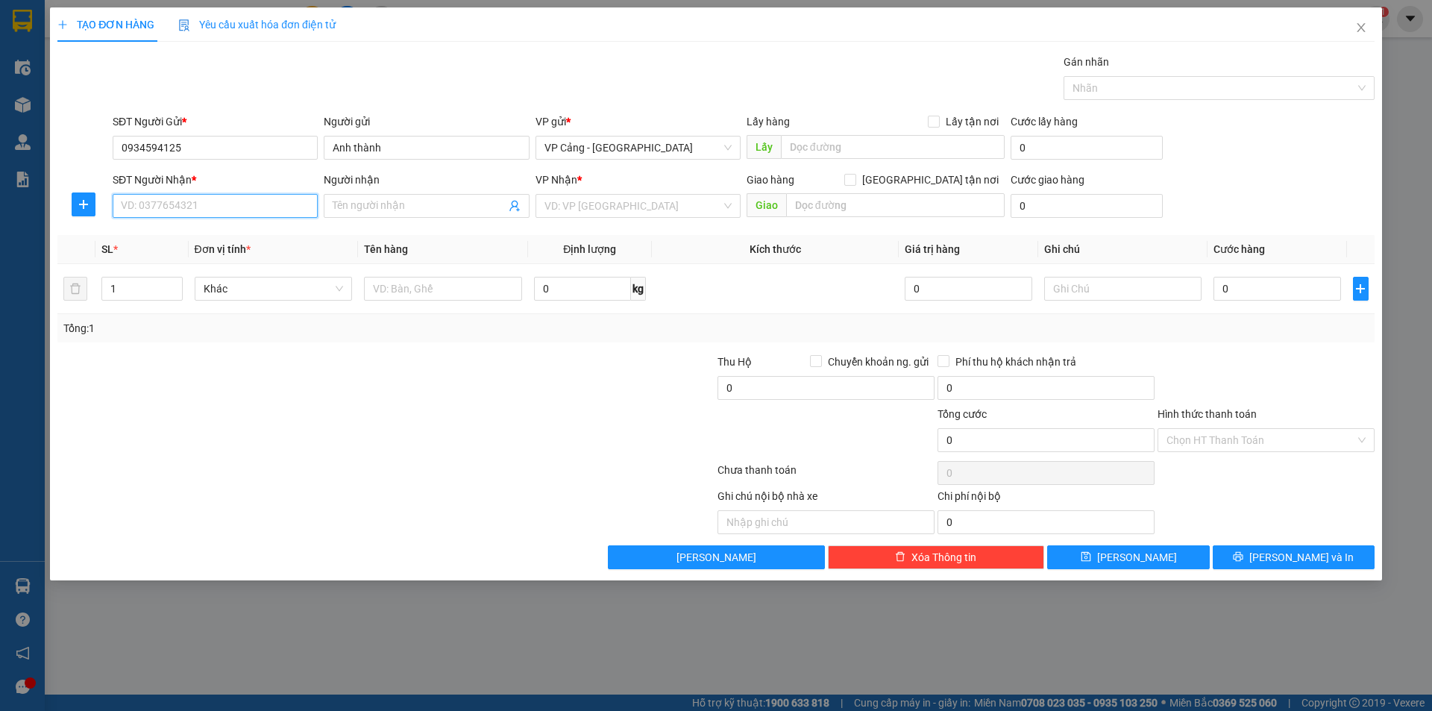
click at [181, 209] on input "SĐT Người Nhận *" at bounding box center [215, 206] width 205 height 24
click at [202, 234] on div "0968570789 - [PERSON_NAME]" at bounding box center [215, 236] width 187 height 16
type input "0968570789"
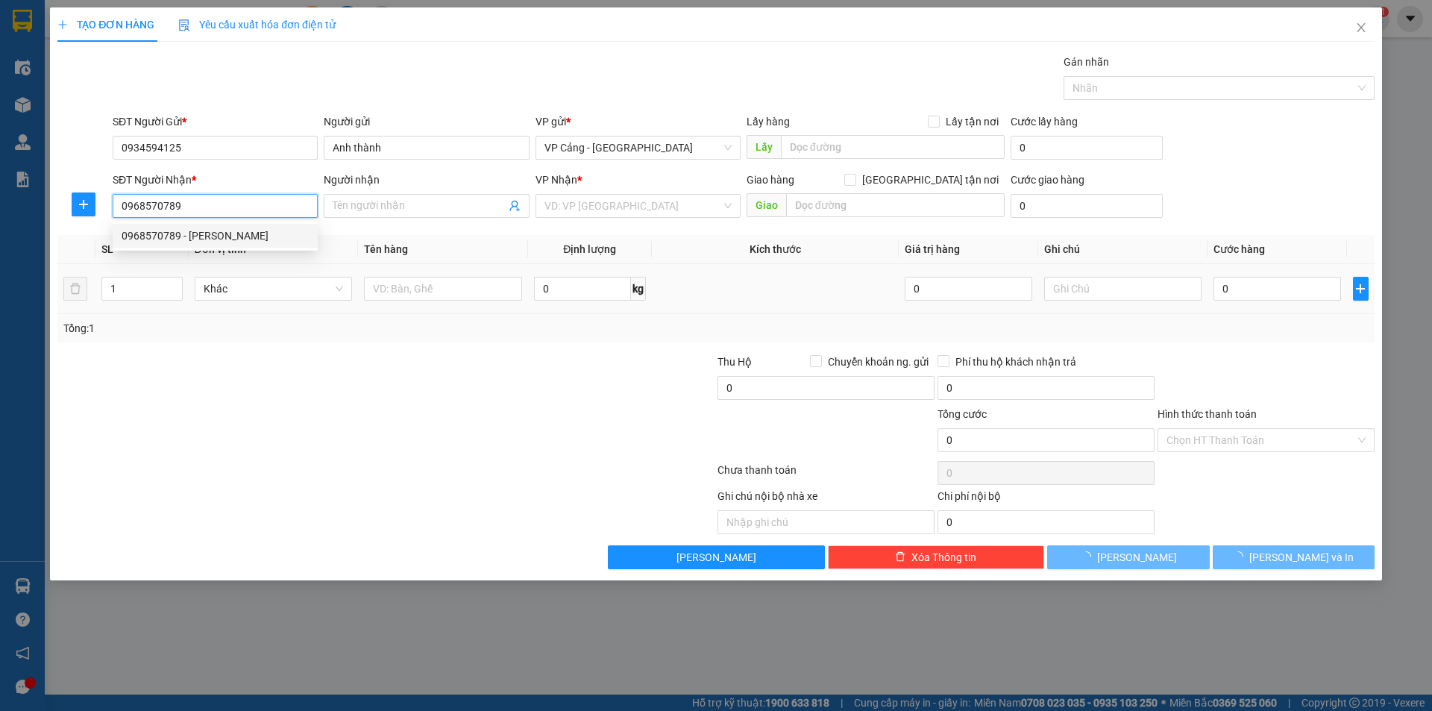
type input "Rèm Hoàng Long"
checkbox input "true"
type input "62 soi tiền, lào cai"
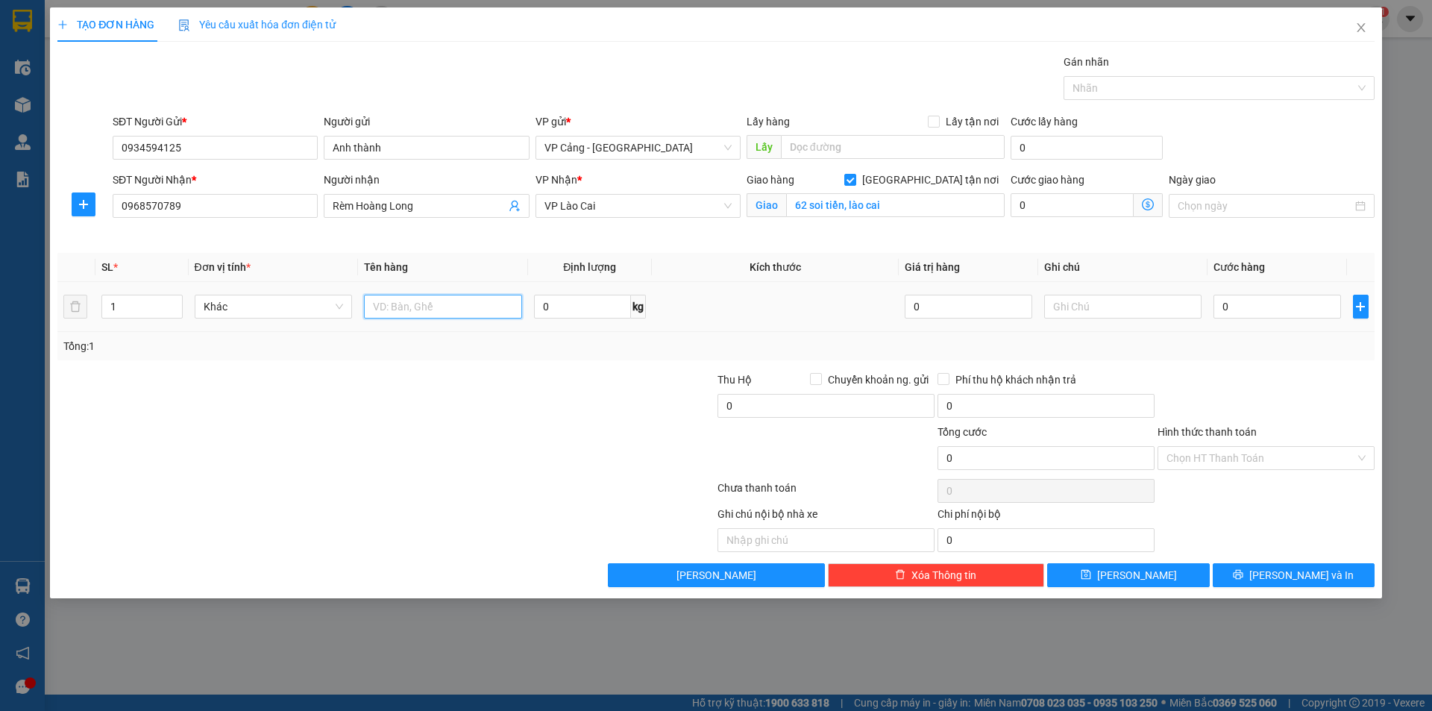
click at [441, 307] on input "text" at bounding box center [443, 307] width 158 height 24
type input "1 kiện"
click at [1273, 311] on input "0" at bounding box center [1277, 307] width 127 height 24
type input "1"
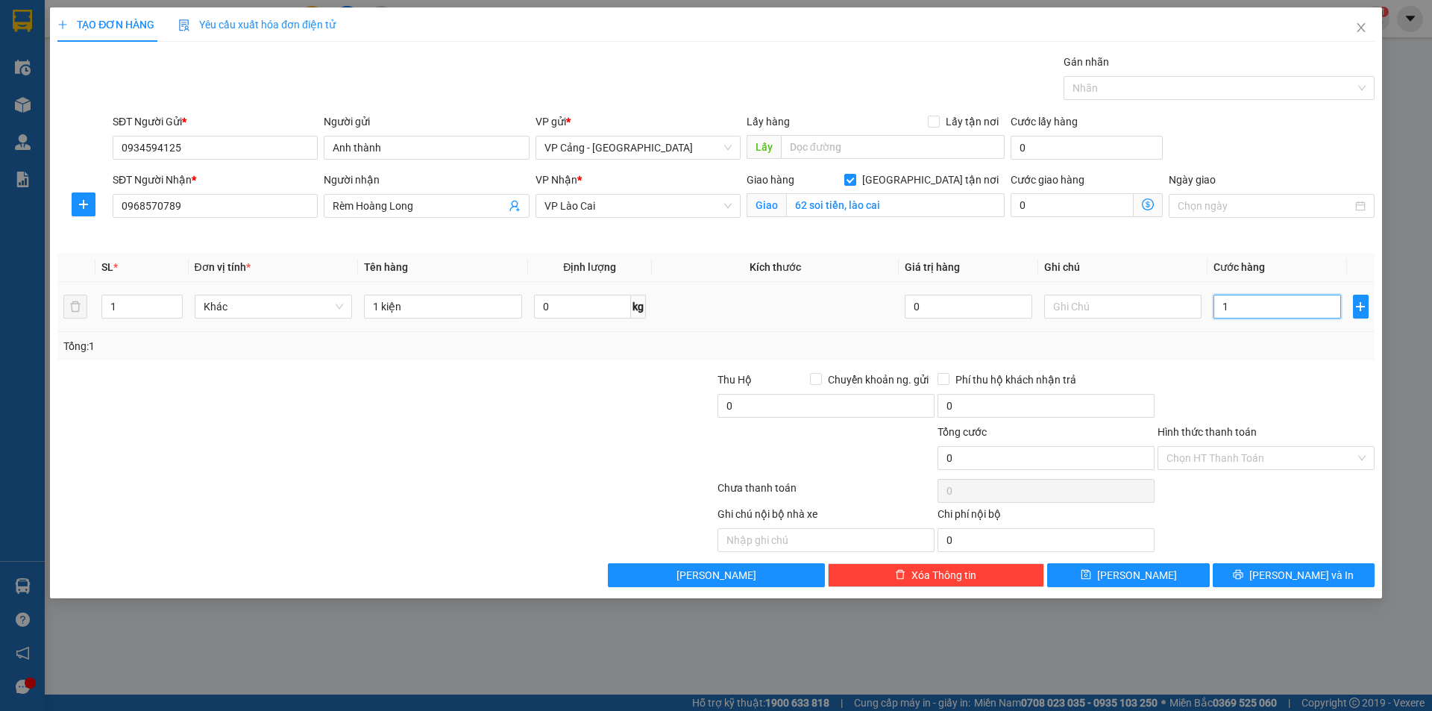
type input "1"
type input "1.000"
drag, startPoint x: 1261, startPoint y: 358, endPoint x: 1361, endPoint y: 560, distance: 225.5
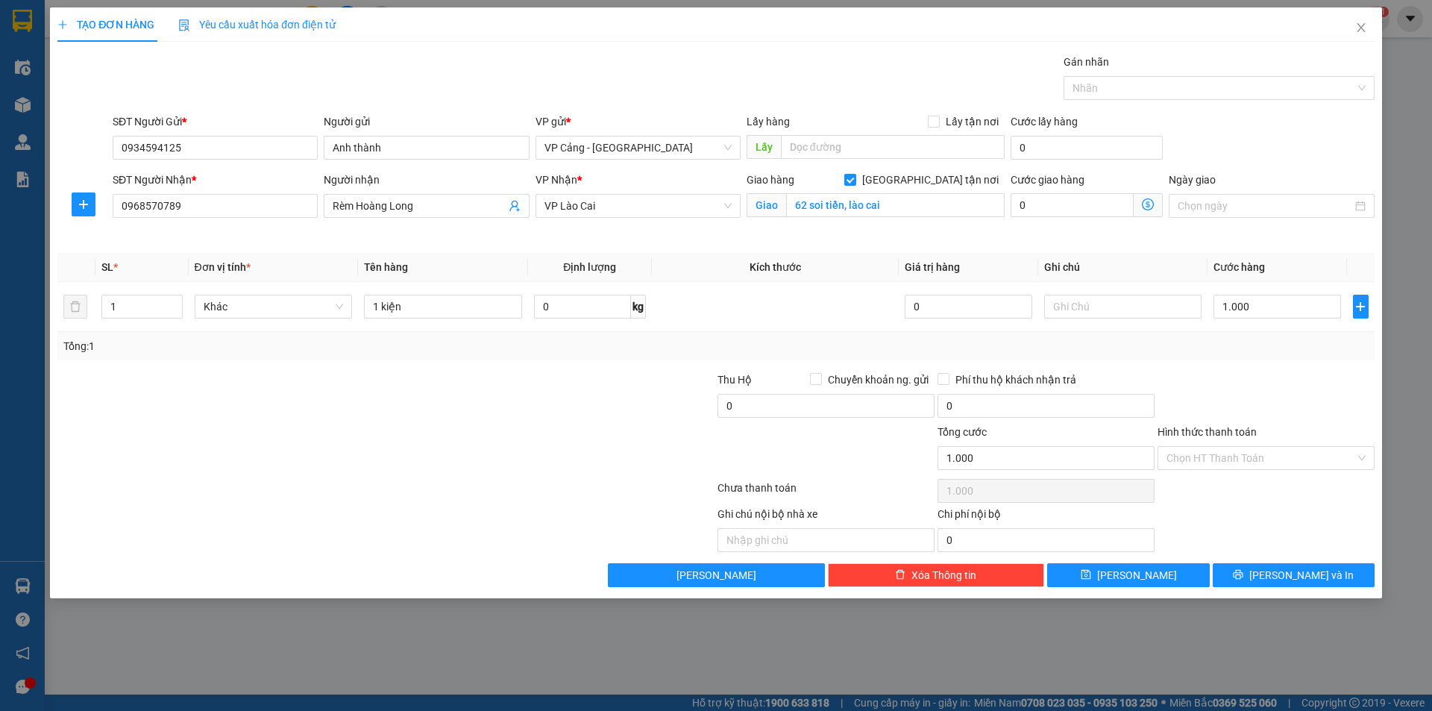
click at [1265, 360] on div "Transit Pickup Surcharge Ids Transit Deliver Surcharge Ids Transit Deliver Surc…" at bounding box center [715, 320] width 1317 height 533
click at [1297, 569] on span "[PERSON_NAME] và In" at bounding box center [1301, 575] width 104 height 16
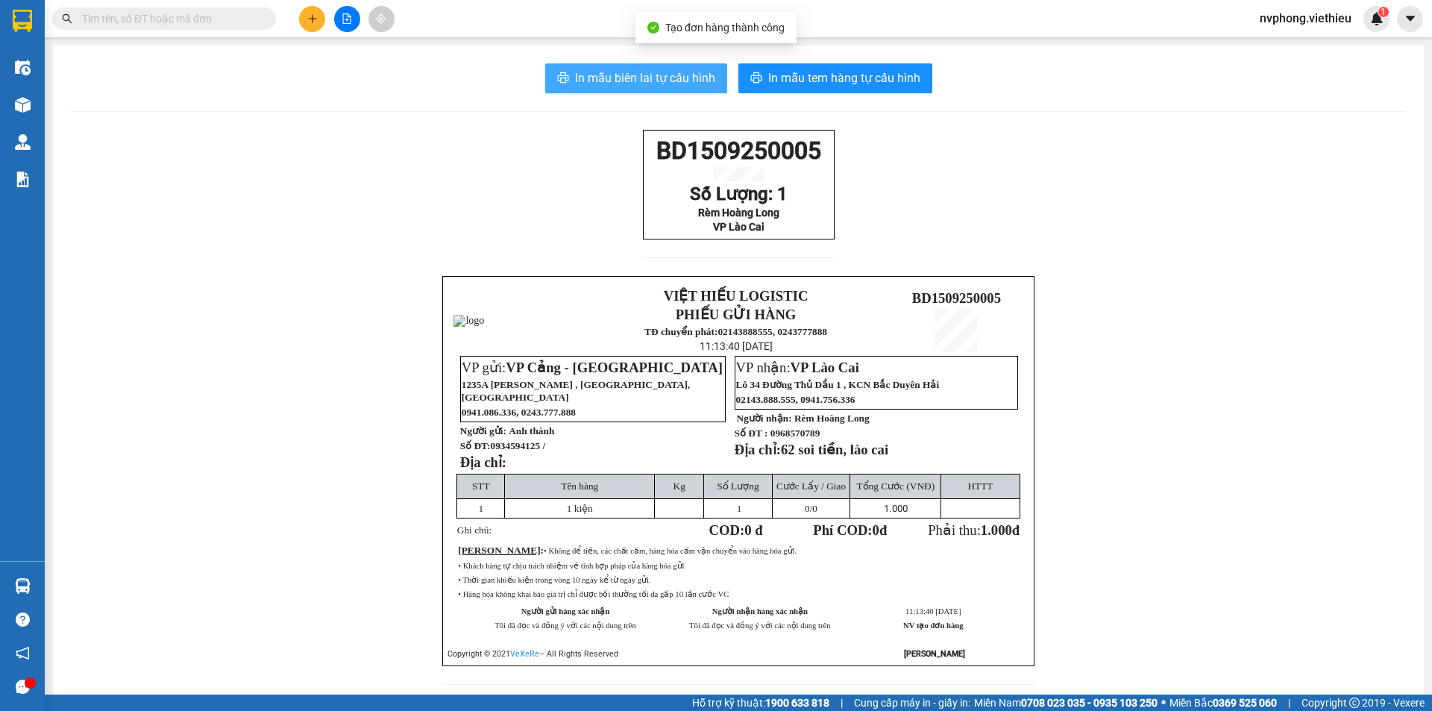
click at [687, 71] on span "In mẫu biên lai tự cấu hình" at bounding box center [645, 78] width 140 height 19
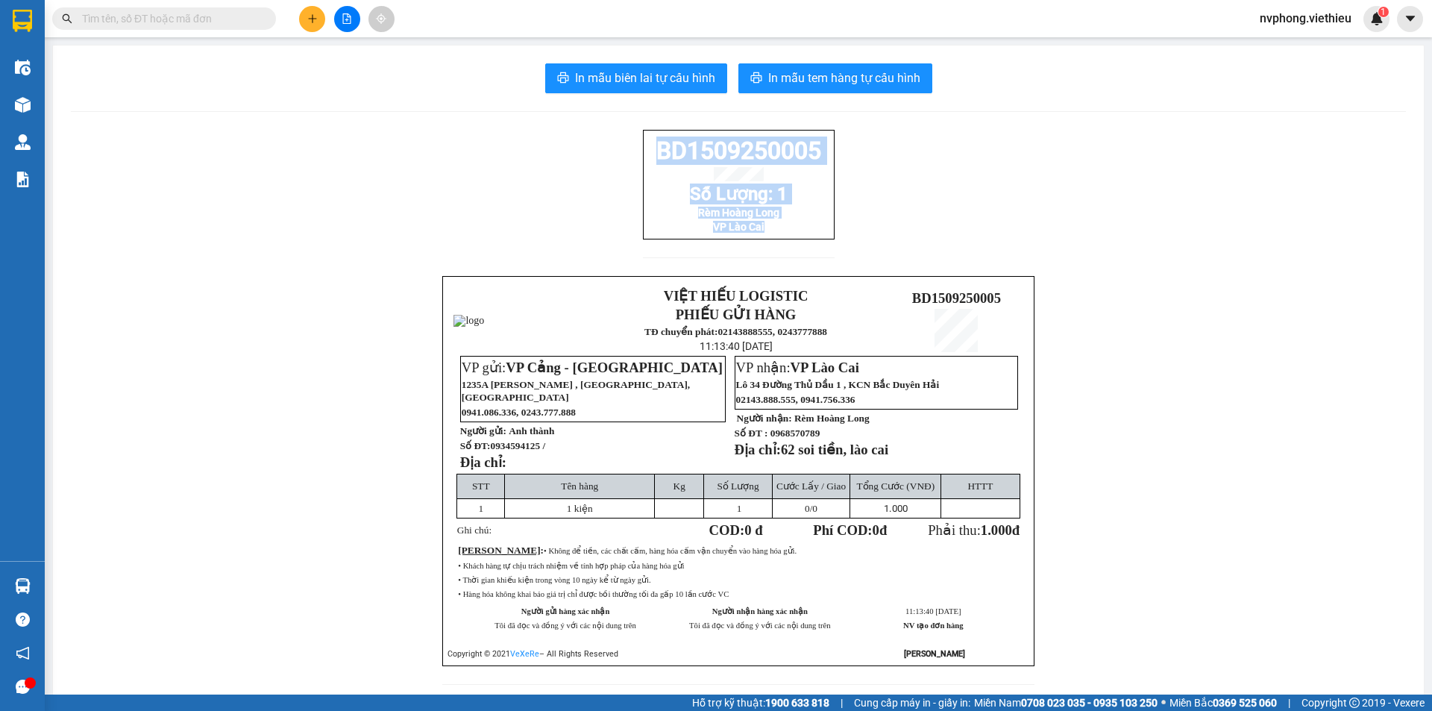
drag, startPoint x: 650, startPoint y: 152, endPoint x: 788, endPoint y: 241, distance: 164.1
click at [788, 239] on div "BD1509250005 Số Lượng: 1 Rèm Hoàng Long VP Lào Cai" at bounding box center [739, 185] width 192 height 110
copy div "BD1509250005 Số Lượng: 1 Rèm Hoàng Long VP Lào Cai"
click at [308, 19] on icon "plus" at bounding box center [312, 18] width 10 height 10
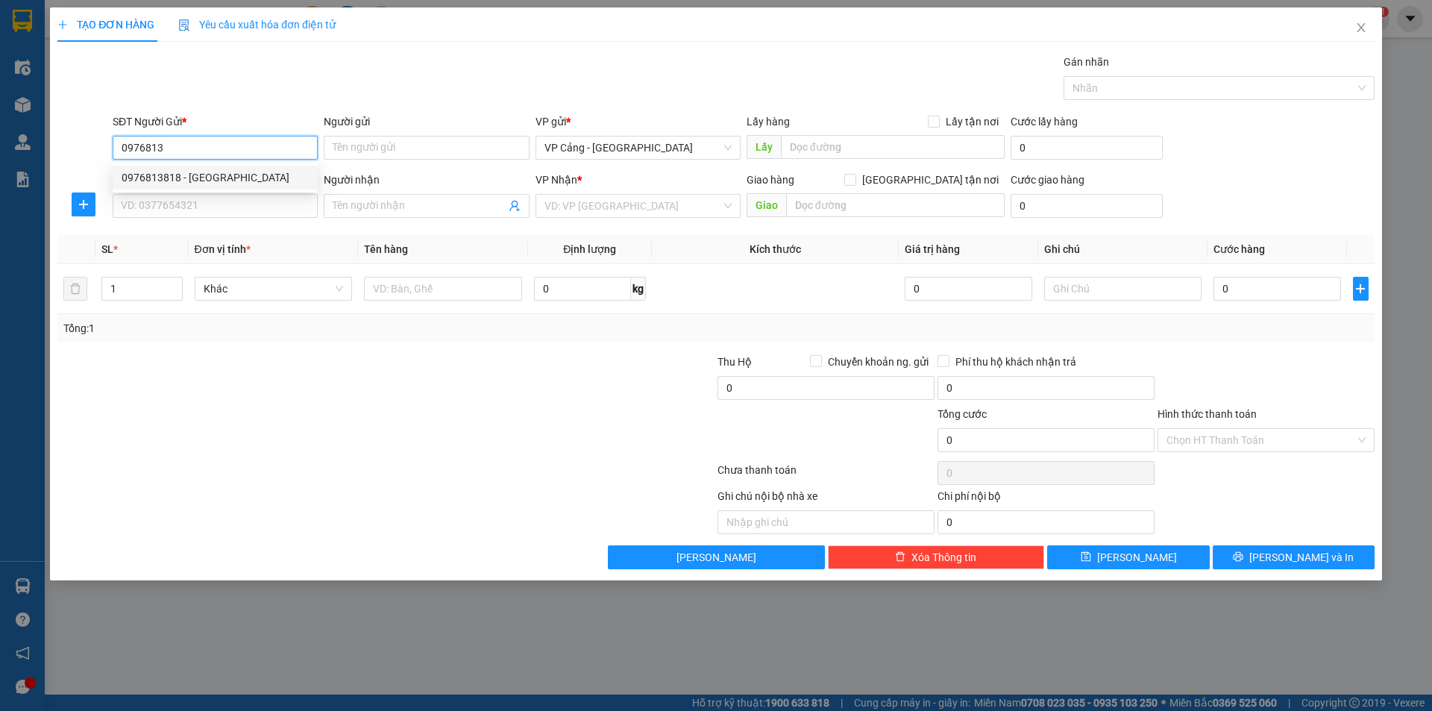
click at [195, 181] on div "0976813818 - [GEOGRAPHIC_DATA]" at bounding box center [215, 177] width 187 height 16
type input "0976813818"
type input "Việt Thành"
type input "0976813818"
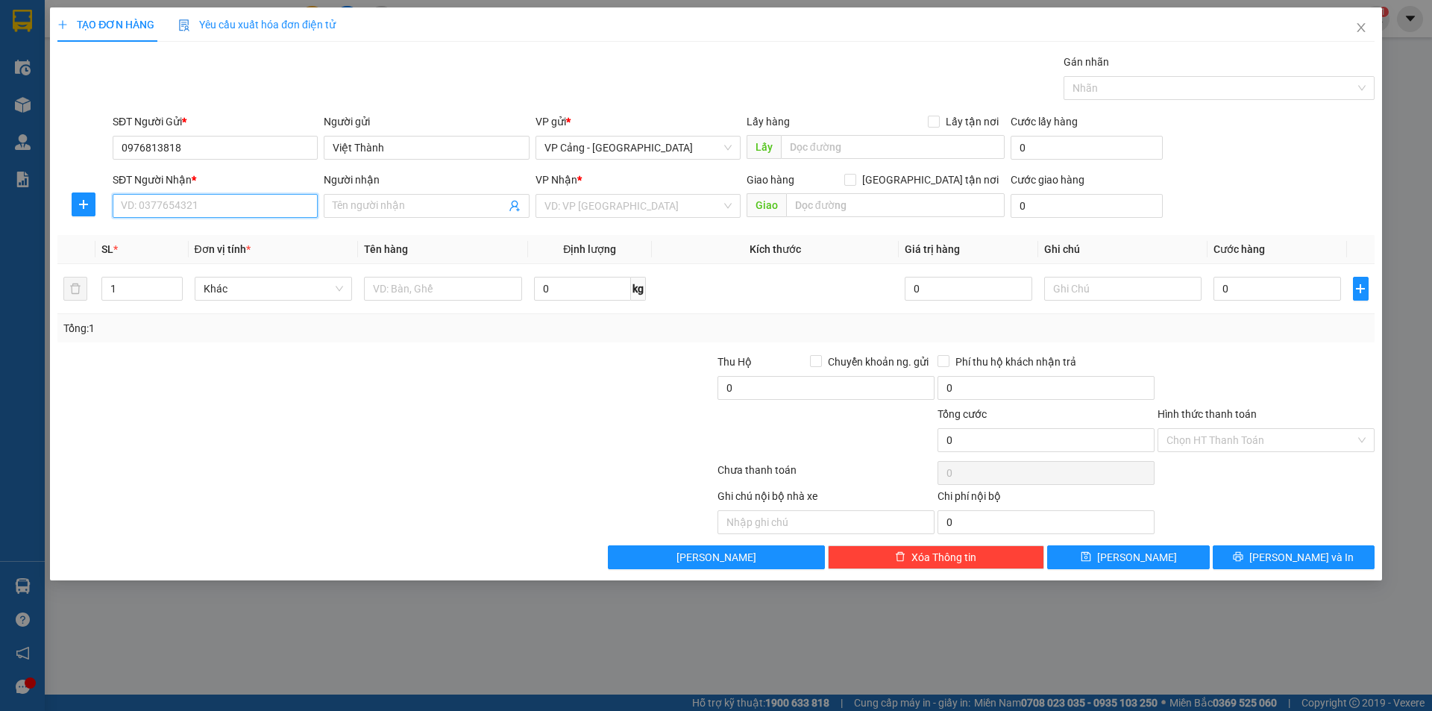
click at [166, 209] on input "SĐT Người Nhận *" at bounding box center [215, 206] width 205 height 24
click at [165, 233] on div "0988424290 - Đức giấy" at bounding box center [215, 236] width 187 height 16
type input "0988424290"
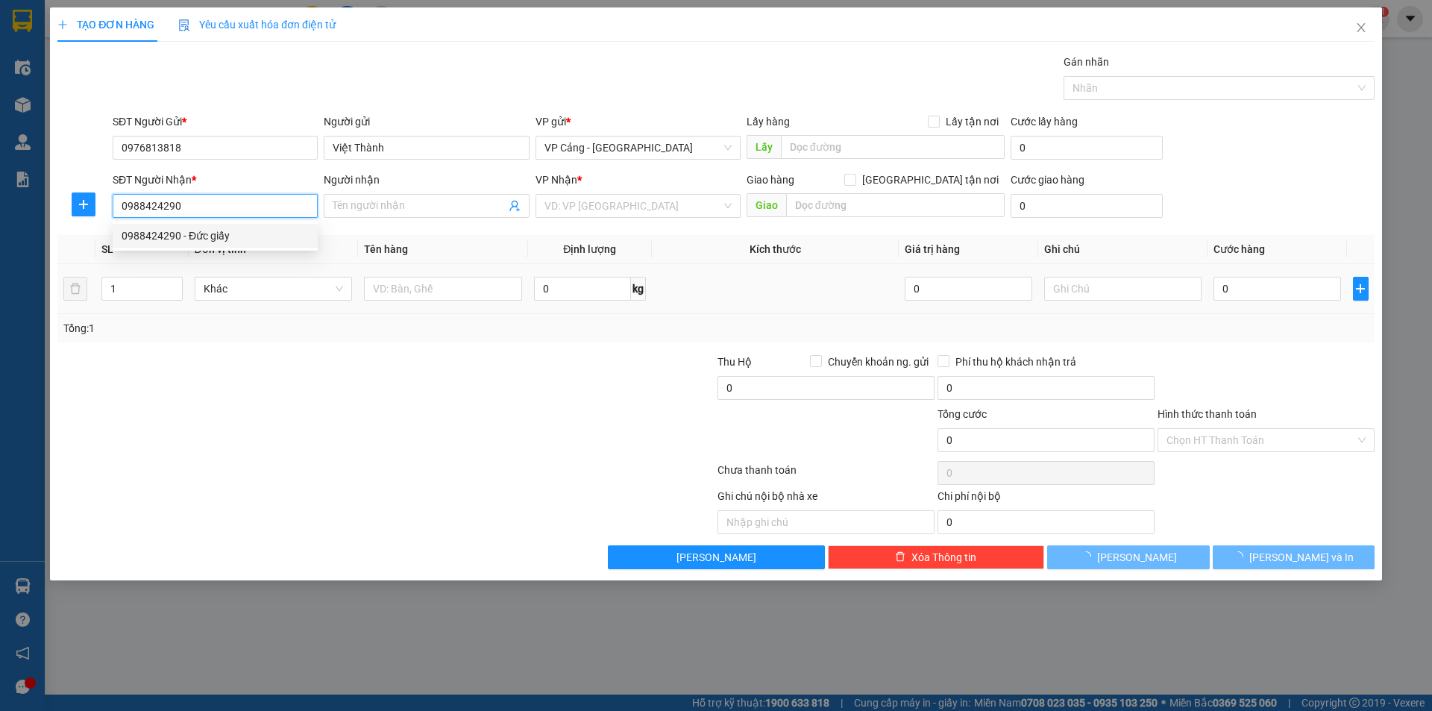
type input "Đức giấy"
checkbox input "true"
type input "107 [PERSON_NAME]"
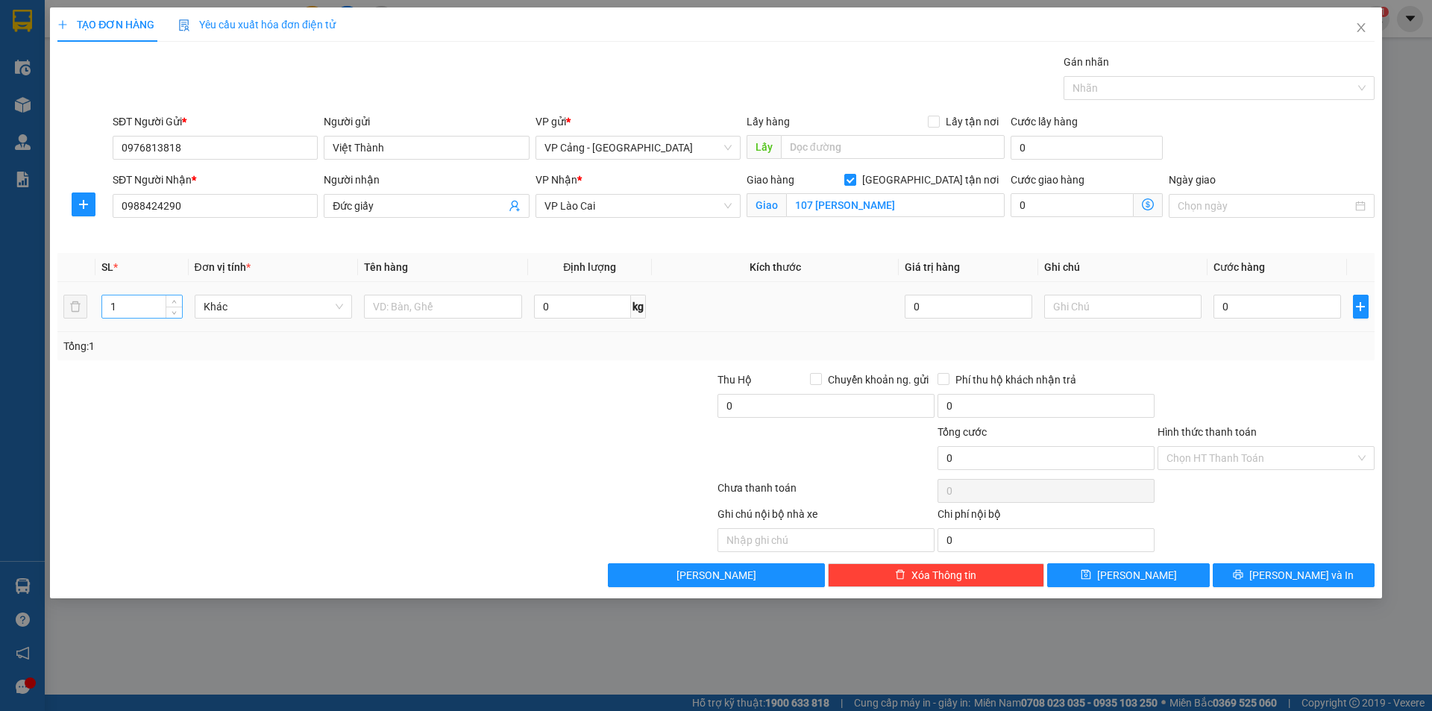
click at [127, 313] on input "1" at bounding box center [141, 306] width 79 height 22
type input "87"
click at [412, 304] on input "text" at bounding box center [443, 307] width 158 height 24
type input "87 kiện"
click at [1284, 311] on input "0" at bounding box center [1277, 307] width 127 height 24
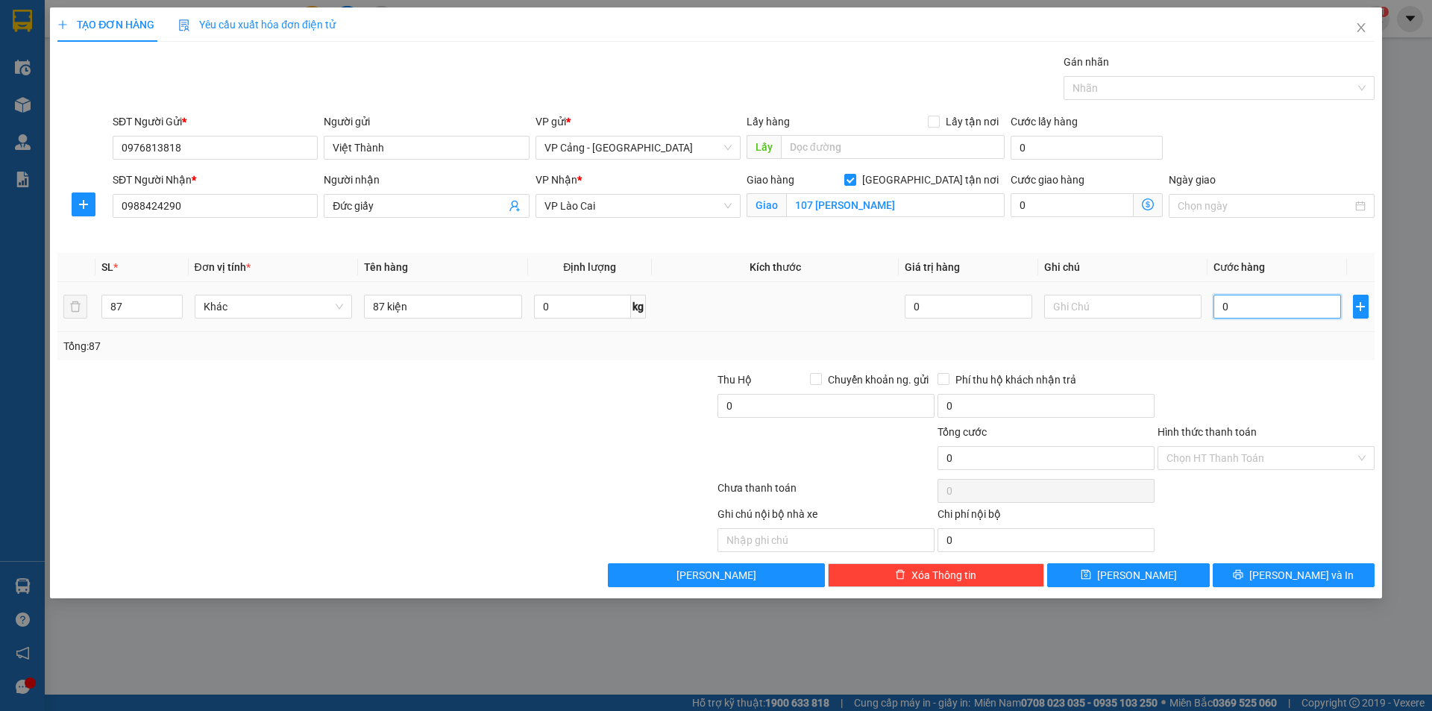
type input "1"
type input "1.000"
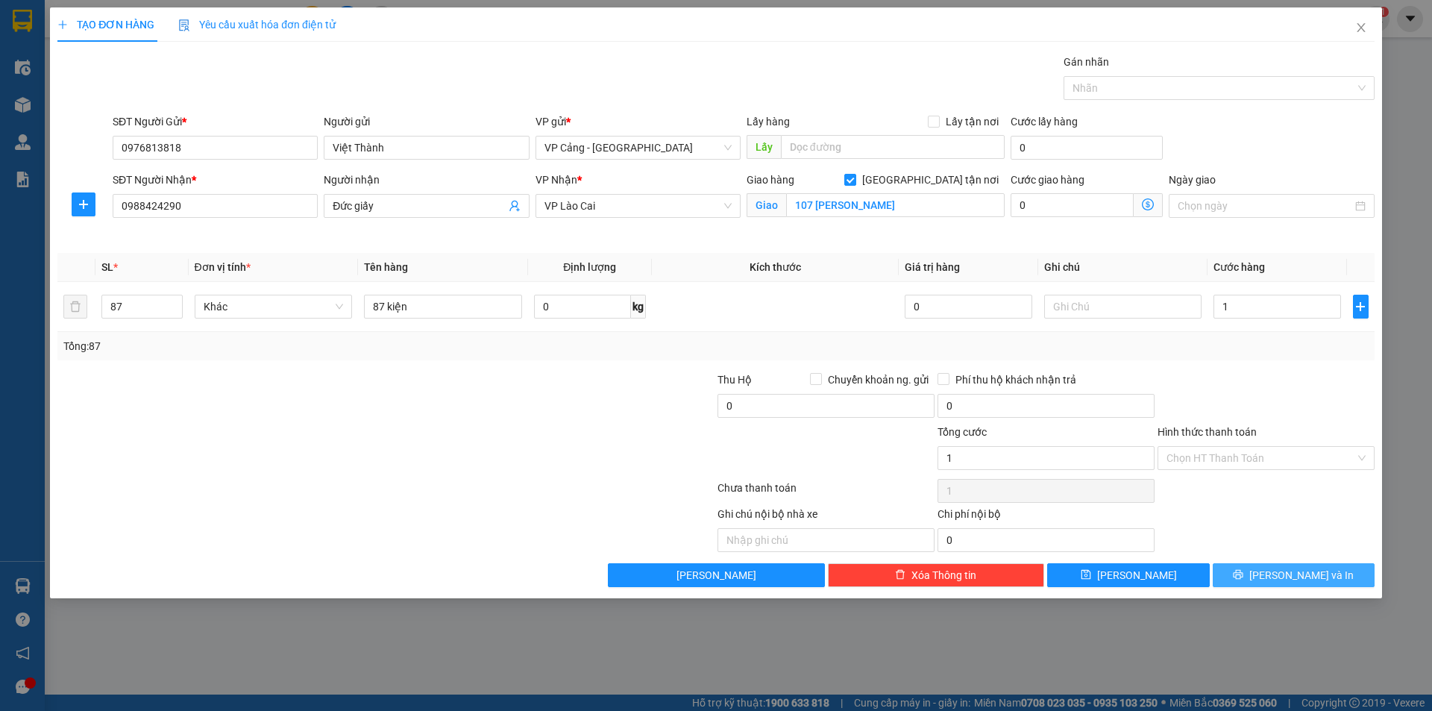
type input "1.000"
click at [1323, 571] on span "[PERSON_NAME] và In" at bounding box center [1301, 575] width 104 height 16
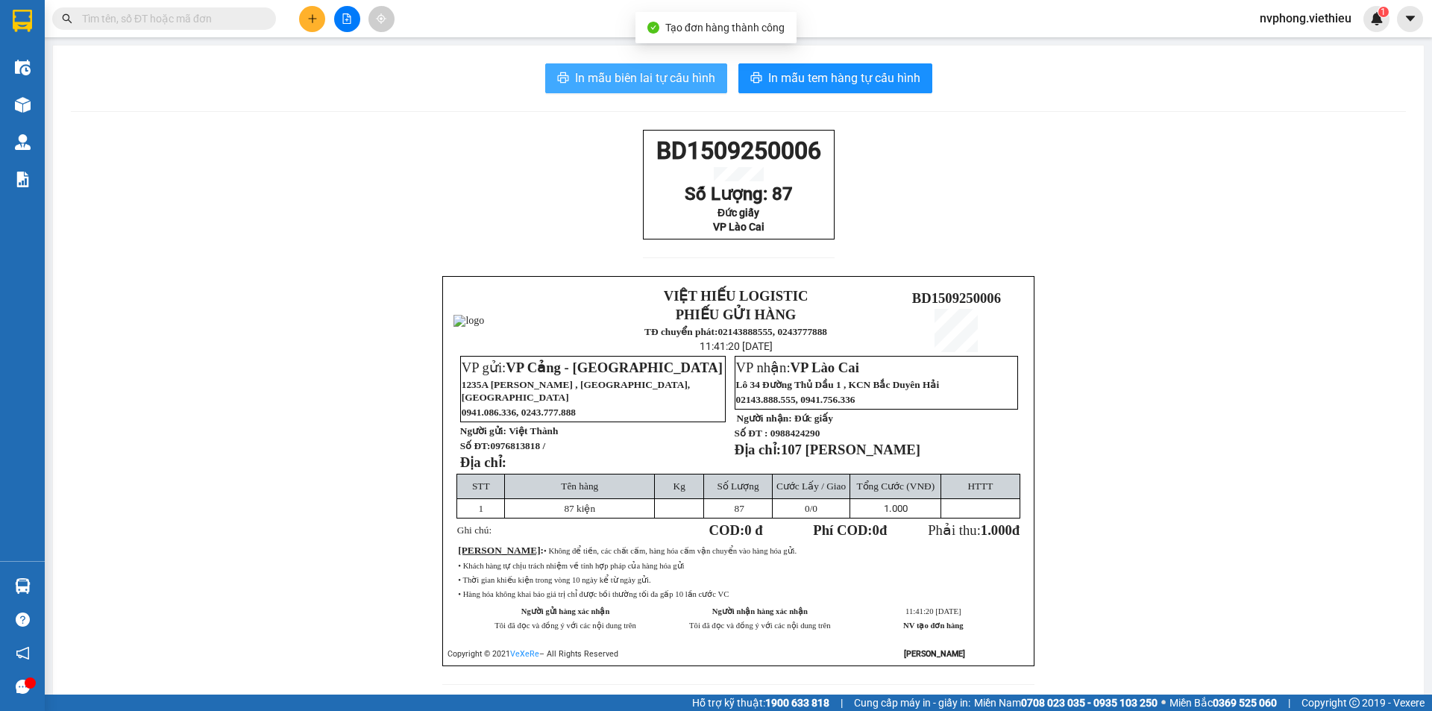
click at [665, 83] on span "In mẫu biên lai tự cấu hình" at bounding box center [645, 78] width 140 height 19
